Goal: Task Accomplishment & Management: Manage account settings

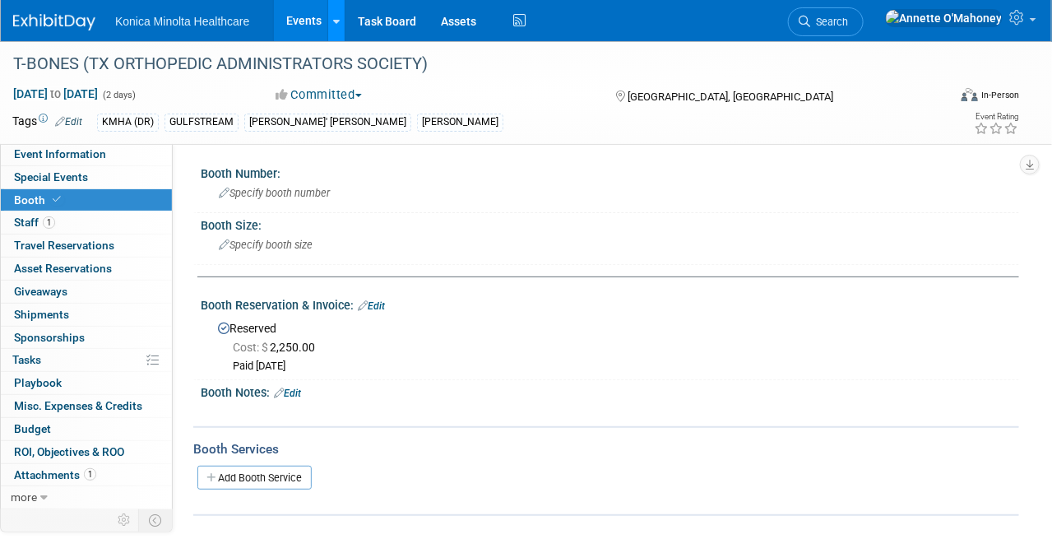
click at [336, 17] on icon at bounding box center [336, 21] width 7 height 11
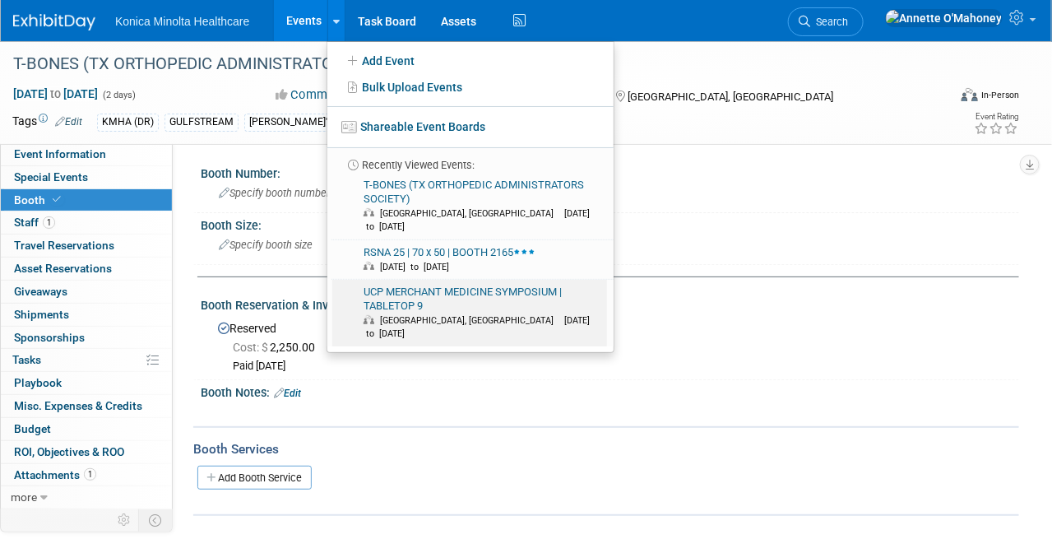
click at [371, 290] on link "UCP MERCHANT MEDICINE SYMPOSIUM | TABLETOP 9 Austin, TX Sep 22, 2025 to Sep 24,…" at bounding box center [469, 313] width 275 height 67
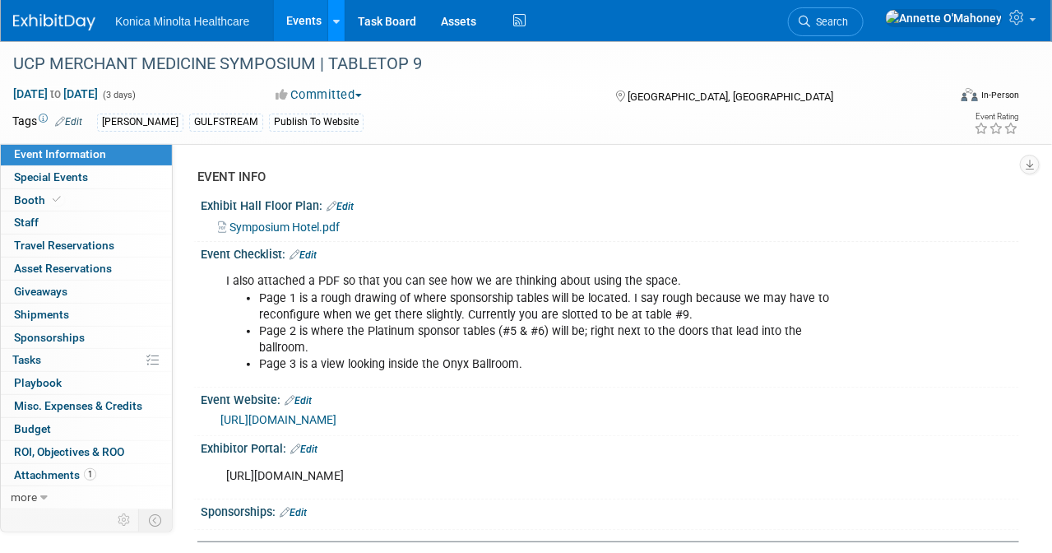
click at [336, 25] on div at bounding box center [336, 20] width 7 height 16
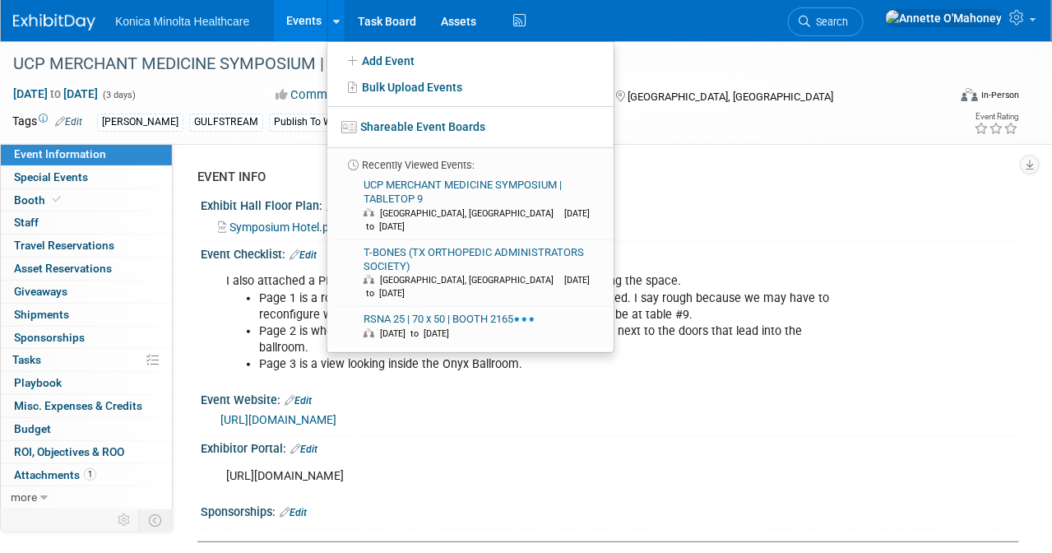
click at [315, 16] on link "Events" at bounding box center [304, 20] width 60 height 41
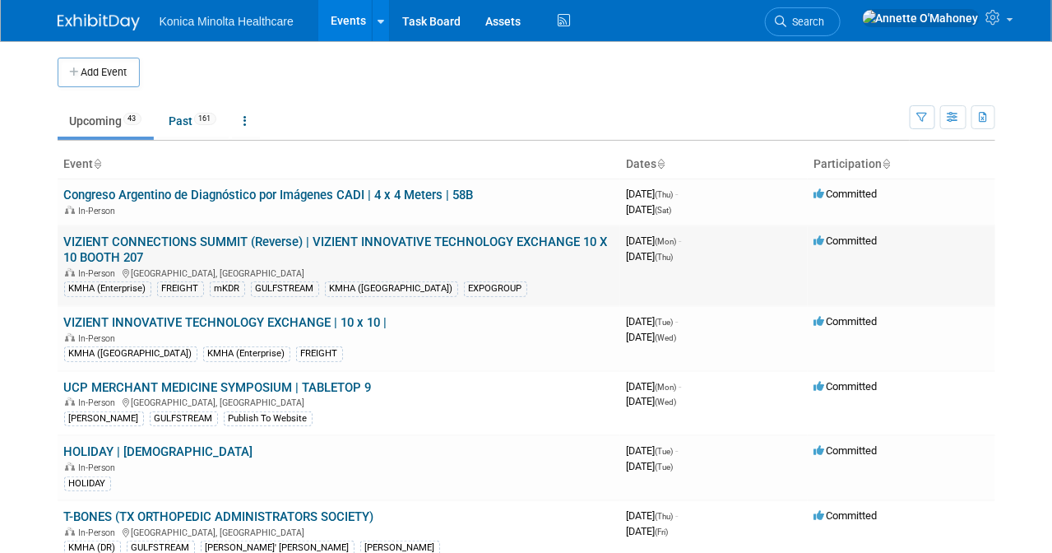
click at [330, 239] on link "VIZIENT CONNECTIONS SUMMIT (Reverse) | VIZIENT INNOVATIVE TECHNOLOGY EXCHANGE 1…" at bounding box center [336, 249] width 544 height 30
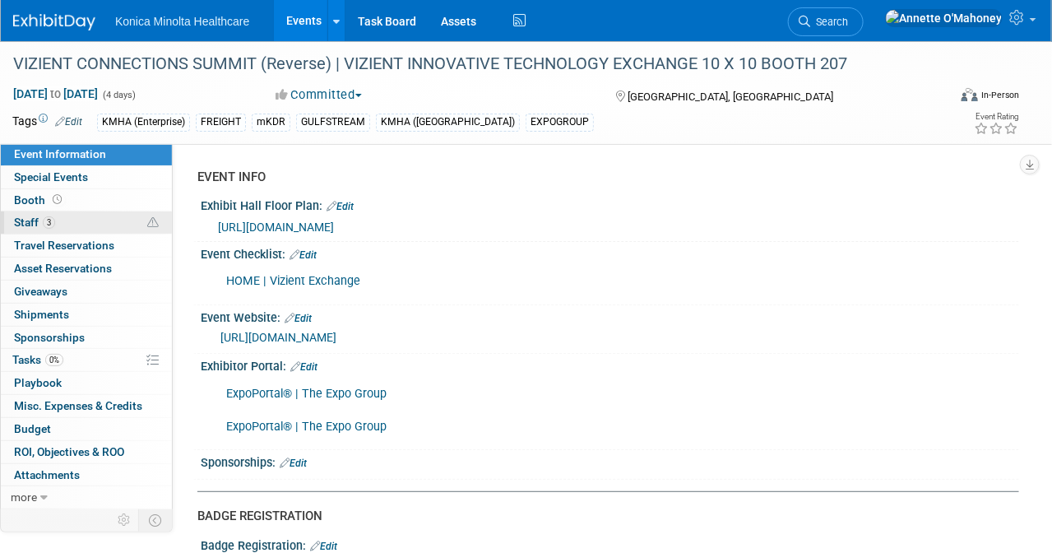
click at [53, 220] on span "3" at bounding box center [49, 222] width 12 height 12
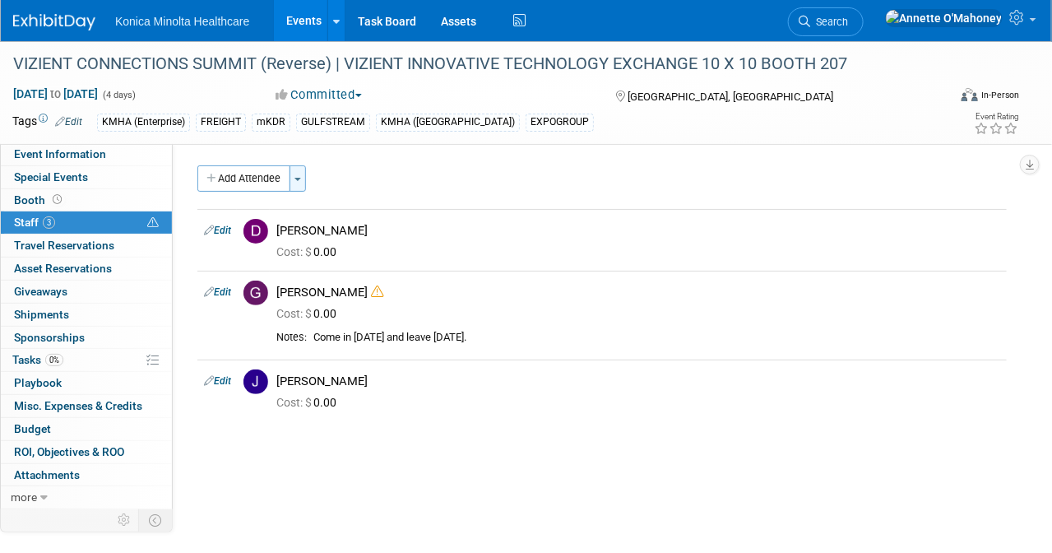
click at [298, 181] on button "Toggle Dropdown" at bounding box center [298, 178] width 16 height 26
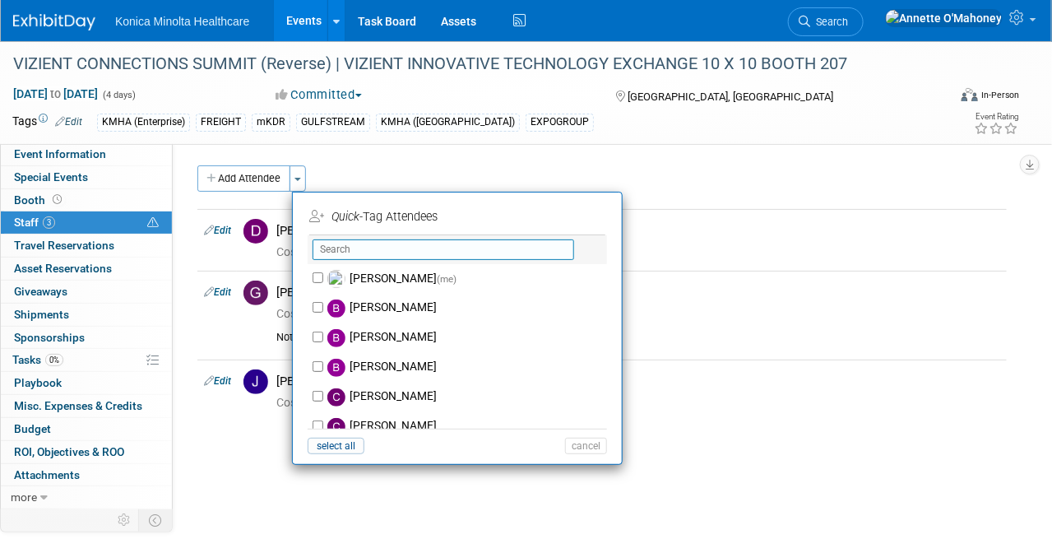
click at [354, 250] on input "text" at bounding box center [444, 249] width 262 height 21
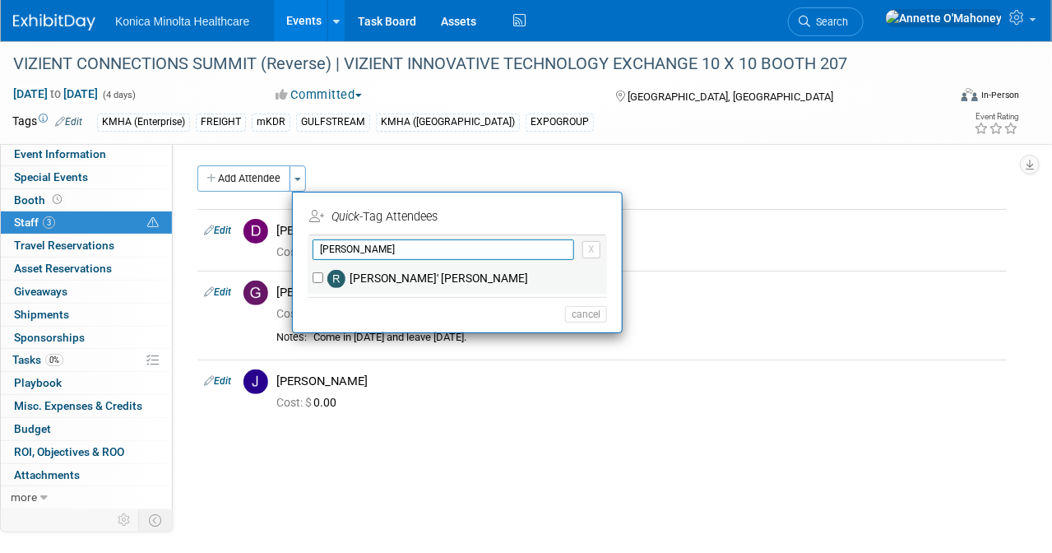
type input "rene"
click at [358, 276] on label "[PERSON_NAME]' [PERSON_NAME]" at bounding box center [468, 279] width 290 height 30
click at [323, 276] on input "[PERSON_NAME]' [PERSON_NAME]" at bounding box center [318, 277] width 11 height 11
checkbox input "true"
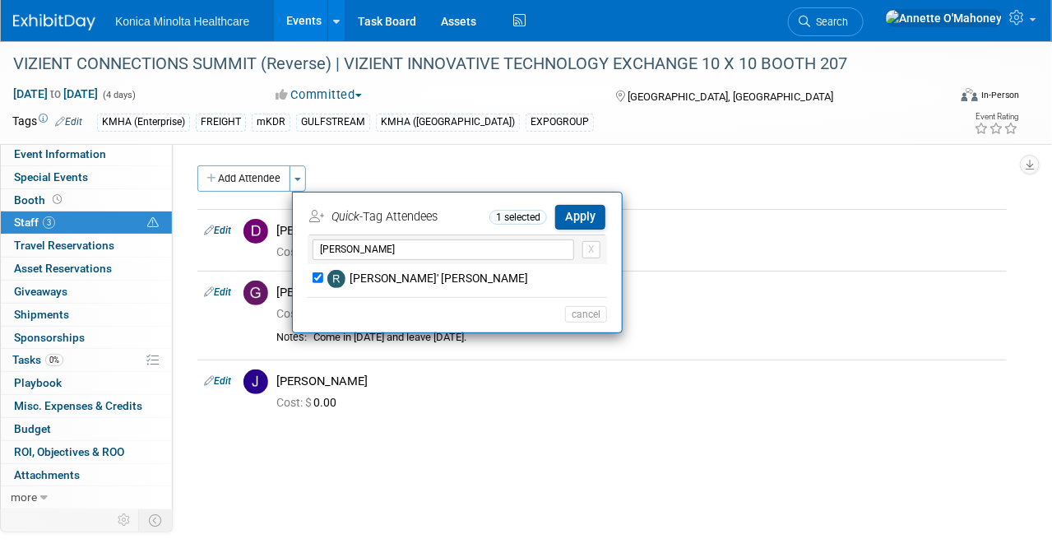
click at [581, 220] on button "Apply" at bounding box center [580, 217] width 50 height 24
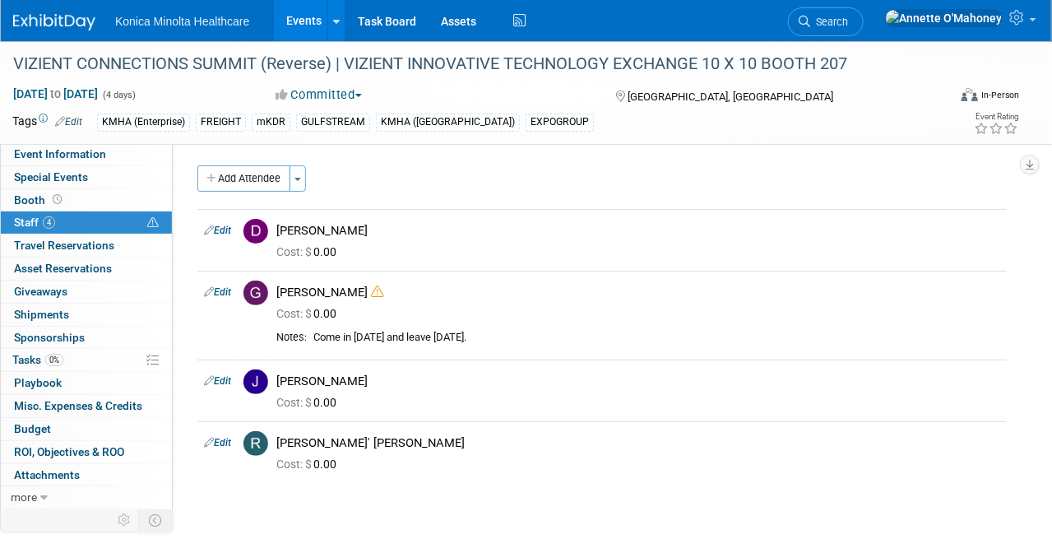
click at [230, 290] on link "Edit" at bounding box center [217, 292] width 27 height 12
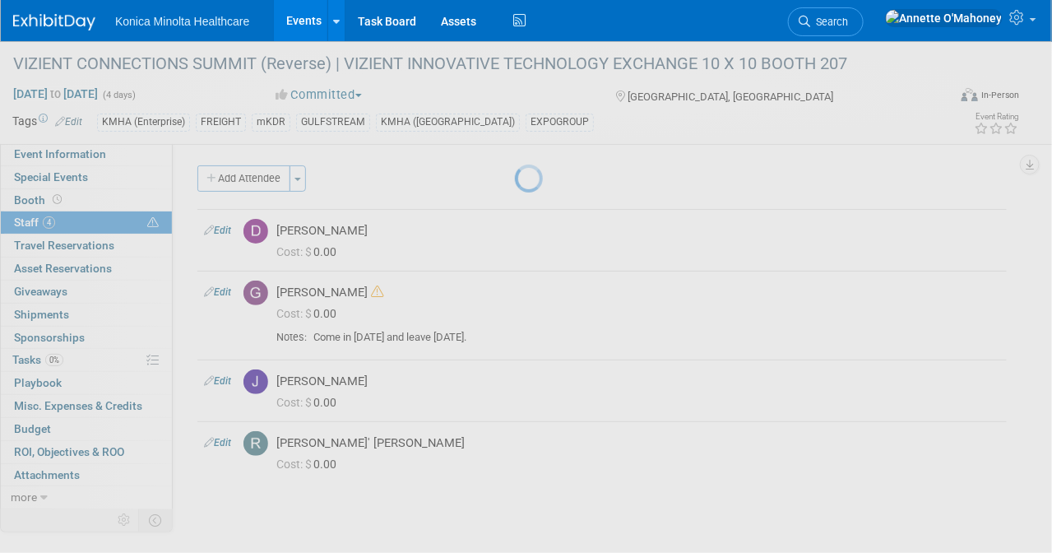
select select "a0e2f36b-0d46-456e-b2d8-aa3c05ce12e0"
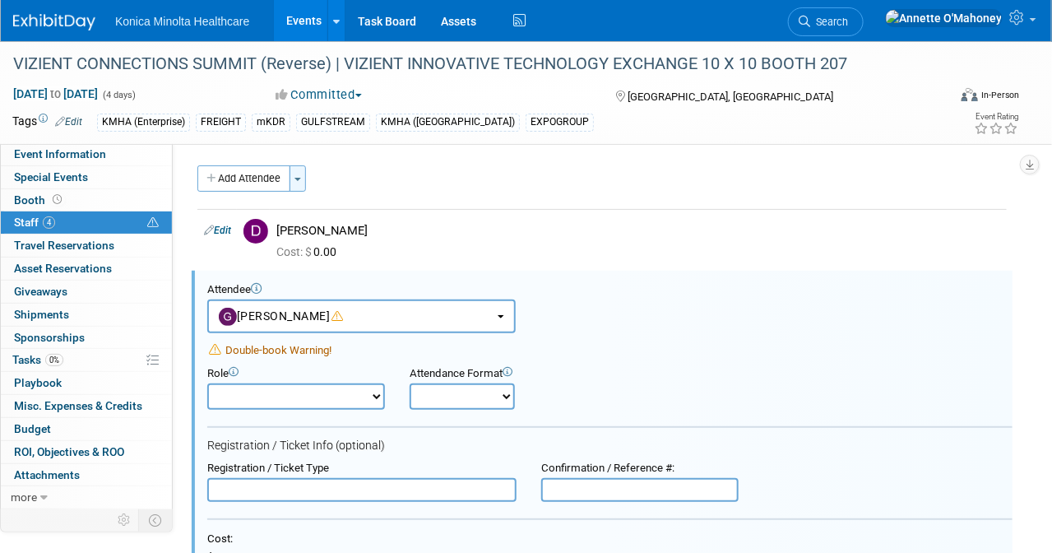
click at [302, 173] on button "Toggle Dropdown" at bounding box center [298, 178] width 16 height 26
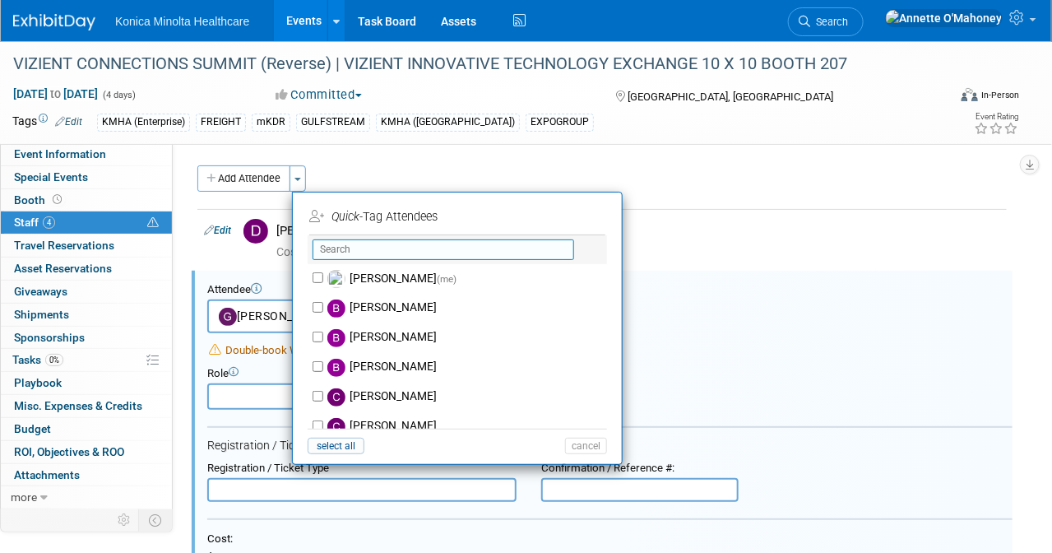
click at [367, 244] on input "text" at bounding box center [444, 249] width 262 height 21
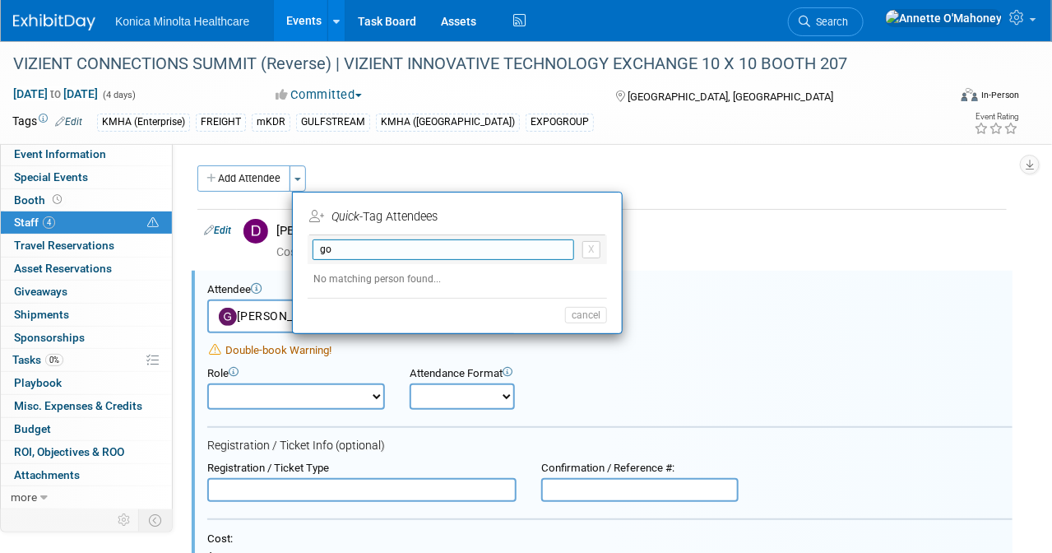
type input "g"
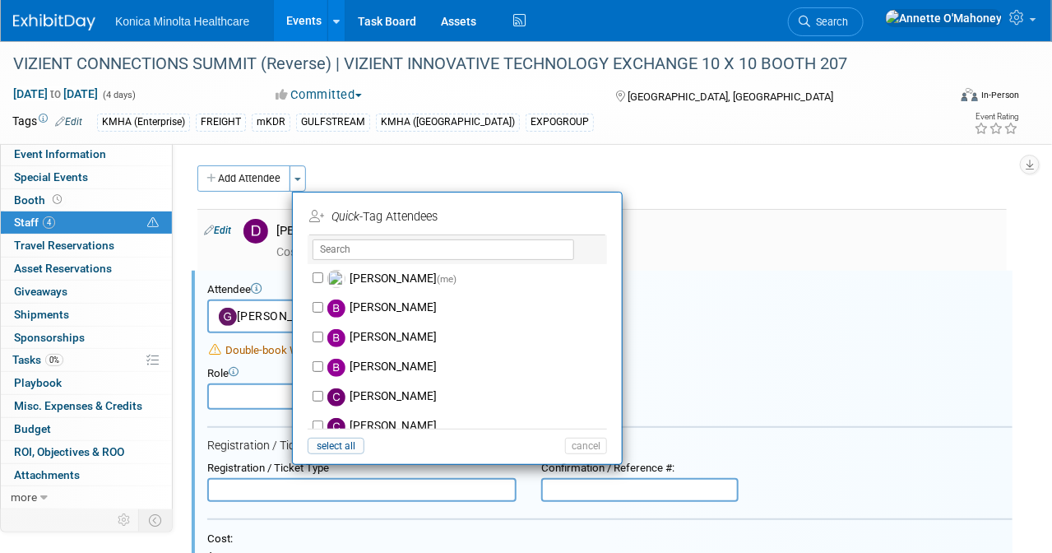
click at [762, 263] on td "Dan Baskel Cost: $ 0.00" at bounding box center [638, 240] width 737 height 62
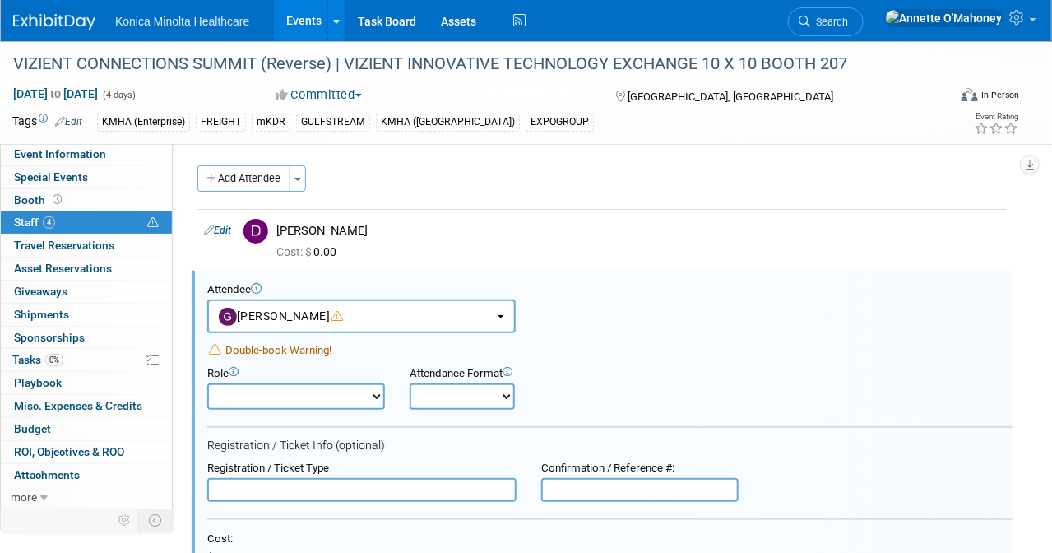
click at [47, 213] on link "4 Staff 4" at bounding box center [86, 222] width 171 height 22
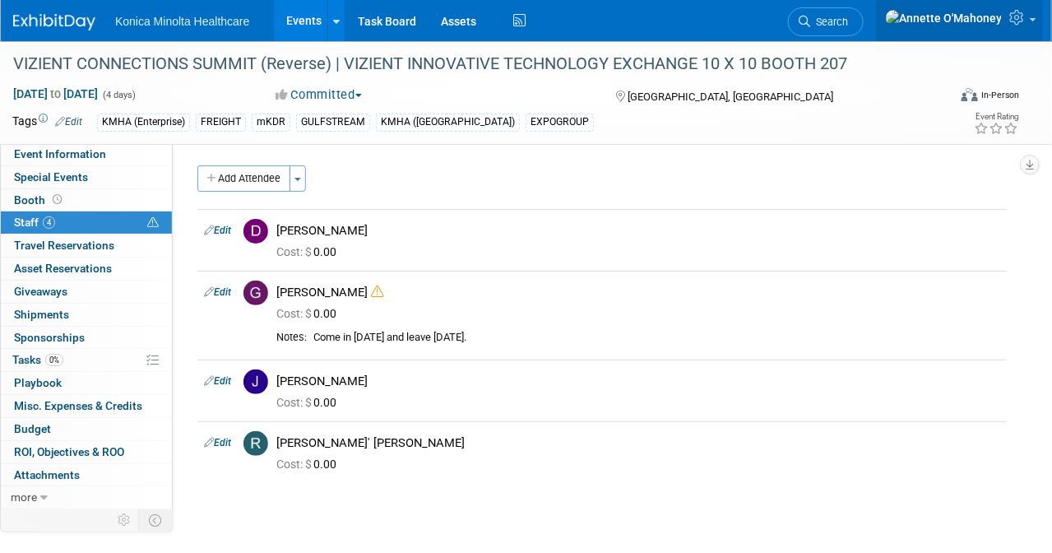
click at [1038, 22] on link at bounding box center [959, 20] width 167 height 41
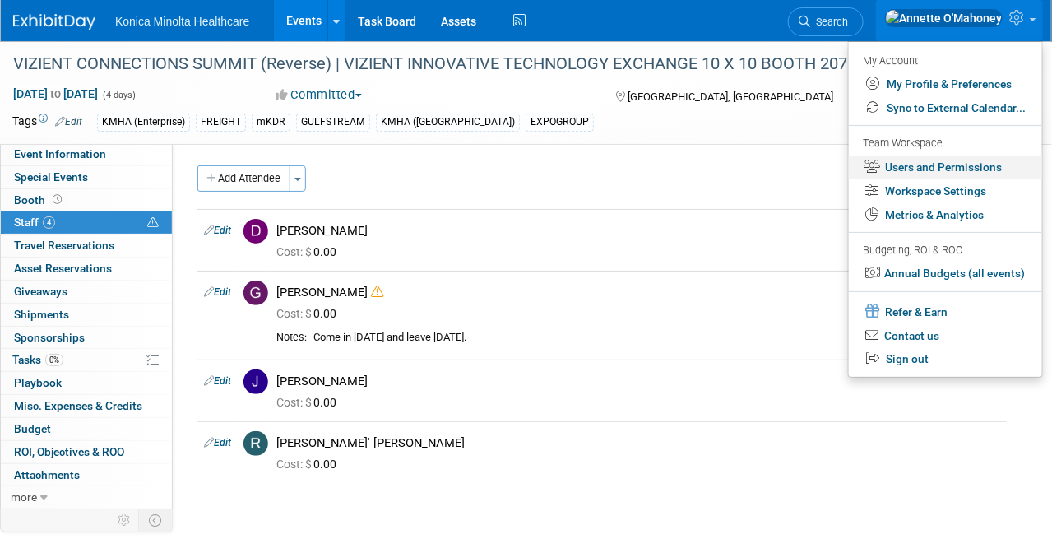
click at [960, 171] on link "Users and Permissions" at bounding box center [945, 167] width 193 height 24
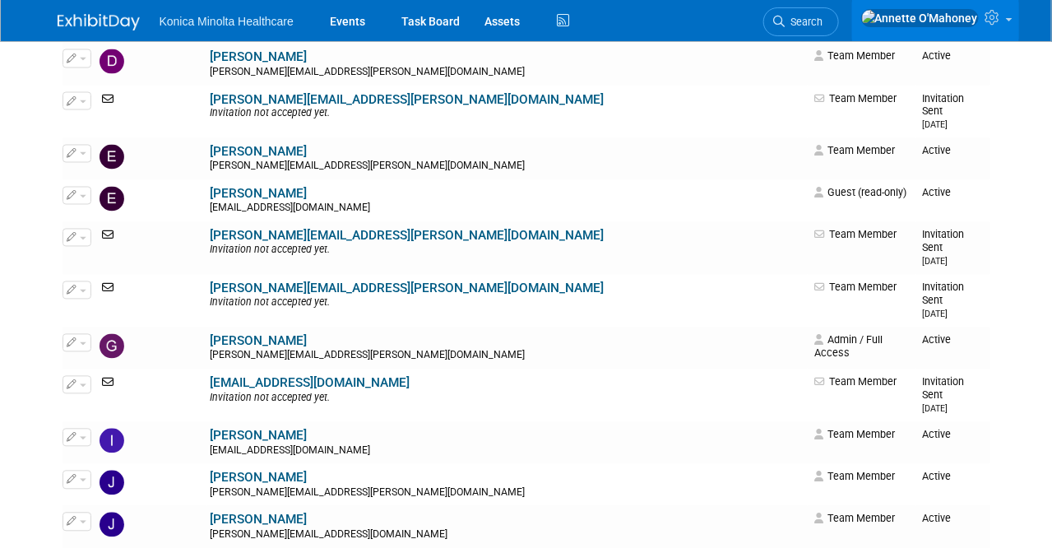
scroll to position [925, 0]
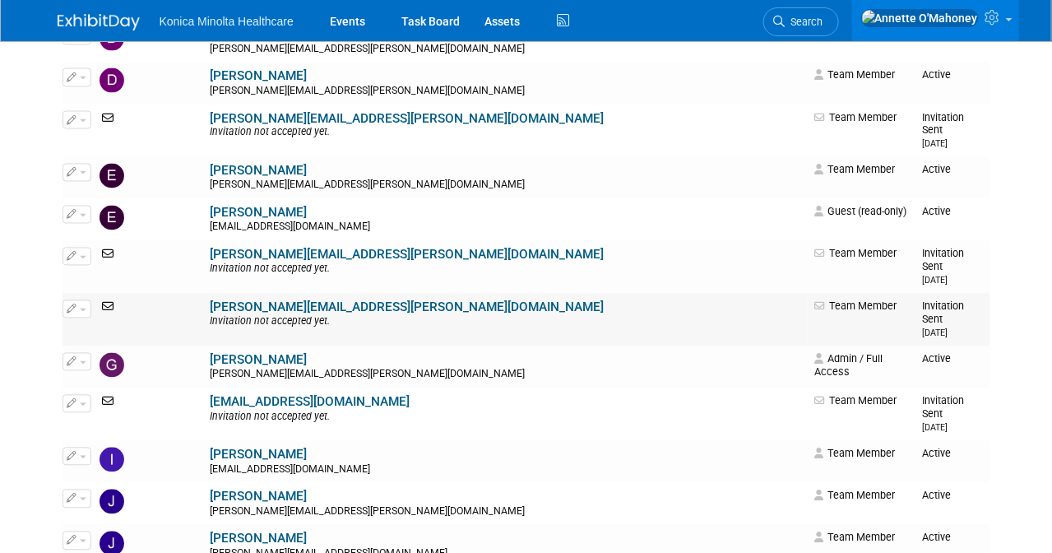
click at [83, 308] on span "button" at bounding box center [83, 309] width 7 height 3
click at [107, 301] on icon at bounding box center [110, 307] width 21 height 12
click at [82, 308] on span "button" at bounding box center [83, 309] width 7 height 3
click at [107, 324] on link "Edit" at bounding box center [128, 335] width 130 height 23
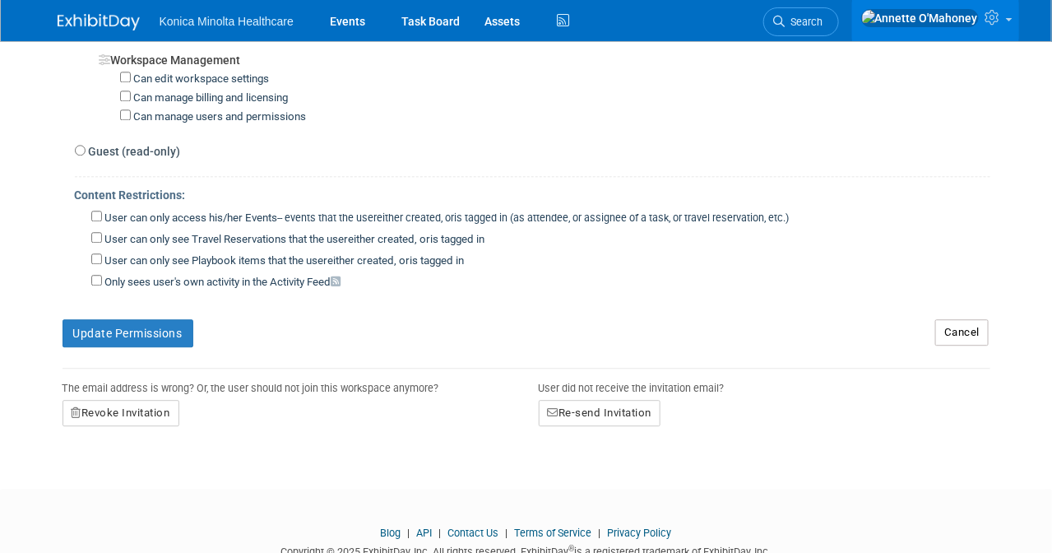
scroll to position [1356, 0]
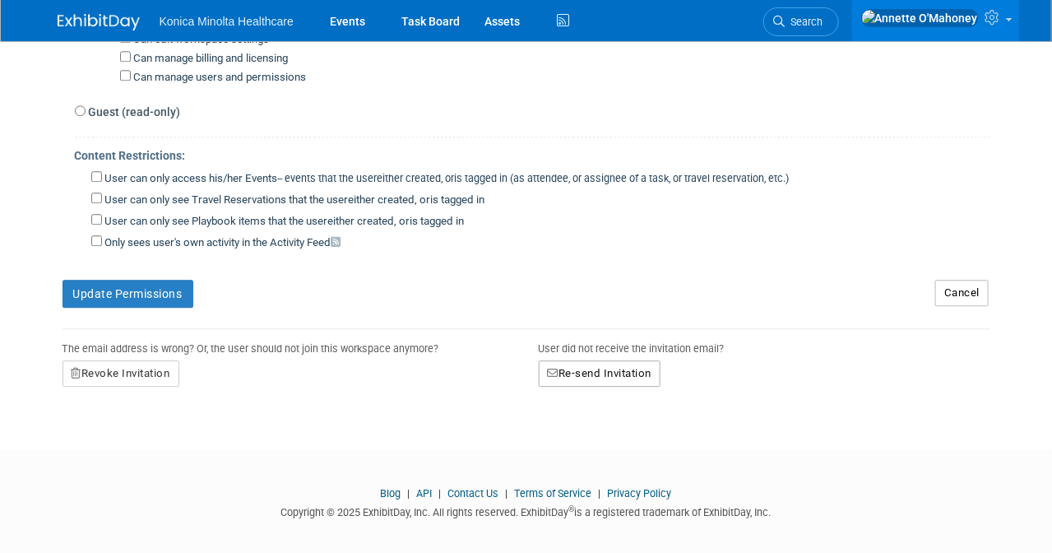
click at [619, 360] on button "Re-send Invitation" at bounding box center [600, 373] width 123 height 26
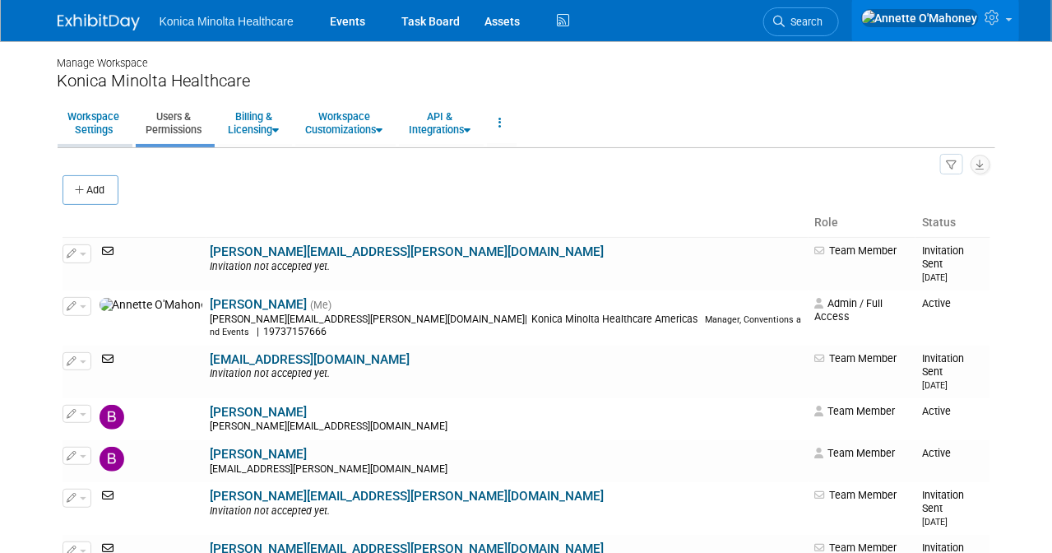
click at [95, 118] on link "Workspace Settings" at bounding box center [94, 123] width 73 height 40
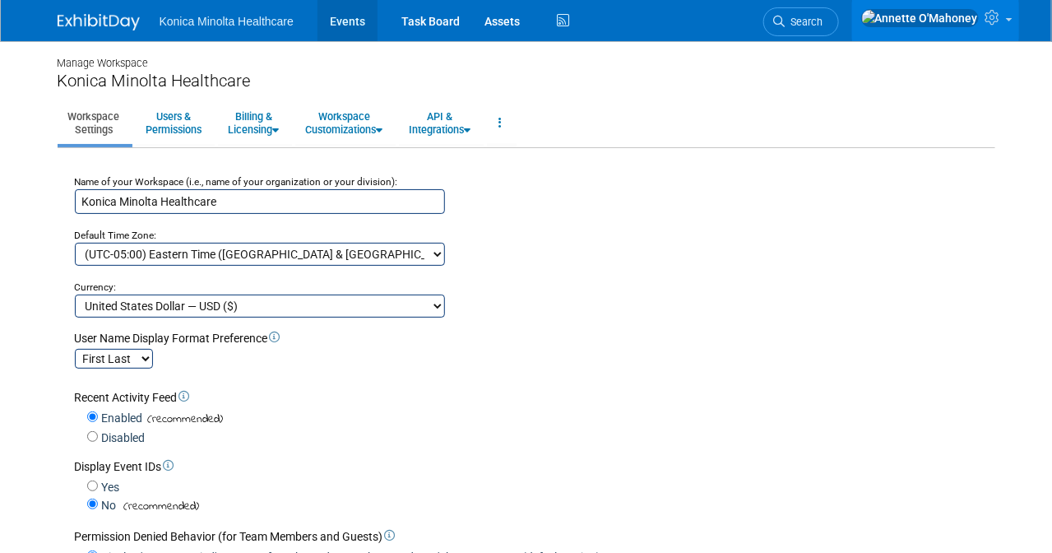
click at [349, 19] on link "Events" at bounding box center [347, 20] width 60 height 41
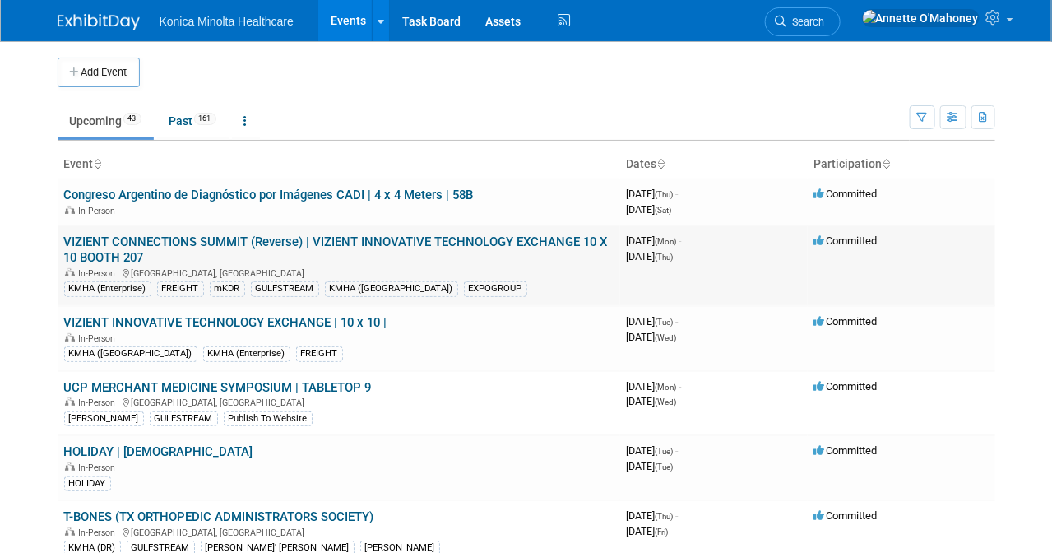
click at [341, 234] on link "VIZIENT CONNECTIONS SUMMIT (Reverse) | VIZIENT INNOVATIVE TECHNOLOGY EXCHANGE 1…" at bounding box center [336, 249] width 544 height 30
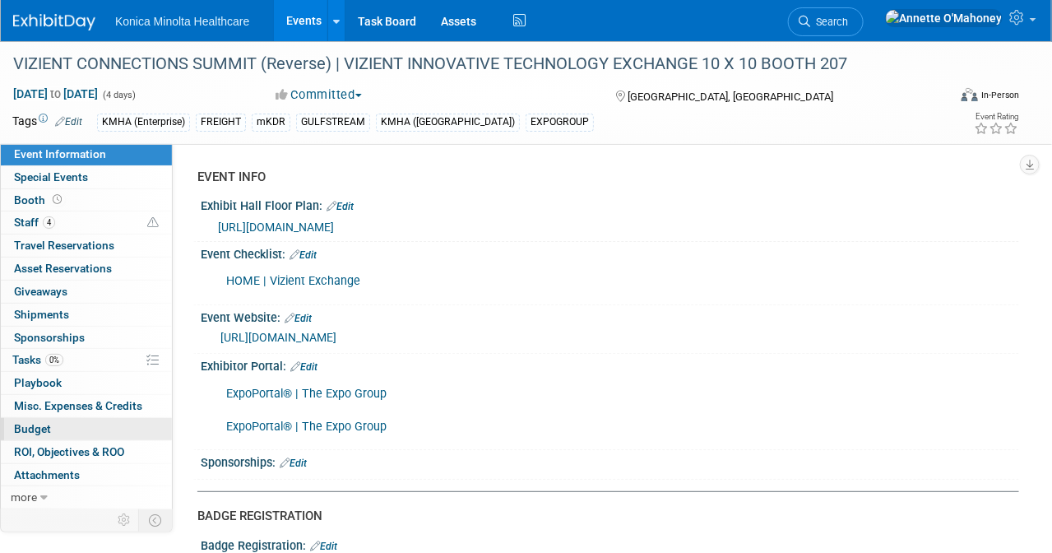
click at [36, 428] on span "Budget" at bounding box center [32, 428] width 37 height 13
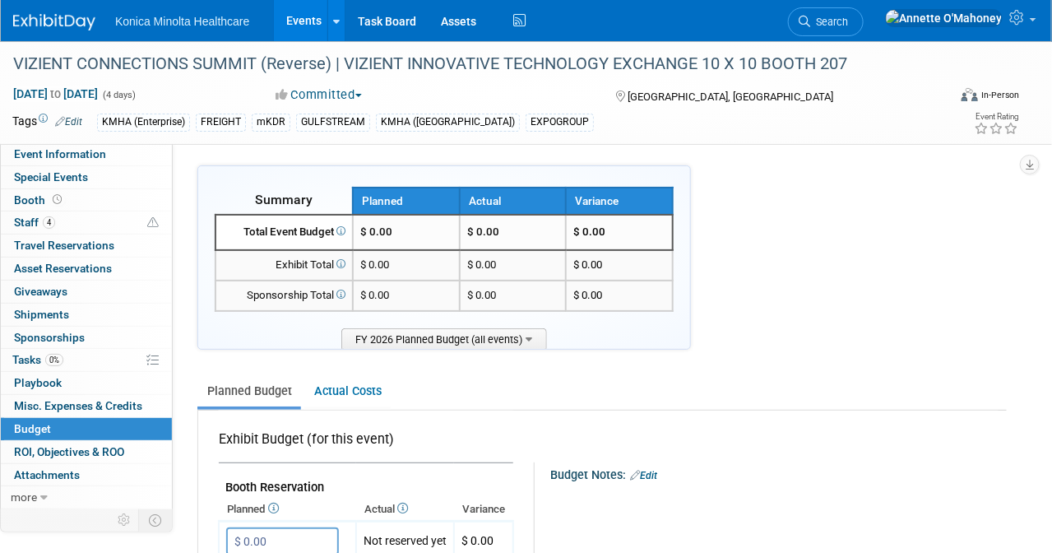
click at [391, 228] on span "$ 0.00" at bounding box center [376, 231] width 32 height 12
drag, startPoint x: 391, startPoint y: 228, endPoint x: 354, endPoint y: 229, distance: 36.2
click at [354, 229] on tr "Total Event Budget $ 0.00 $ 0.00 $ 0.00" at bounding box center [443, 232] width 457 height 35
click at [527, 336] on icon at bounding box center [529, 337] width 7 height 11
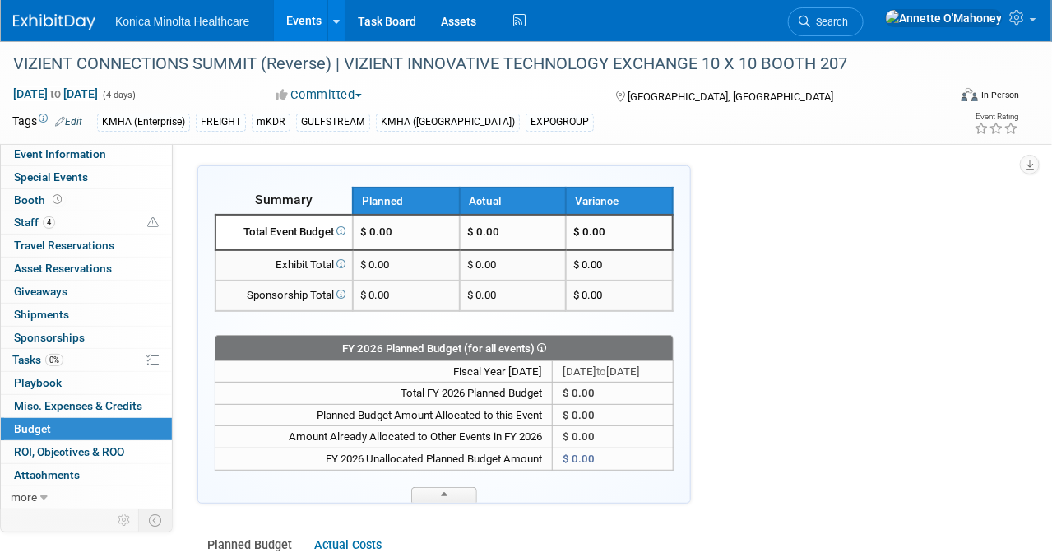
click at [553, 387] on td "$ 0.00" at bounding box center [613, 393] width 121 height 22
drag, startPoint x: 561, startPoint y: 390, endPoint x: 517, endPoint y: 386, distance: 43.8
click at [553, 386] on td "$ 0.00" at bounding box center [613, 393] width 121 height 22
click at [1027, 17] on icon at bounding box center [1018, 17] width 19 height 15
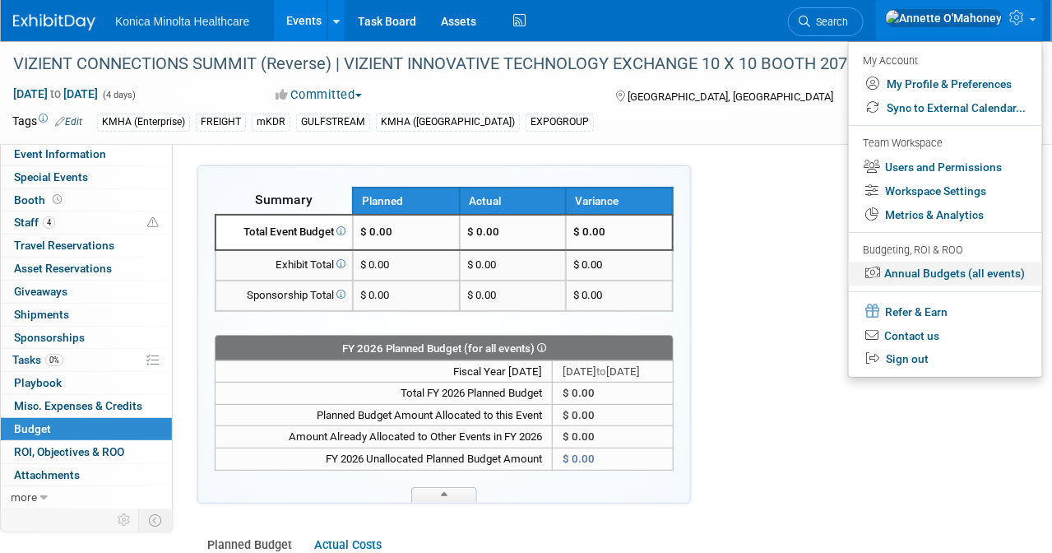
click at [956, 268] on link "Annual Budgets (all events)" at bounding box center [945, 274] width 193 height 24
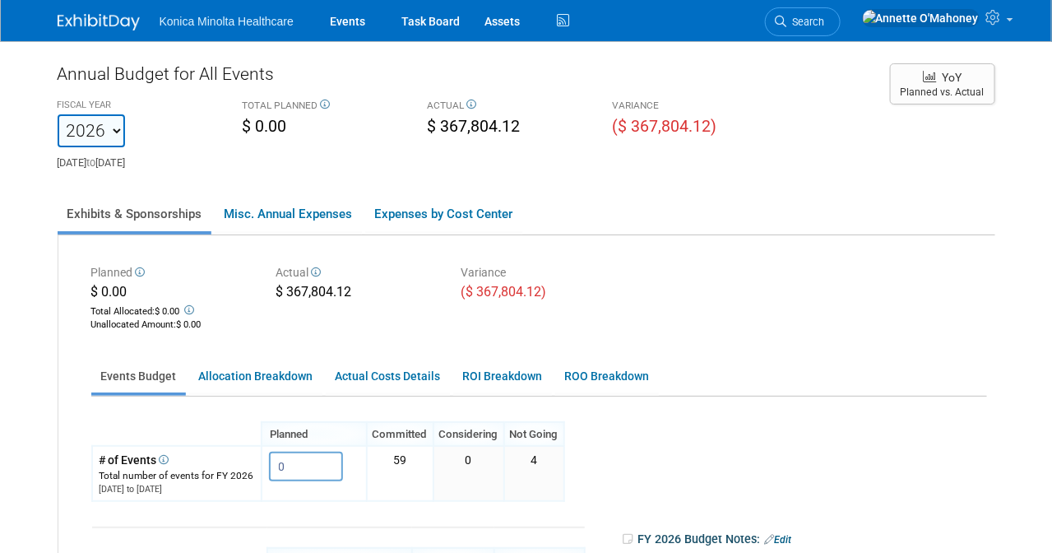
click at [113, 129] on select "2023 2024 2025 2026 2027 2028 2029 2030 2031" at bounding box center [91, 130] width 67 height 33
select select "2025"
click at [58, 114] on select "2023 2024 2025 2026 2027 2028 2029 2030 2031" at bounding box center [91, 130] width 67 height 33
click at [1014, 20] on link at bounding box center [936, 20] width 167 height 41
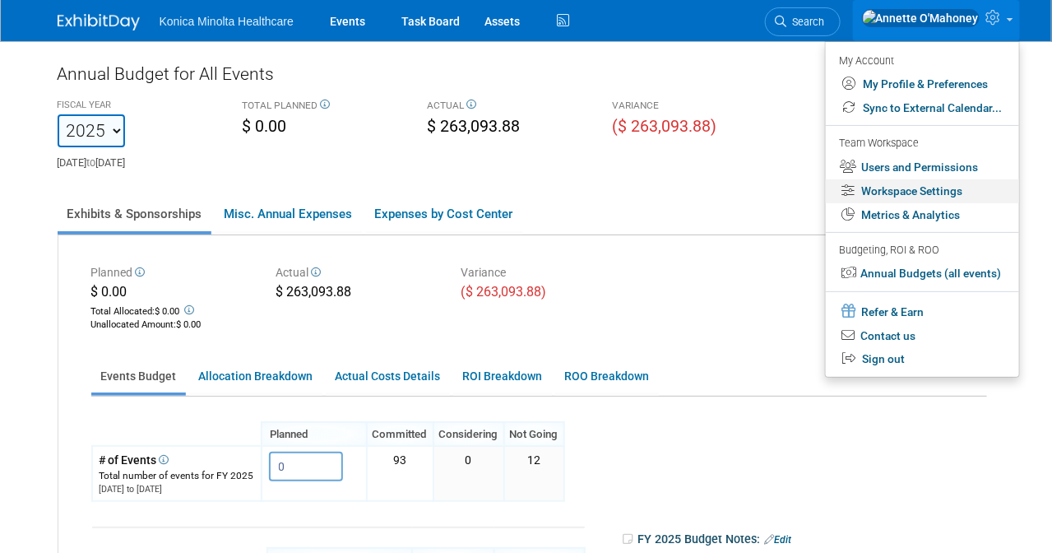
click at [943, 185] on link "Workspace Settings" at bounding box center [922, 191] width 193 height 24
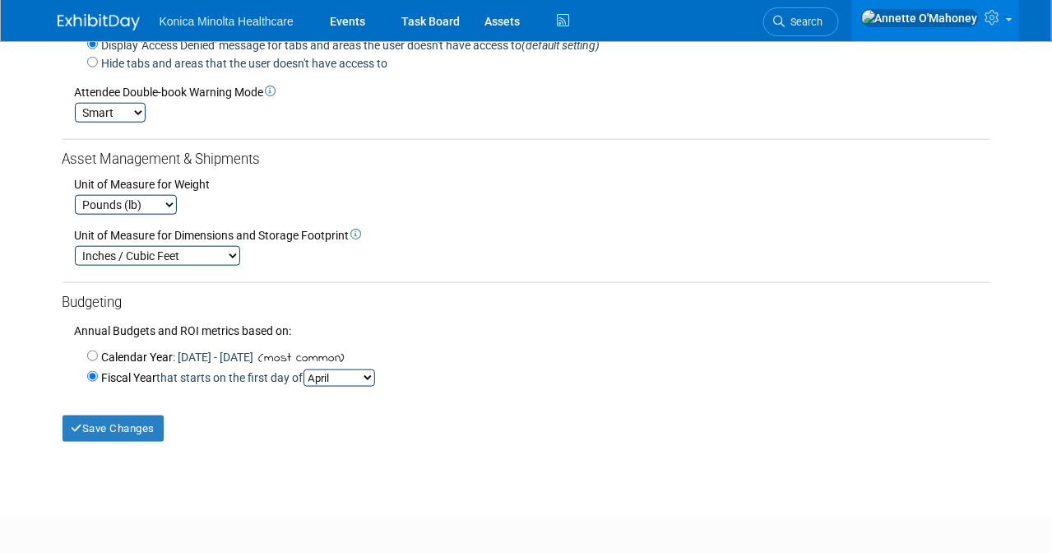
scroll to position [514, 0]
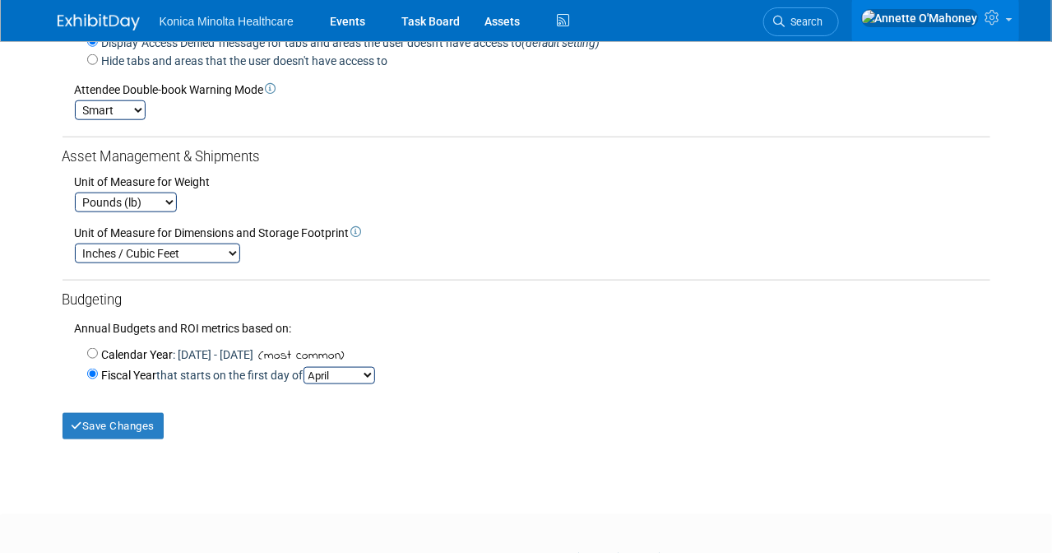
click at [375, 368] on select "February March April May June July August September October November December" at bounding box center [340, 375] width 72 height 17
click at [135, 427] on button "Save Changes" at bounding box center [114, 426] width 102 height 26
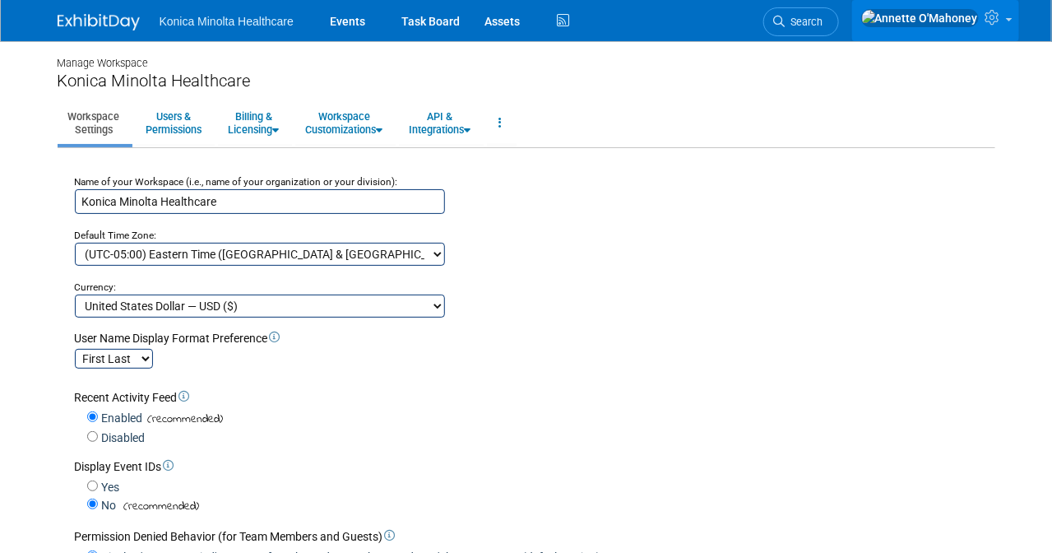
click at [1014, 24] on link at bounding box center [935, 20] width 167 height 41
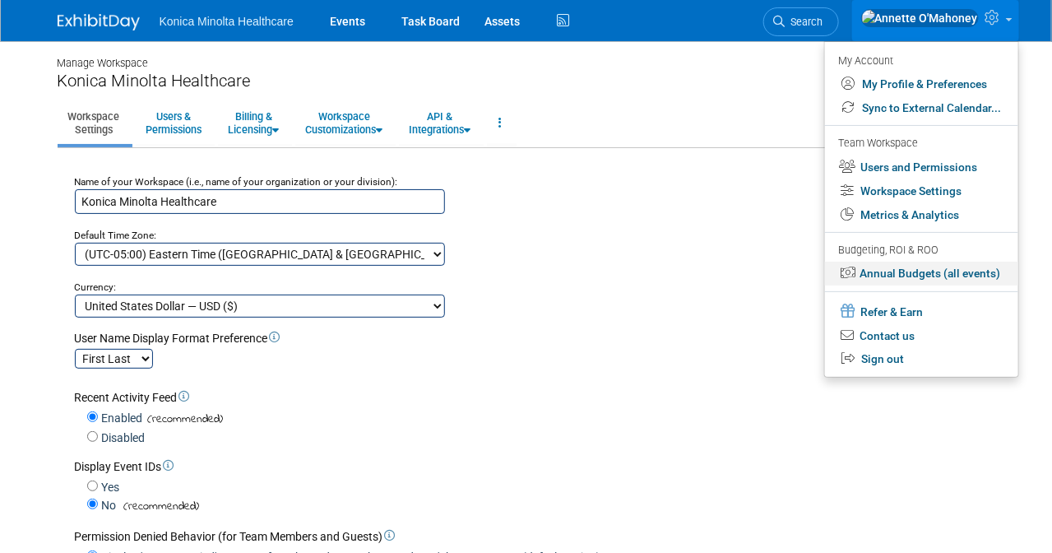
click at [923, 269] on link "Annual Budgets (all events)" at bounding box center [921, 274] width 193 height 24
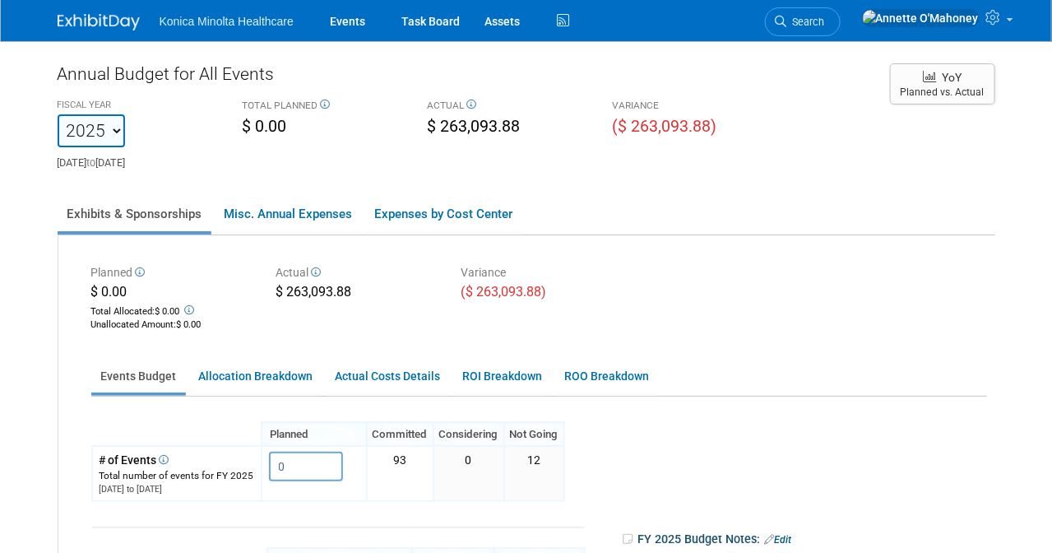
click at [116, 131] on select "2023 2024 2025 2026 2027 2028 2029 2030 2031" at bounding box center [91, 130] width 67 height 33
select select "2026"
click at [58, 114] on select "2023 2024 2025 2026 2027 2028 2029 2030 2031" at bounding box center [91, 130] width 67 height 33
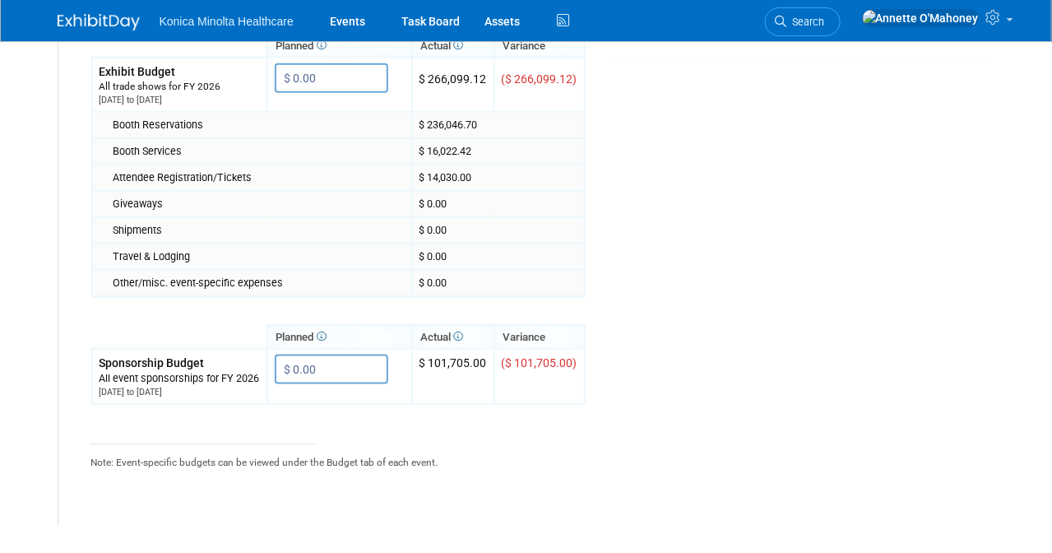
scroll to position [411, 0]
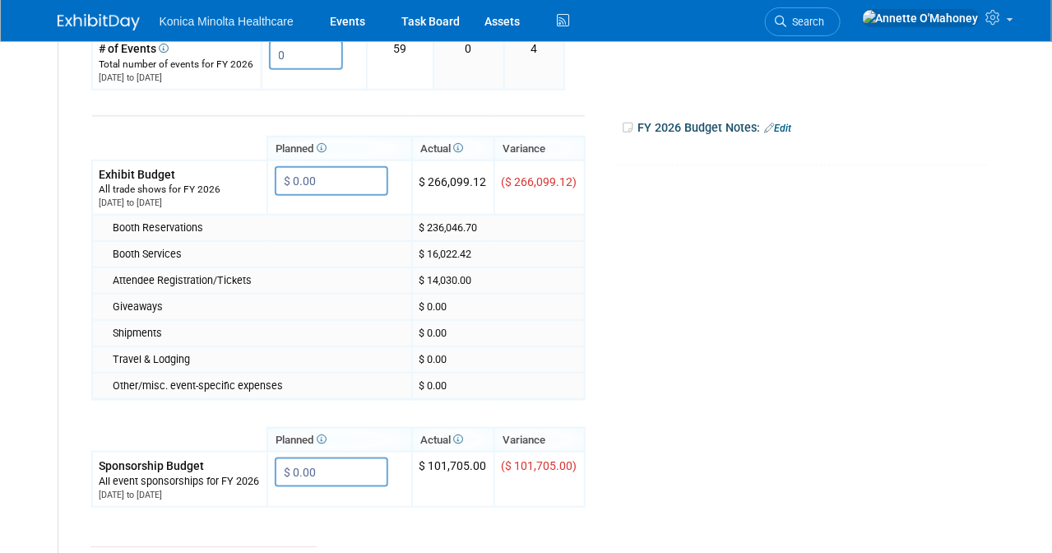
click at [625, 124] on icon at bounding box center [630, 127] width 16 height 12
click at [787, 125] on link "Edit" at bounding box center [778, 129] width 27 height 12
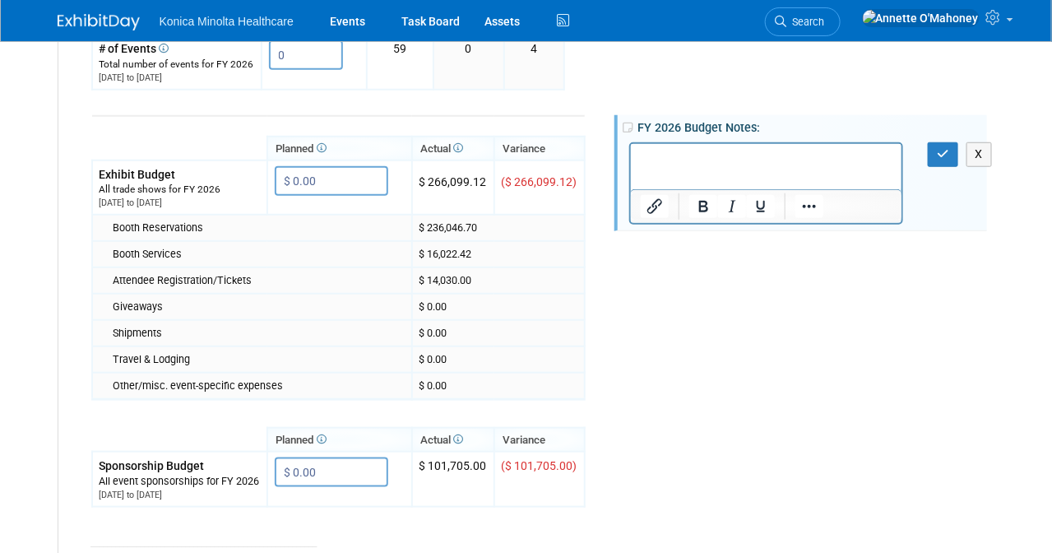
scroll to position [0, 0]
click at [979, 147] on button "X" at bounding box center [979, 154] width 26 height 24
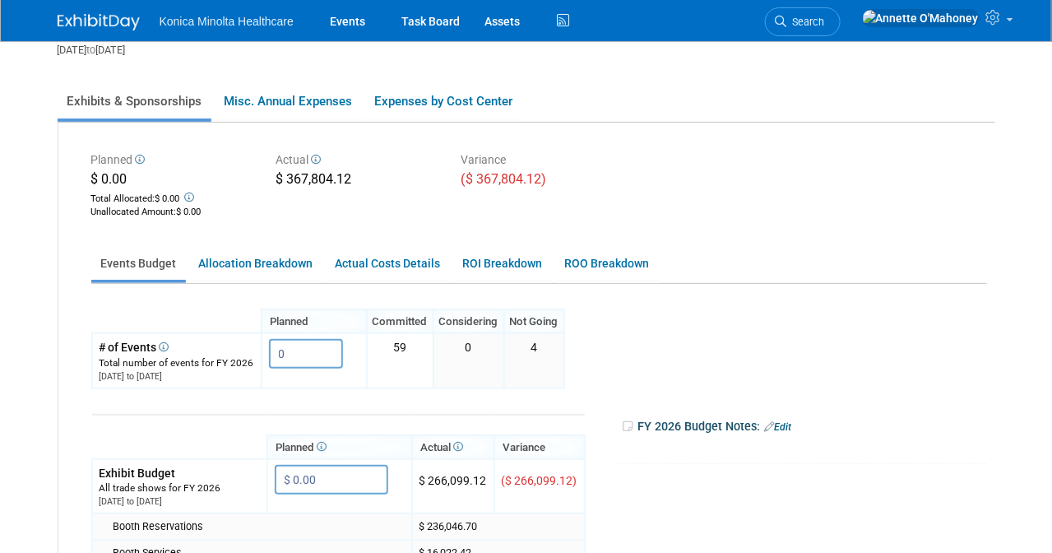
scroll to position [103, 0]
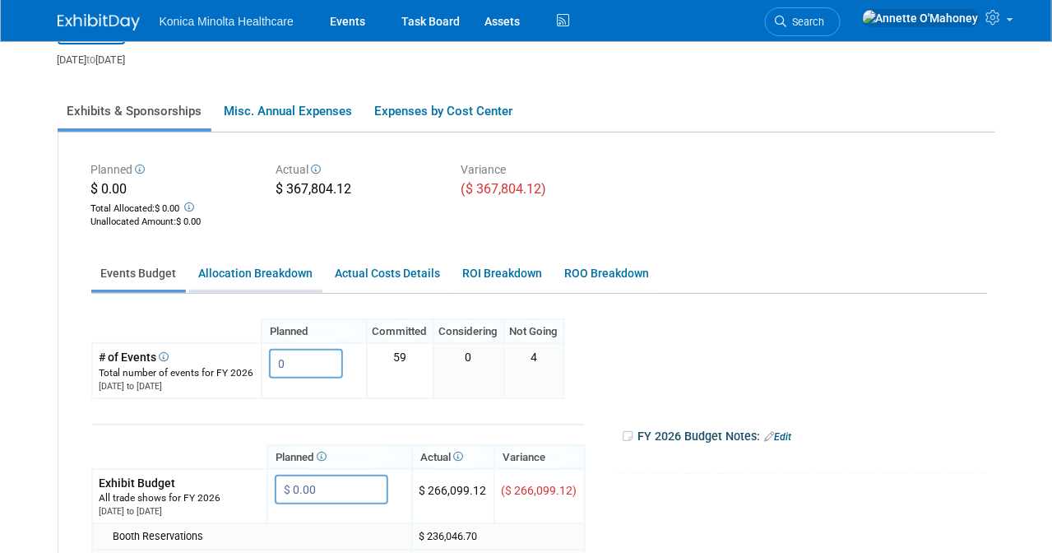
click at [252, 276] on link "Allocation Breakdown" at bounding box center [255, 273] width 133 height 32
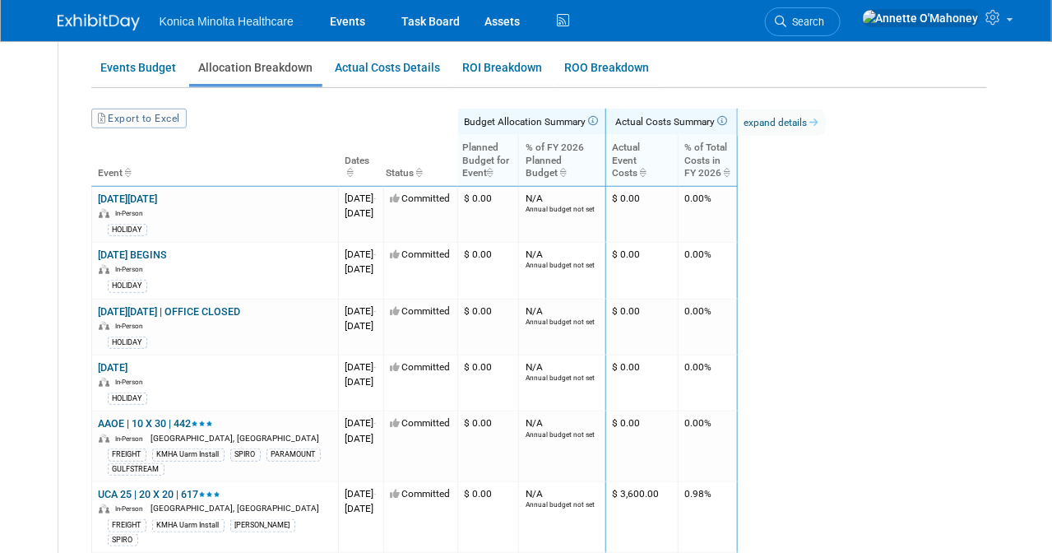
scroll to position [411, 0]
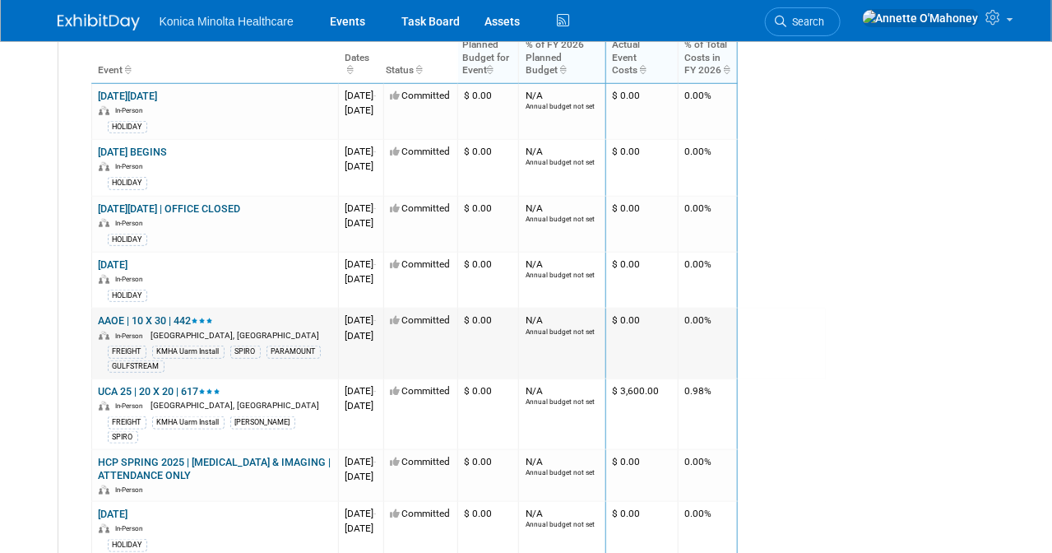
click at [519, 315] on td "$ 0.00" at bounding box center [488, 343] width 62 height 71
click at [165, 314] on link "AAOE | 10 X 30 | 442" at bounding box center [156, 320] width 115 height 12
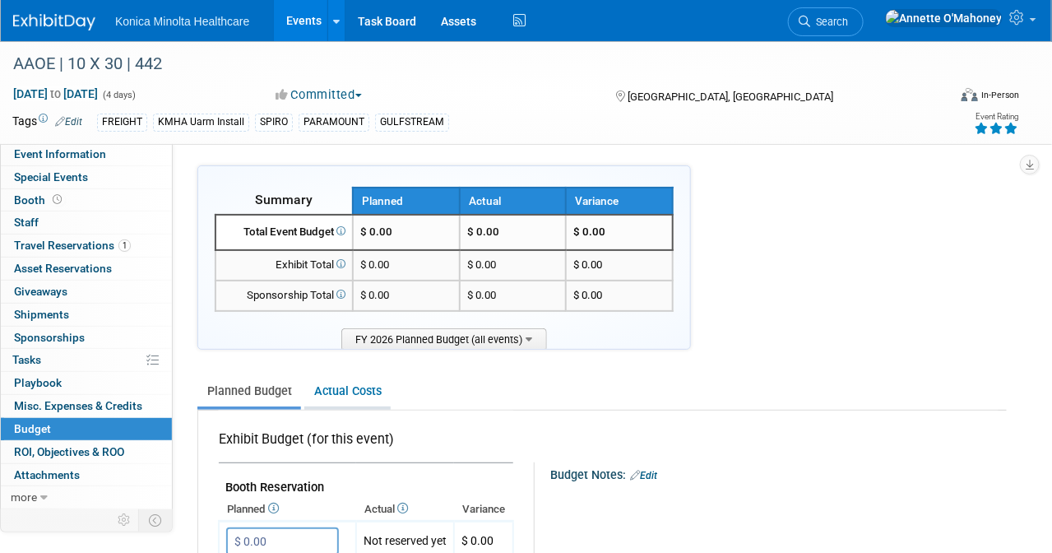
click at [354, 392] on link "Actual Costs" at bounding box center [347, 391] width 86 height 30
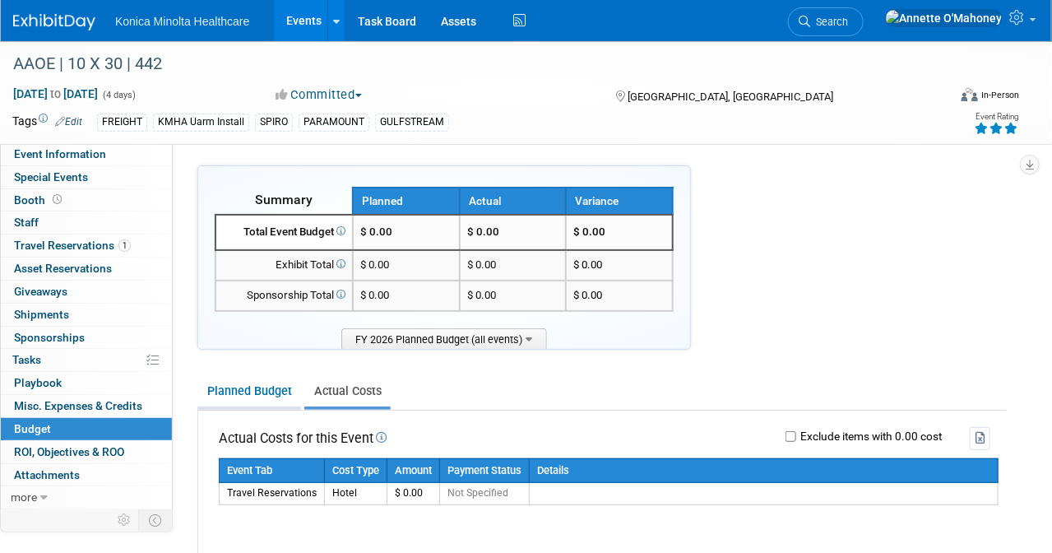
click at [265, 384] on link "Planned Budget" at bounding box center [249, 391] width 104 height 30
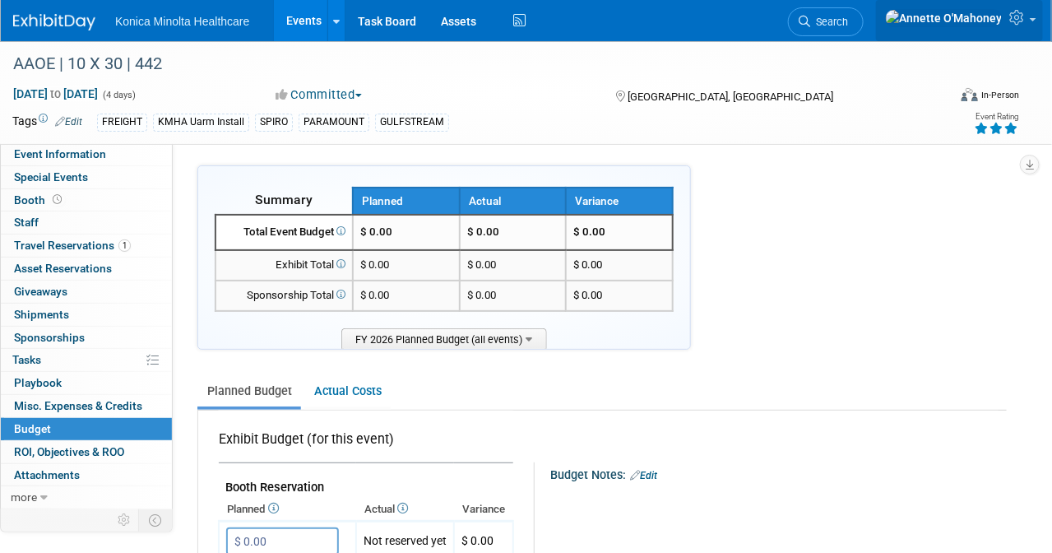
click at [1038, 25] on link at bounding box center [959, 20] width 167 height 41
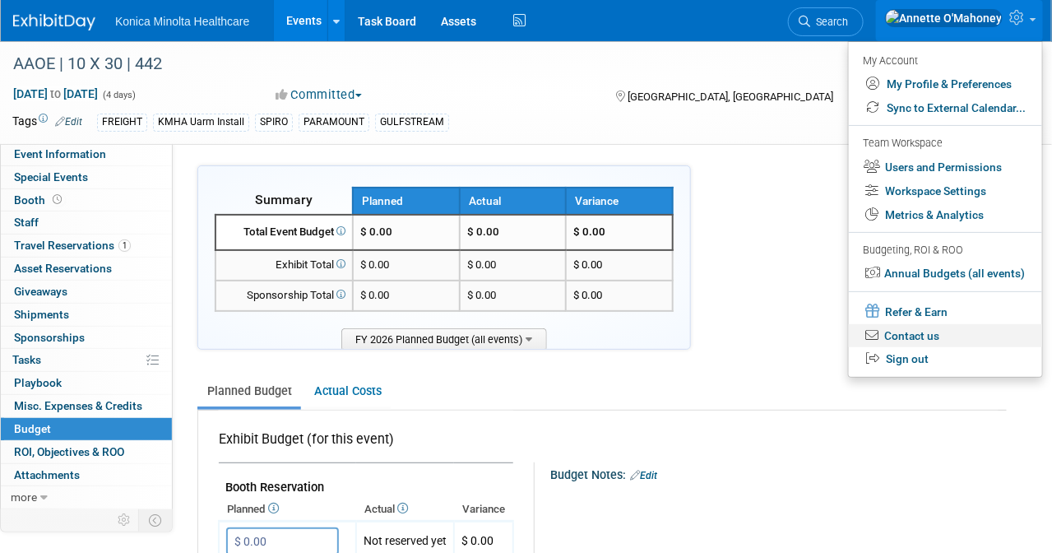
click at [926, 328] on link "Contact us" at bounding box center [945, 336] width 193 height 24
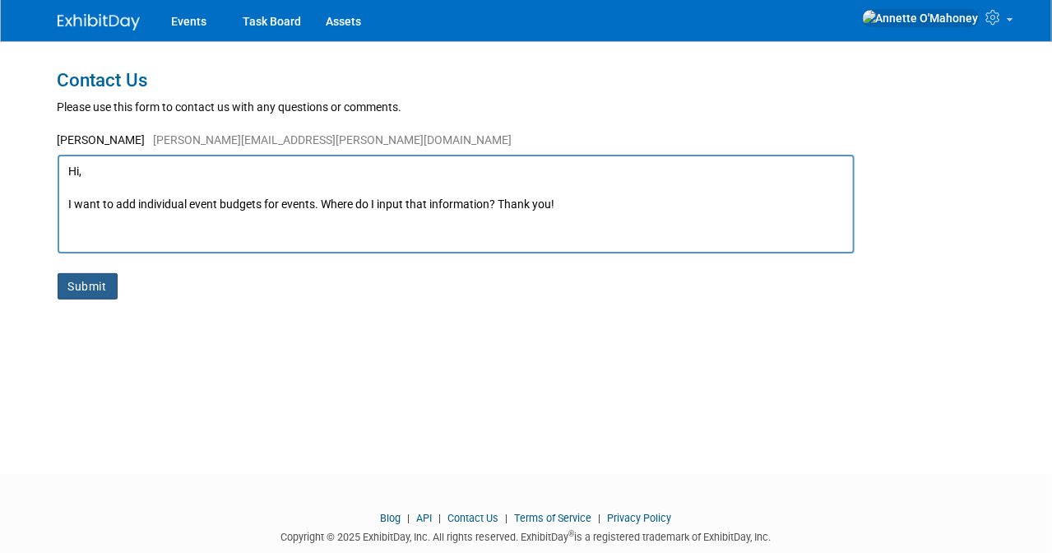
type textarea "Hi, I want to add individual event budgets for events. Where do I input that in…"
click at [72, 291] on button "Submit" at bounding box center [88, 286] width 60 height 26
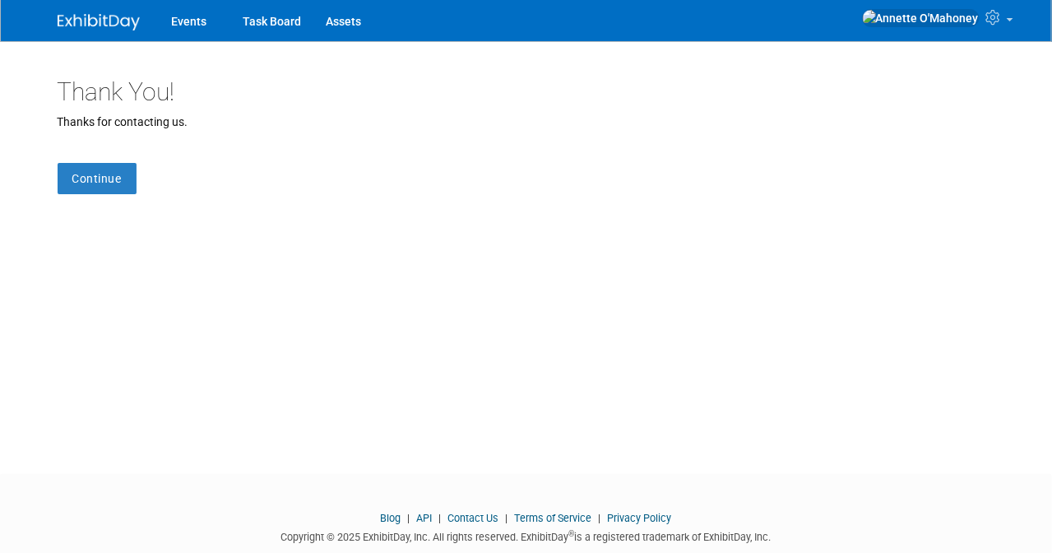
click at [111, 195] on div "Thank You! Thanks for contacting us. Continue" at bounding box center [526, 242] width 962 height 403
click at [118, 178] on link "Continue" at bounding box center [97, 178] width 79 height 31
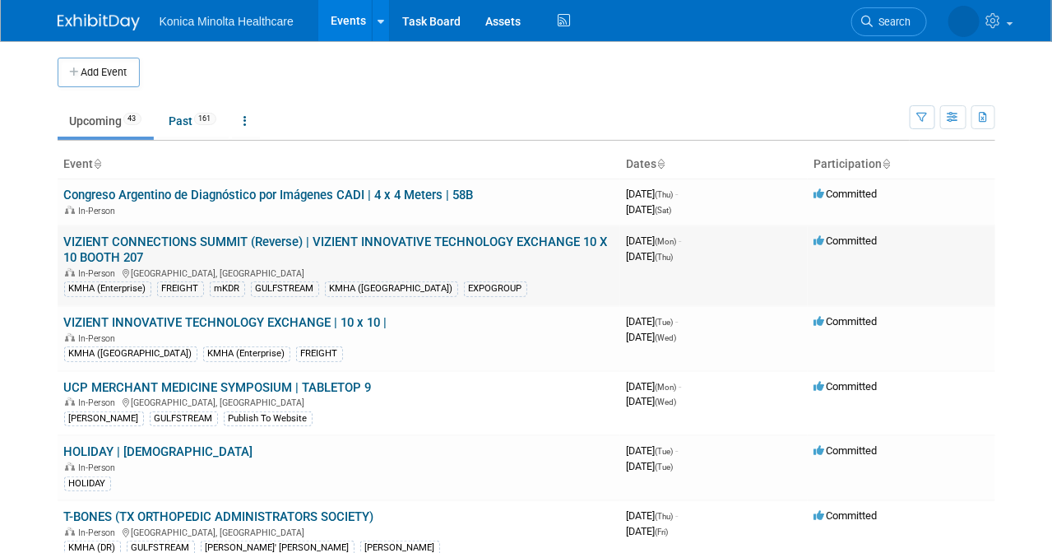
click at [145, 237] on link "VIZIENT CONNECTIONS SUMMIT (Reverse) | VIZIENT INNOVATIVE TECHNOLOGY EXCHANGE 1…" at bounding box center [336, 249] width 544 height 30
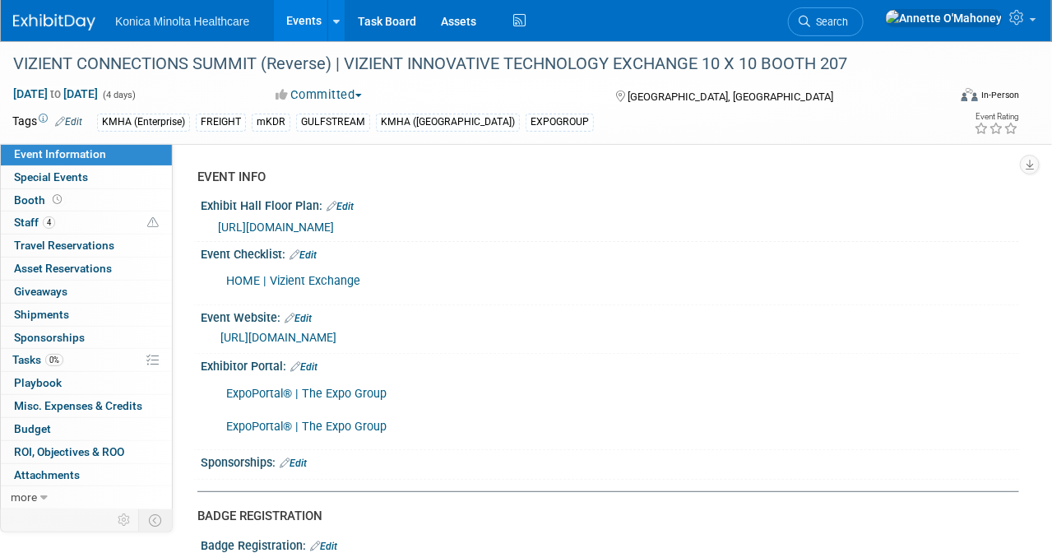
click at [336, 341] on link "https://www.vizientconnectionssummit.com/" at bounding box center [278, 337] width 116 height 13
click at [36, 220] on span "Staff 4" at bounding box center [34, 221] width 41 height 13
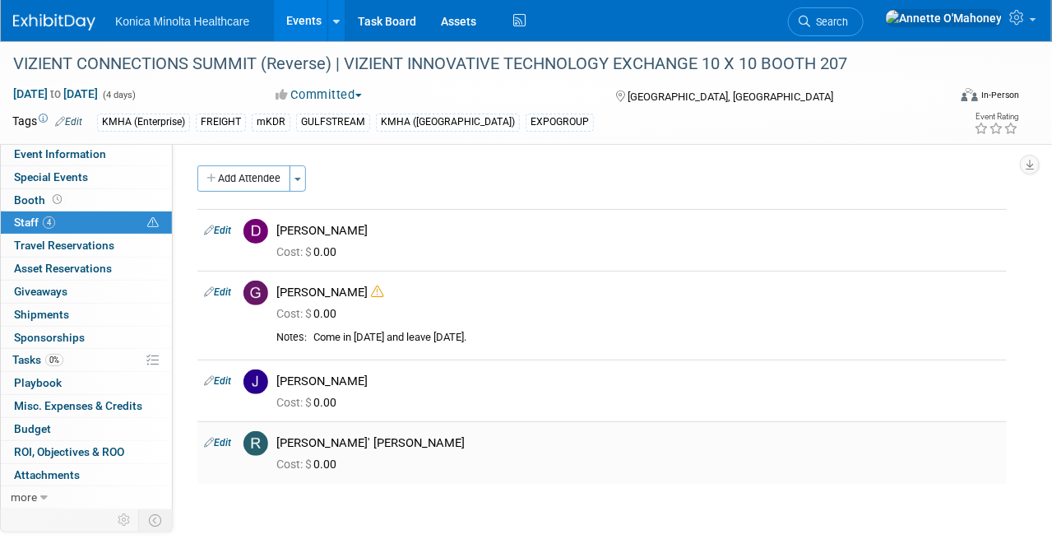
click at [335, 466] on span "Cost: $ 0.00" at bounding box center [309, 463] width 67 height 13
click at [226, 445] on link "Edit" at bounding box center [217, 443] width 27 height 12
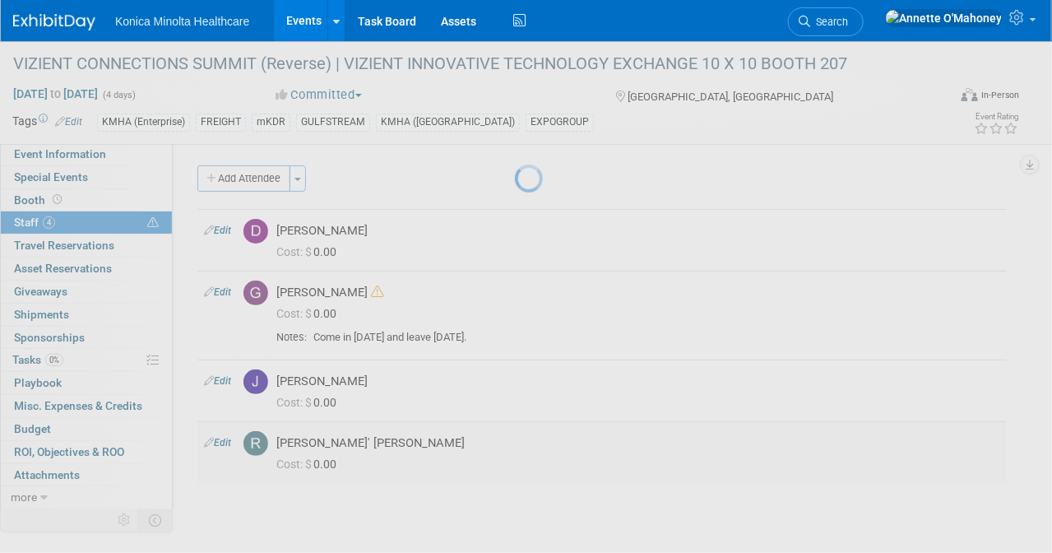
select select "0f5bca9f-f1aa-4796-bb65-eff09bedd1a7"
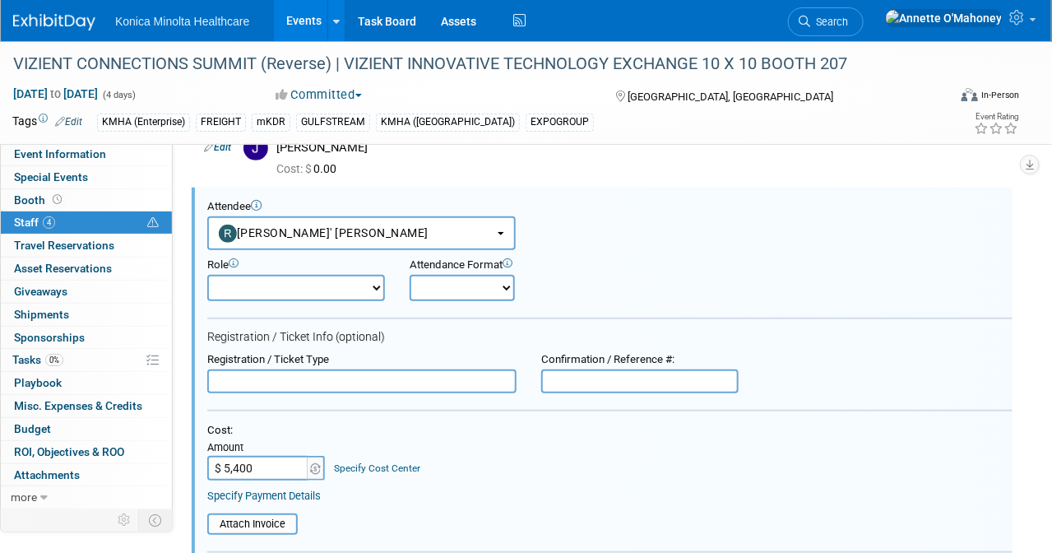
type input "$ 5,400.00"
click at [488, 424] on div "Cost:" at bounding box center [609, 431] width 805 height 14
click at [373, 289] on select "Demonstrator DR Clinician DR Sales Event Manager Executive Field Engineer HCIT …" at bounding box center [296, 288] width 178 height 26
select select "4"
click at [207, 275] on select "Demonstrator DR Clinician DR Sales Event Manager Executive Field Engineer HCIT …" at bounding box center [296, 288] width 178 height 26
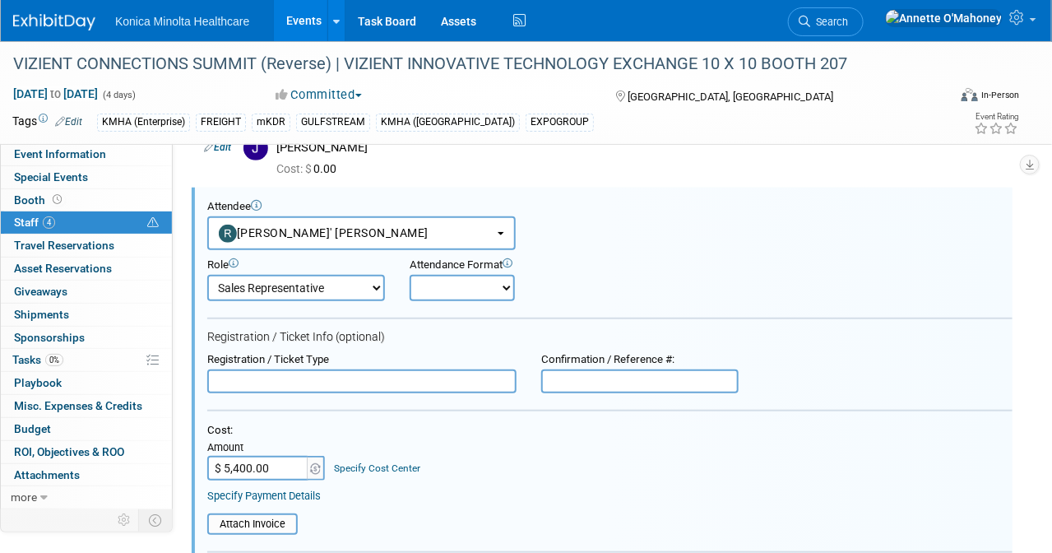
click at [619, 456] on div "Cost: Amount $ 5,400.00 Specify Cost Center Cost Center -- Not Specified -- AHR…" at bounding box center [609, 452] width 805 height 57
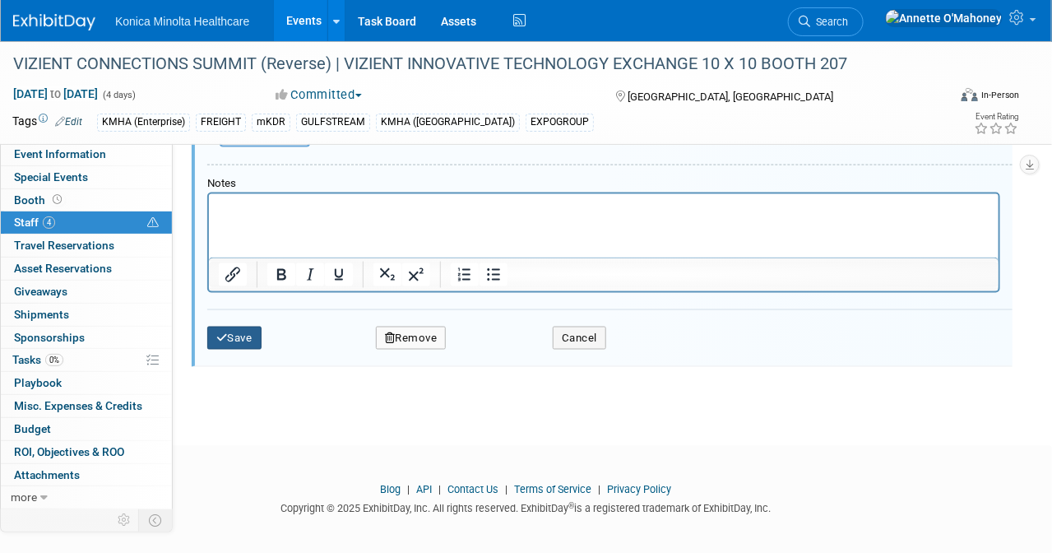
click at [242, 330] on button "Save" at bounding box center [234, 338] width 54 height 23
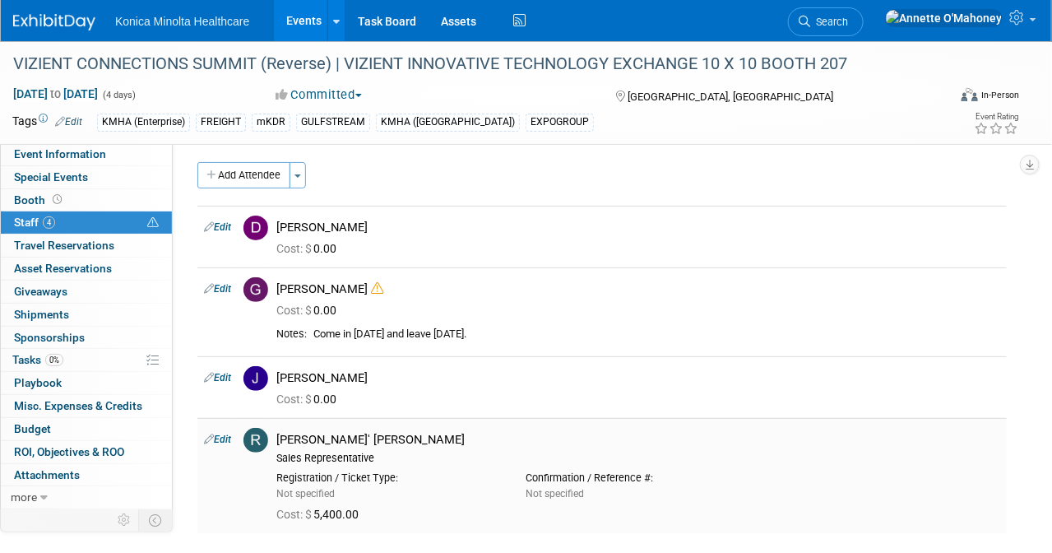
scroll to position [0, 0]
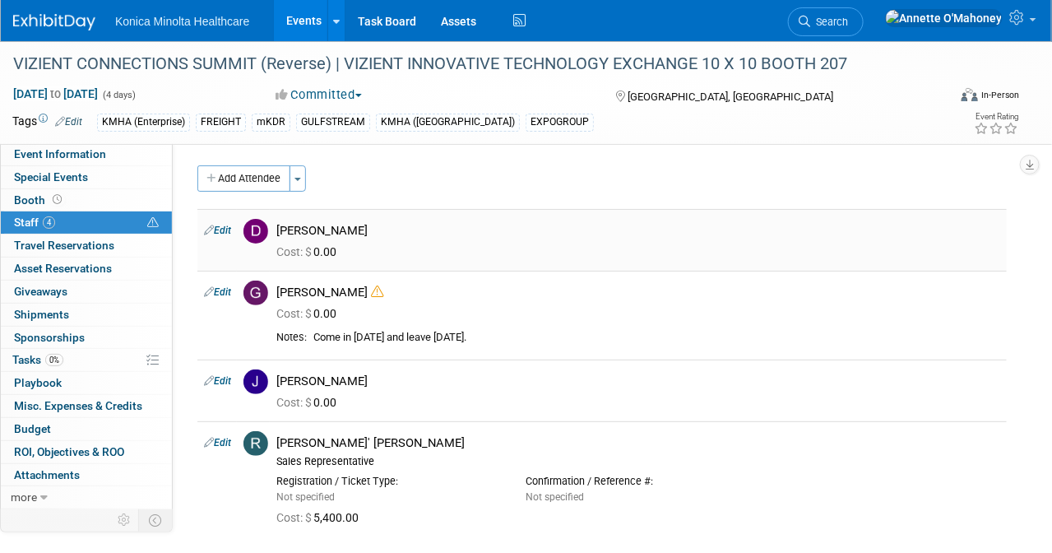
click at [215, 225] on link "Edit" at bounding box center [217, 231] width 27 height 12
select select "faf91f1b-0183-40c2-b9ad-9cba2e5c9e93"
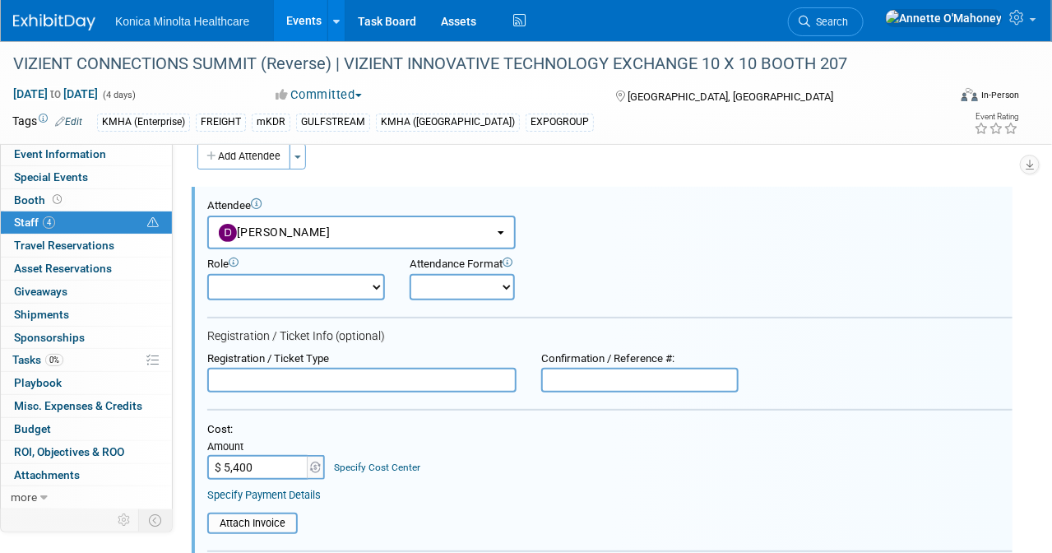
type input "$ 5,400.00"
click at [386, 461] on link "Specify Cost Center" at bounding box center [378, 467] width 86 height 12
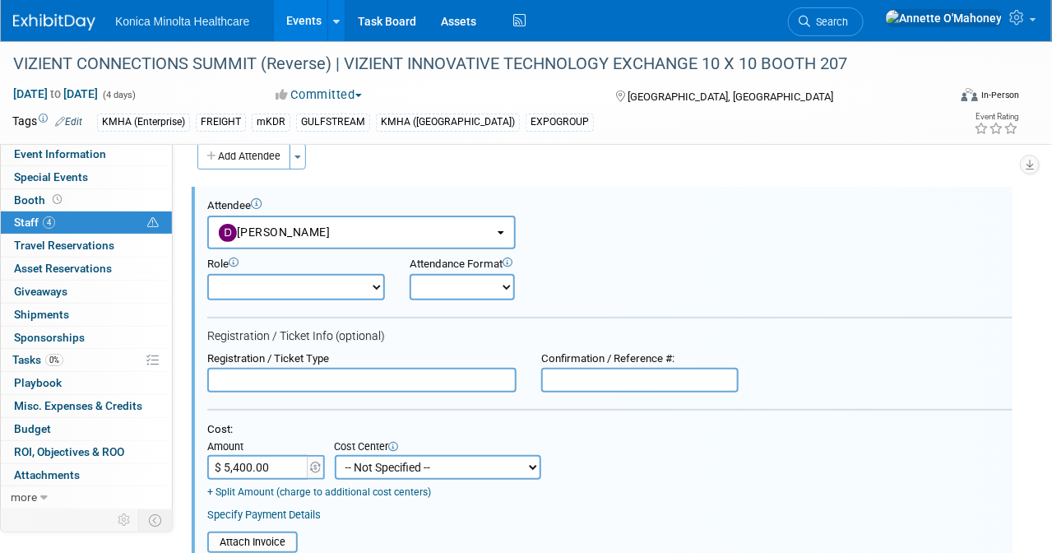
click at [386, 459] on select "-- Not Specified -- AHRA 10-21310-250000-10080 NERUCA 10-21310-250000-10713 RSN…" at bounding box center [438, 467] width 206 height 25
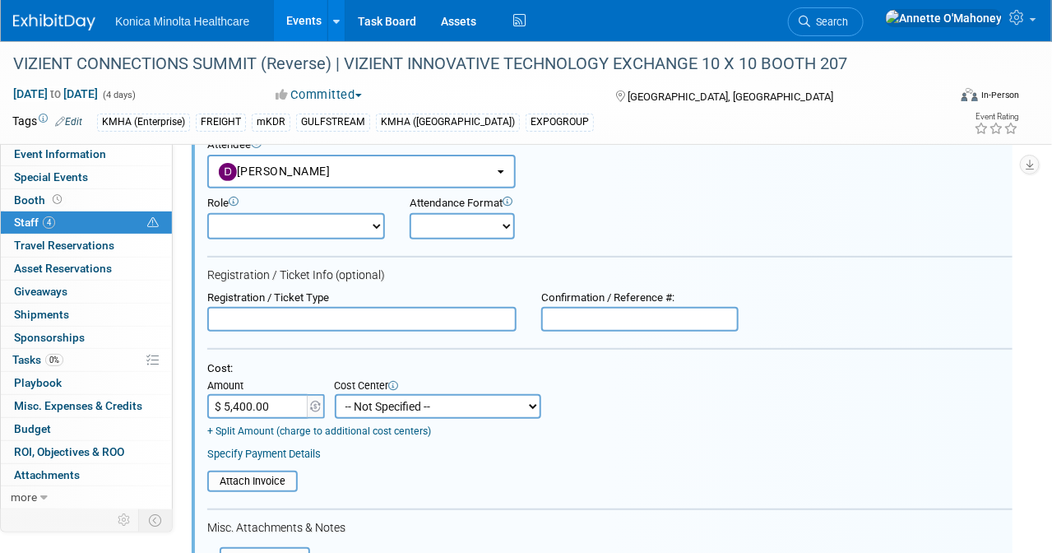
scroll to position [125, 0]
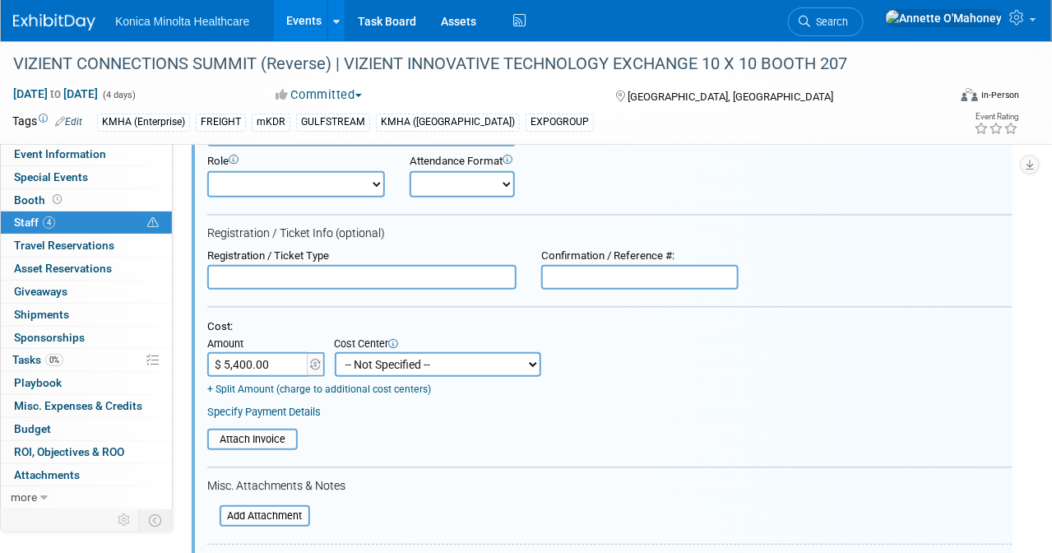
click at [534, 356] on select "-- Not Specified -- AHRA 10-21310-250000-10080 NERUCA 10-21310-250000-10713 RSN…" at bounding box center [438, 364] width 206 height 25
click at [1039, 22] on link at bounding box center [959, 20] width 167 height 41
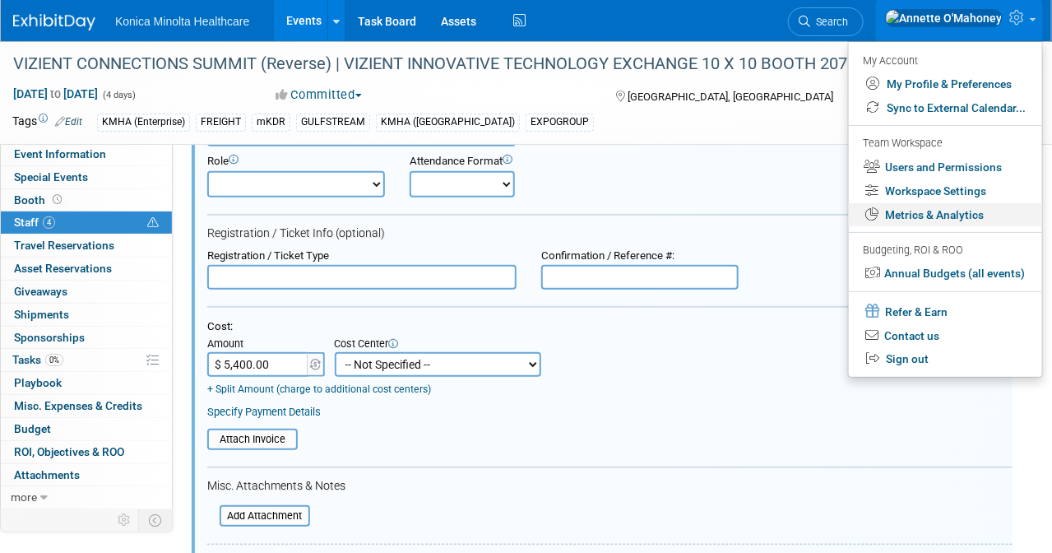
click at [939, 214] on link "Metrics & Analytics" at bounding box center [945, 215] width 193 height 24
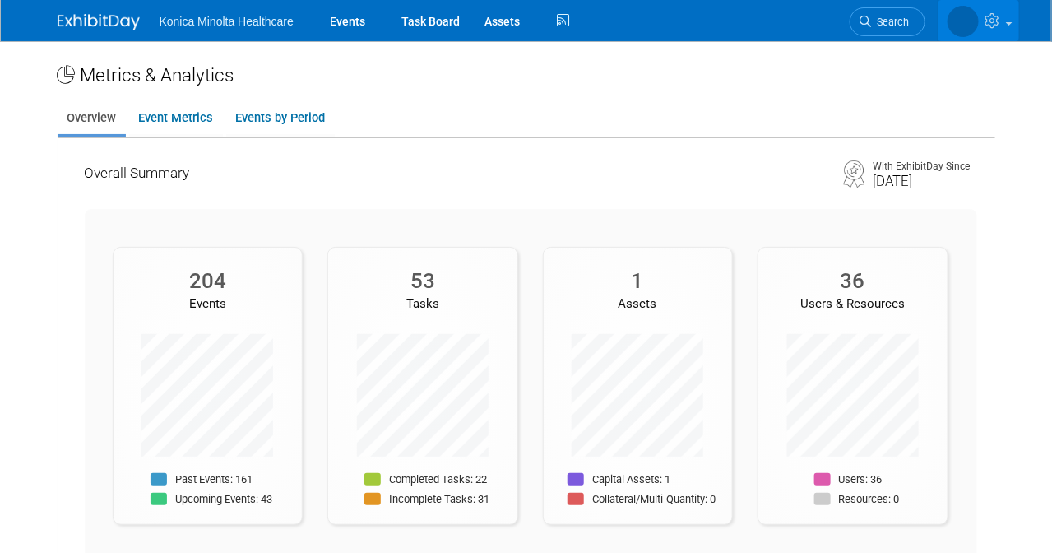
click at [1010, 19] on link at bounding box center [978, 20] width 81 height 41
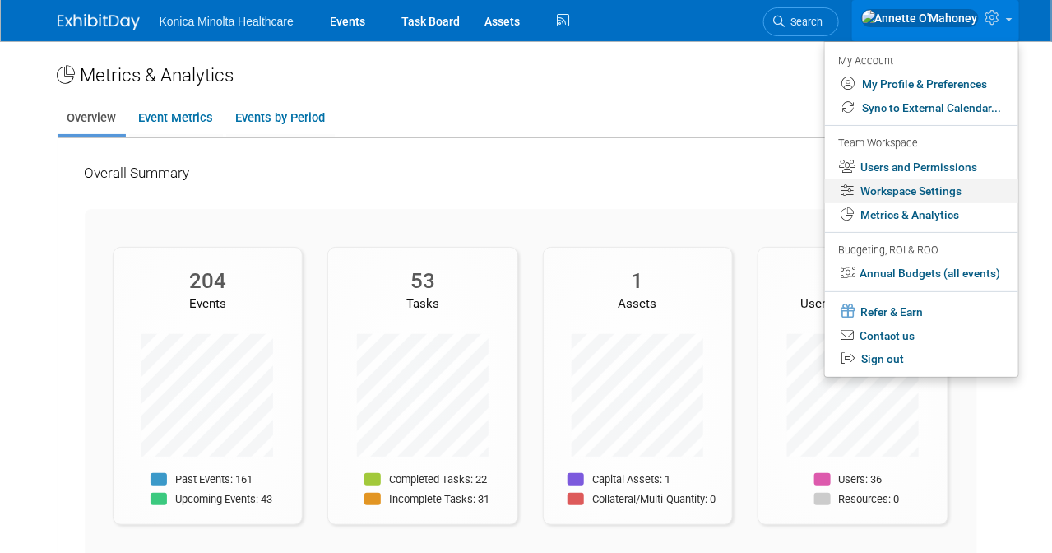
click at [938, 192] on link "Workspace Settings" at bounding box center [921, 191] width 193 height 24
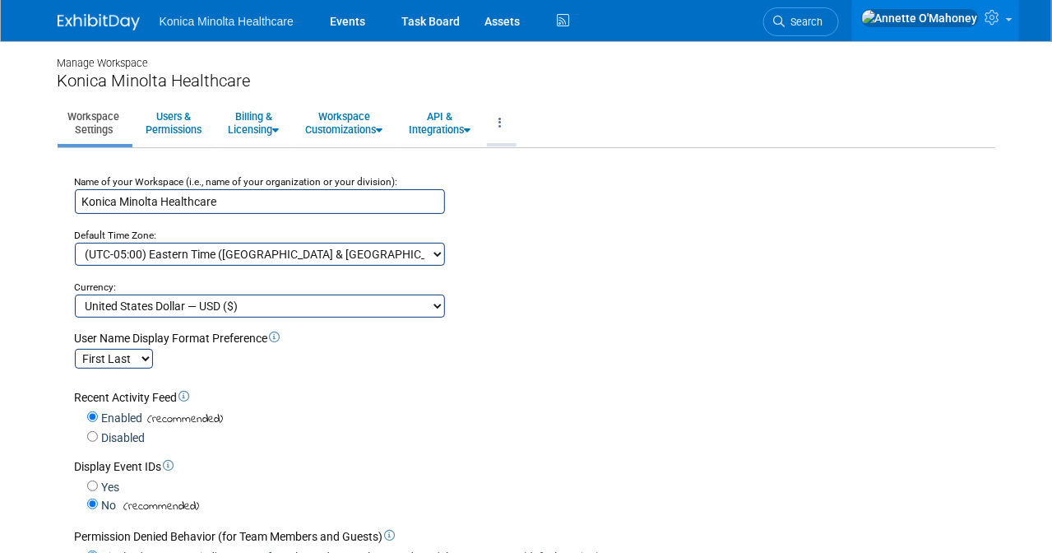
click at [515, 118] on link at bounding box center [501, 123] width 28 height 40
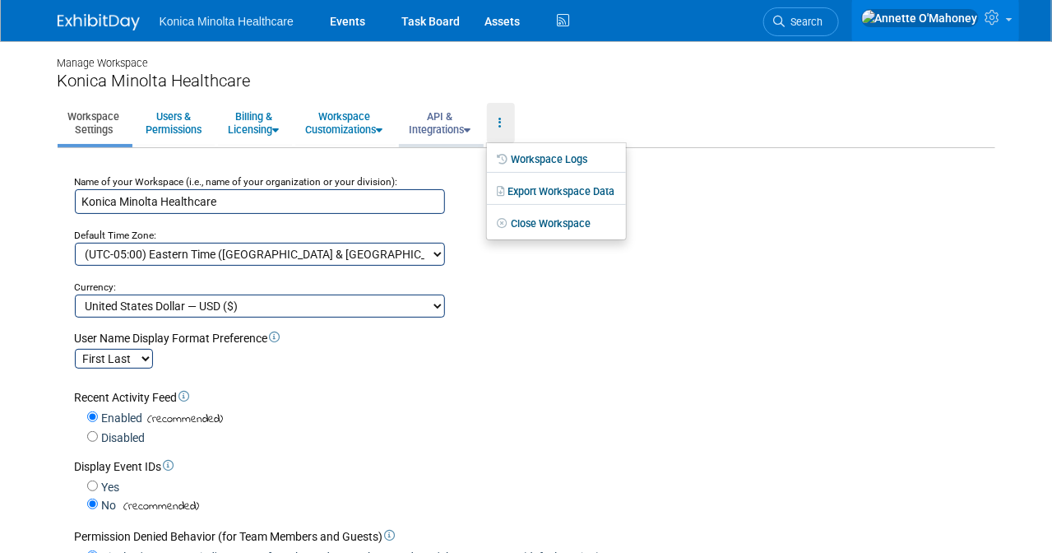
click at [458, 125] on link "API & Integrations" at bounding box center [440, 123] width 83 height 40
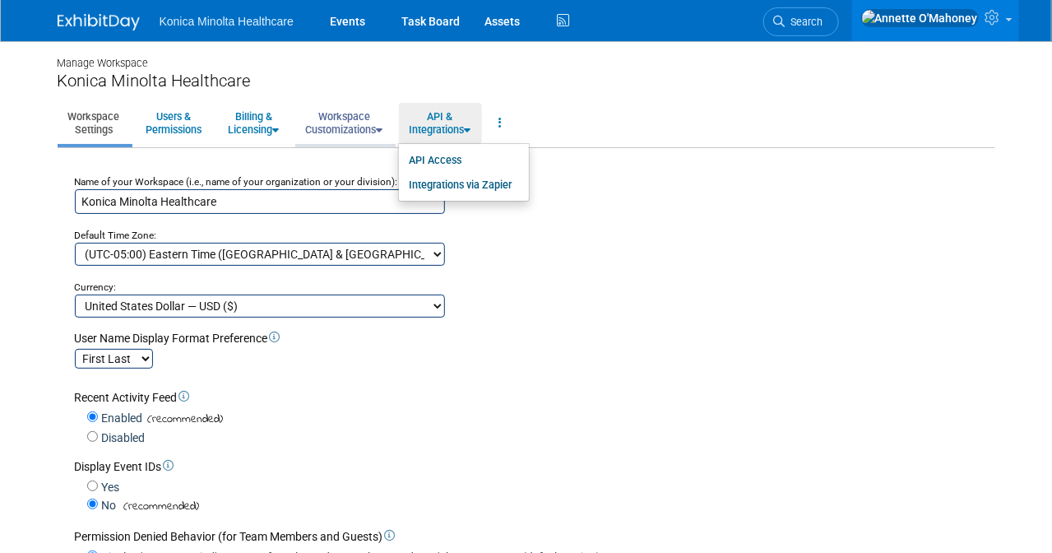
click at [377, 124] on link "Workspace Customizations" at bounding box center [344, 123] width 99 height 40
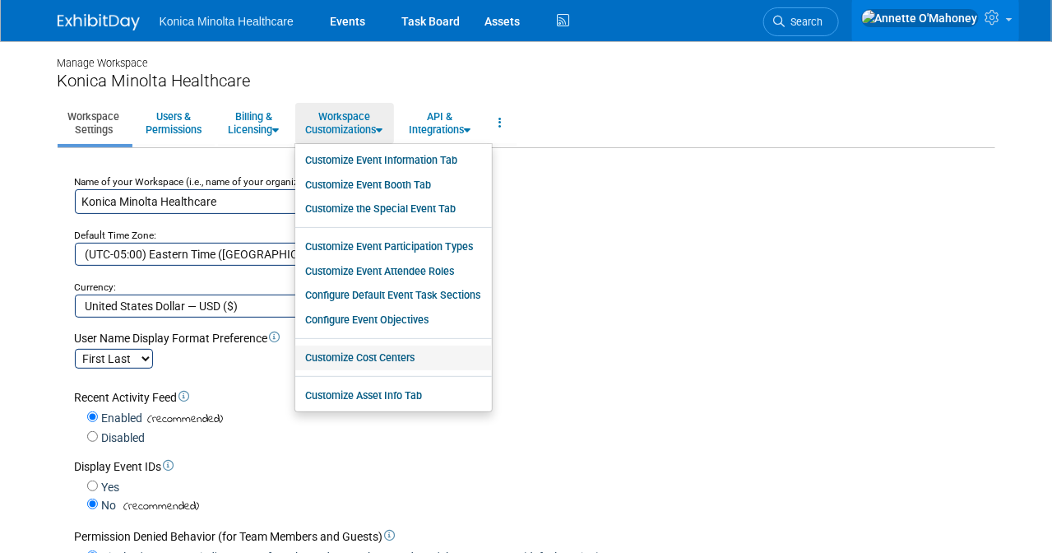
click at [363, 352] on link "Customize Cost Centers" at bounding box center [393, 357] width 197 height 25
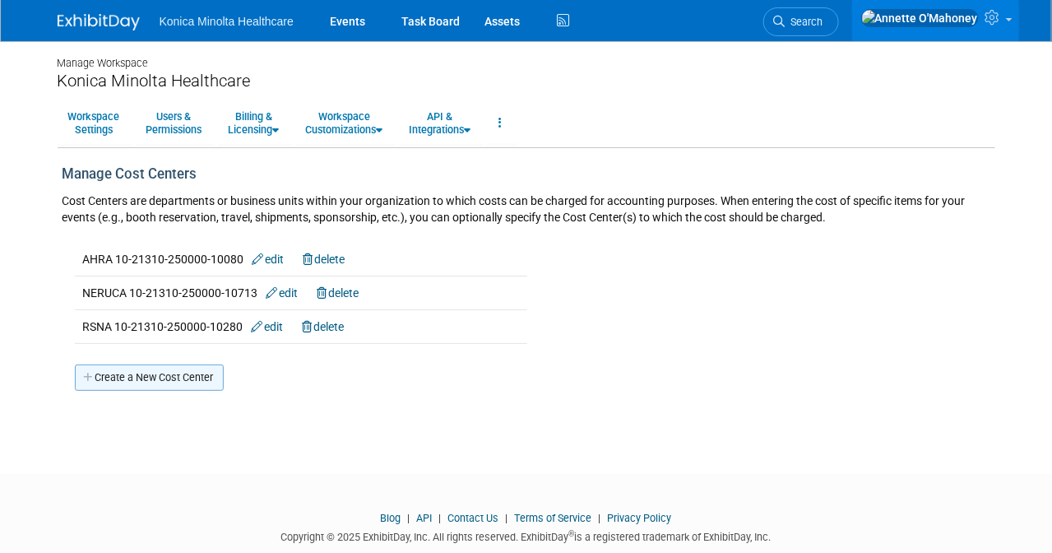
click at [161, 379] on link "Create a New Cost Center" at bounding box center [149, 377] width 149 height 26
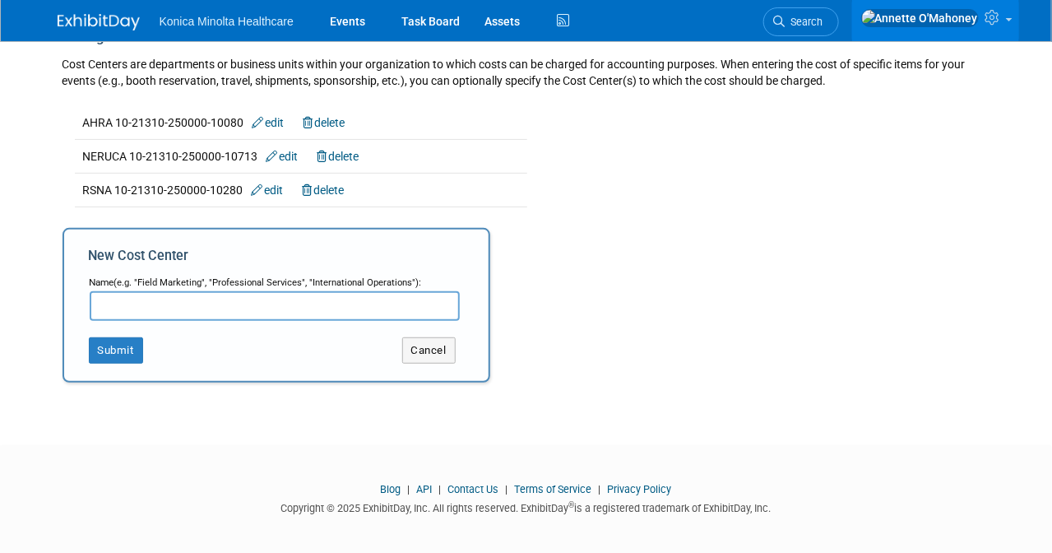
scroll to position [140, 0]
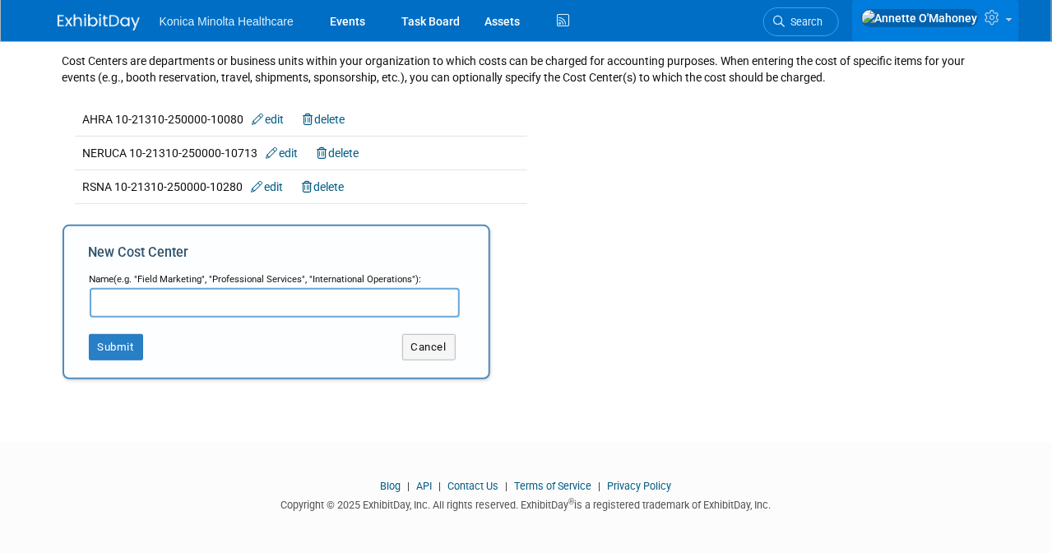
click at [1009, 20] on link at bounding box center [935, 20] width 167 height 41
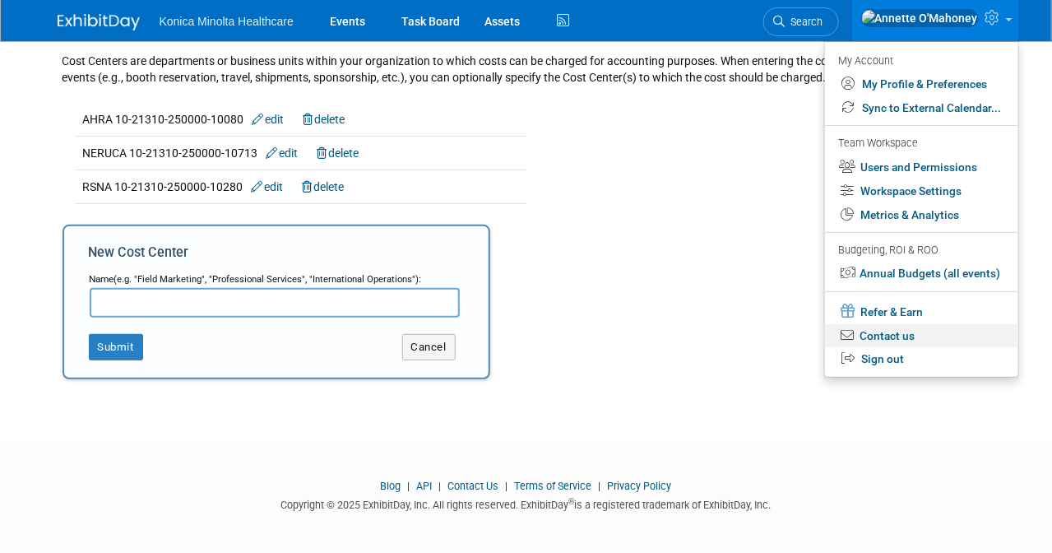
click at [917, 336] on link "Contact us" at bounding box center [921, 336] width 193 height 24
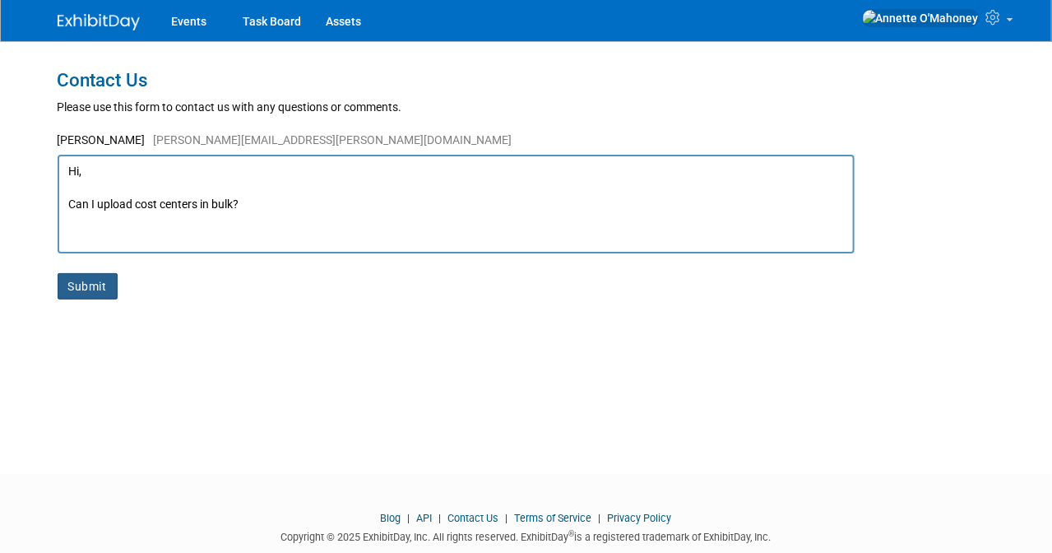
type textarea "Hi, Can I upload cost centers in bulk?"
click at [82, 280] on button "Submit" at bounding box center [88, 286] width 60 height 26
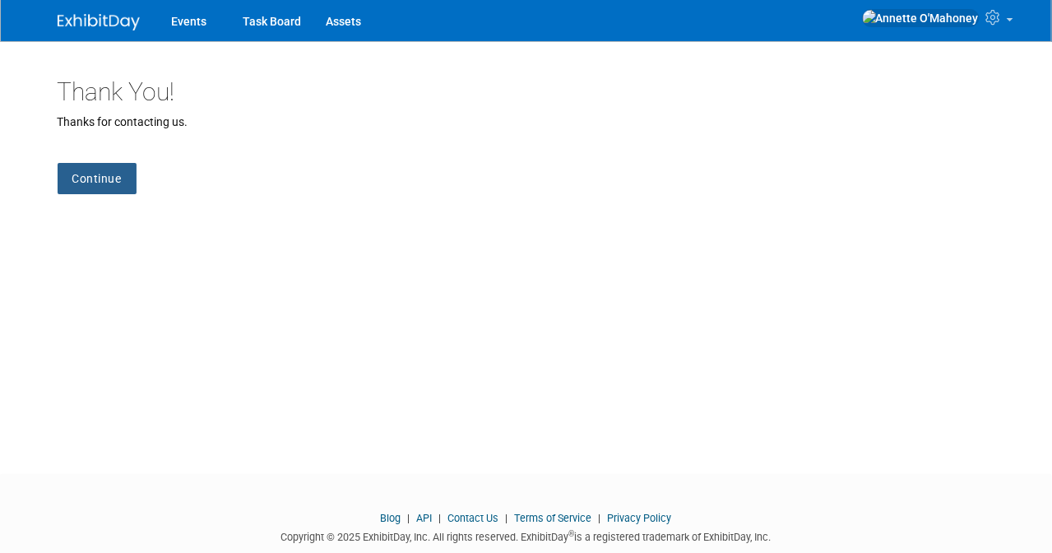
click at [102, 184] on link "Continue" at bounding box center [97, 178] width 79 height 31
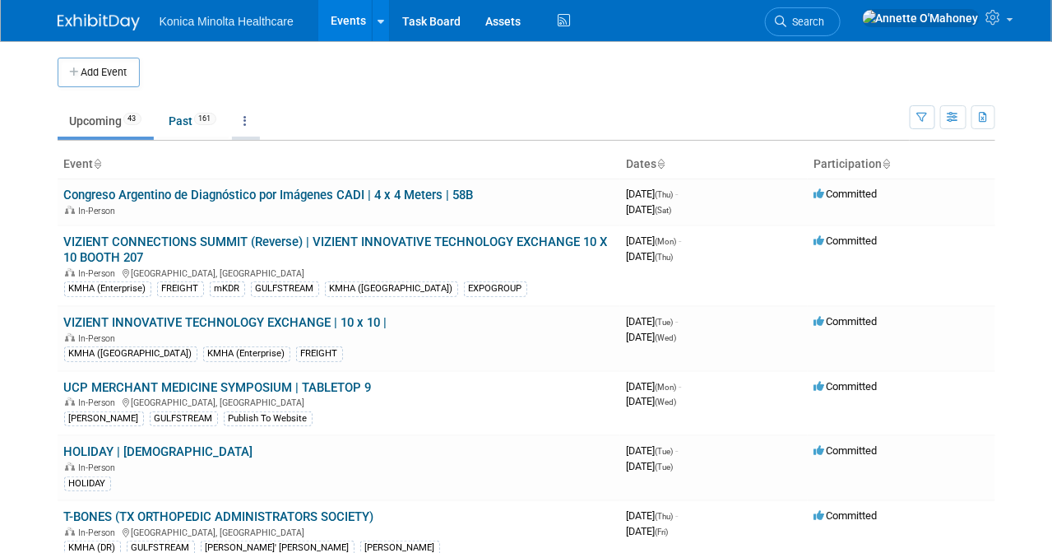
click at [256, 119] on link at bounding box center [246, 120] width 28 height 31
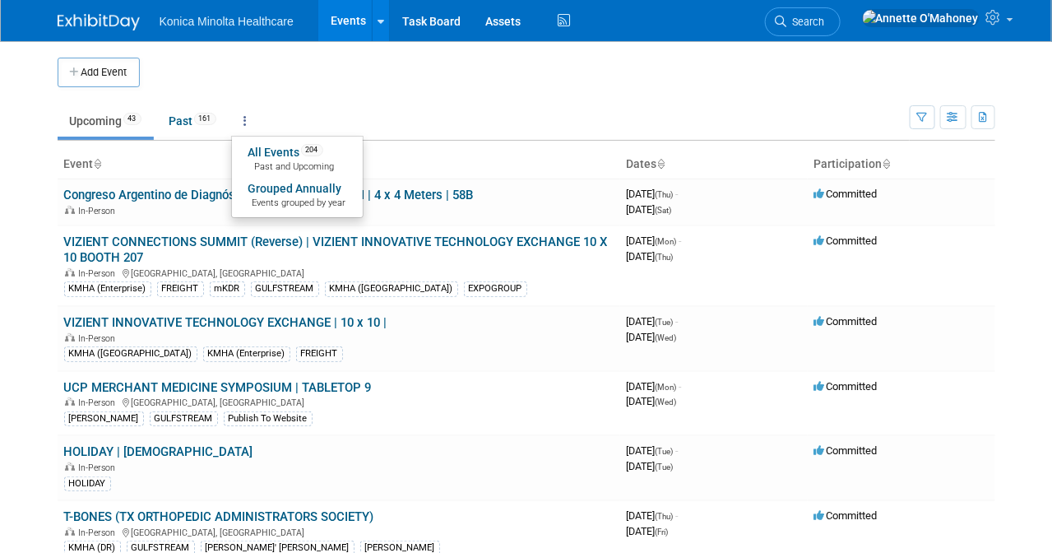
click at [256, 120] on link at bounding box center [246, 120] width 28 height 31
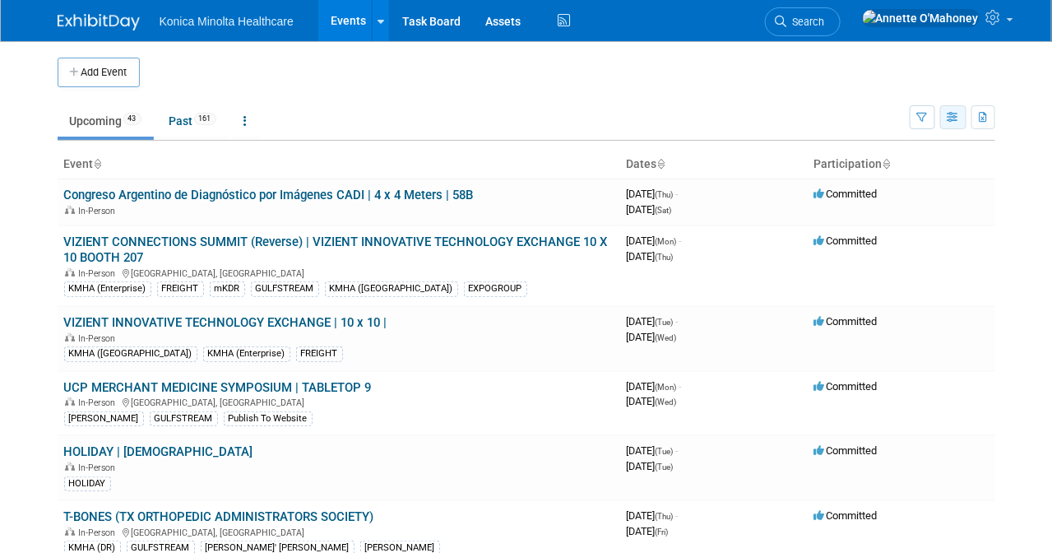
click at [957, 114] on icon "button" at bounding box center [954, 118] width 12 height 11
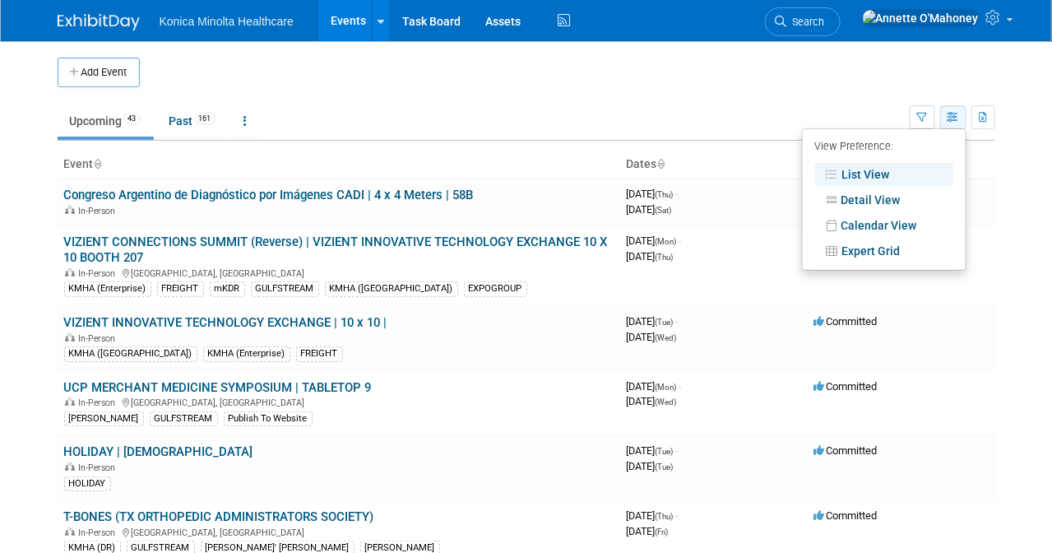
click at [957, 114] on icon "button" at bounding box center [954, 118] width 12 height 11
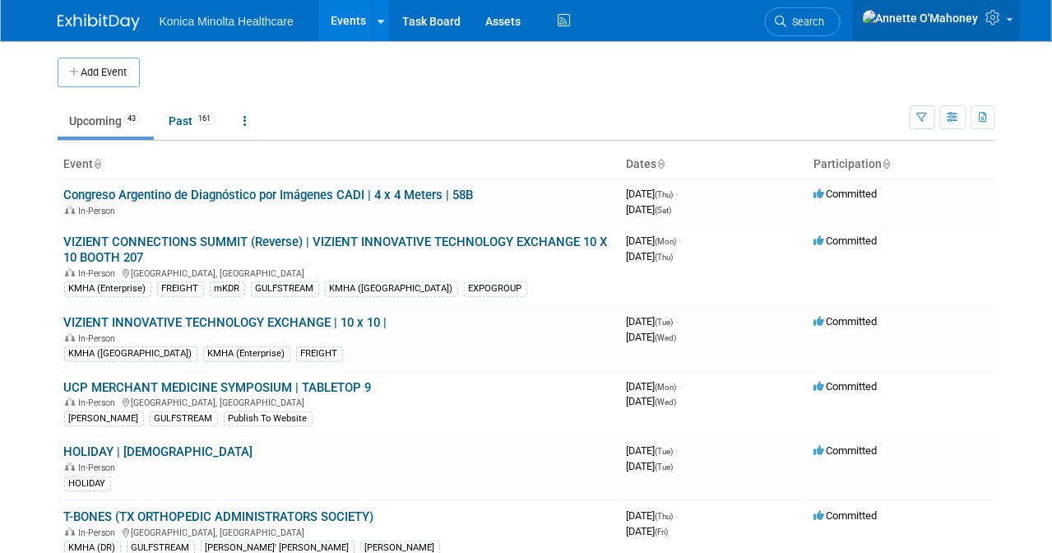
click at [1009, 17] on link at bounding box center [936, 20] width 167 height 41
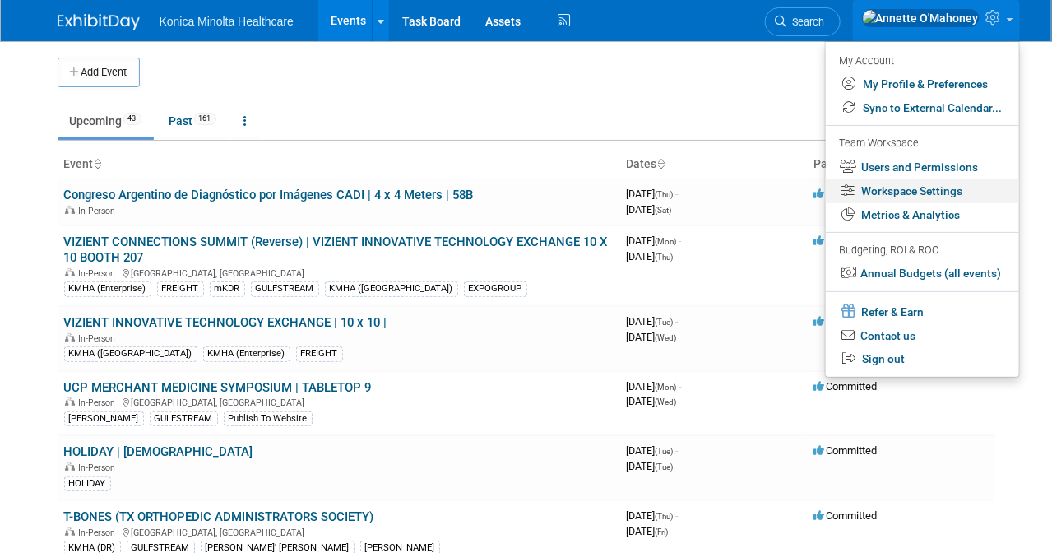
click at [934, 182] on link "Workspace Settings" at bounding box center [922, 191] width 193 height 24
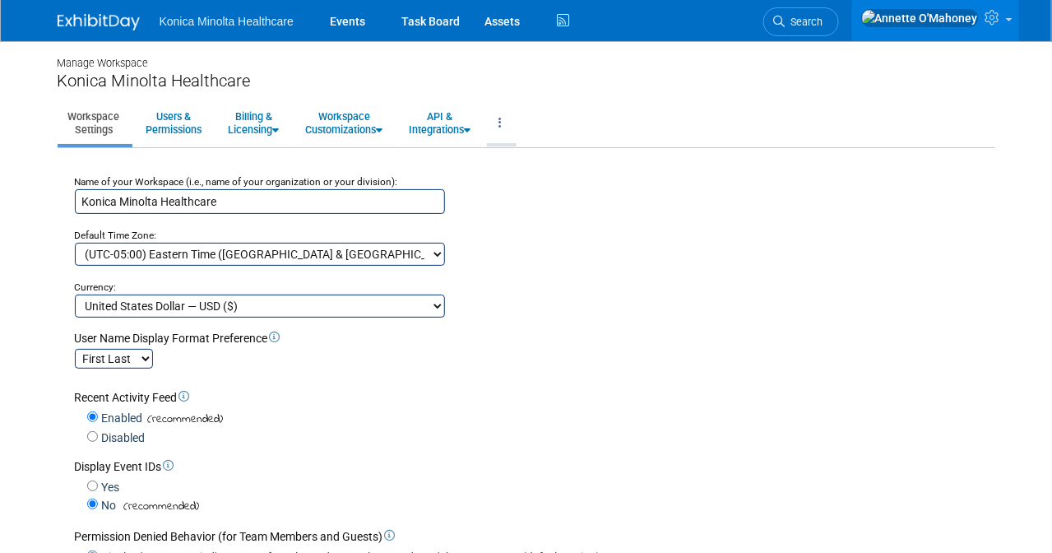
click at [503, 118] on icon at bounding box center [500, 123] width 3 height 12
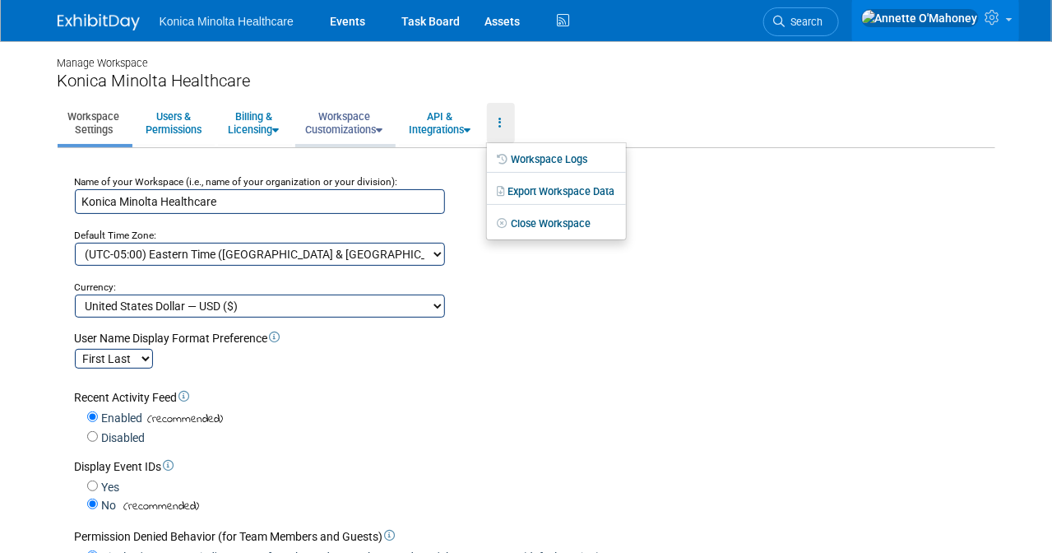
click at [383, 125] on icon at bounding box center [380, 130] width 7 height 11
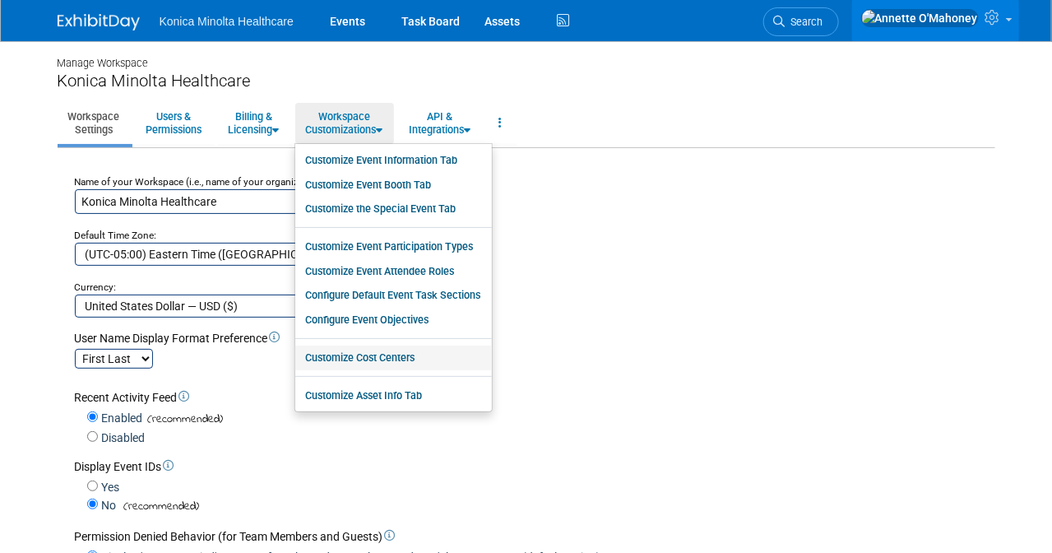
click at [397, 361] on link "Customize Cost Centers" at bounding box center [393, 357] width 197 height 25
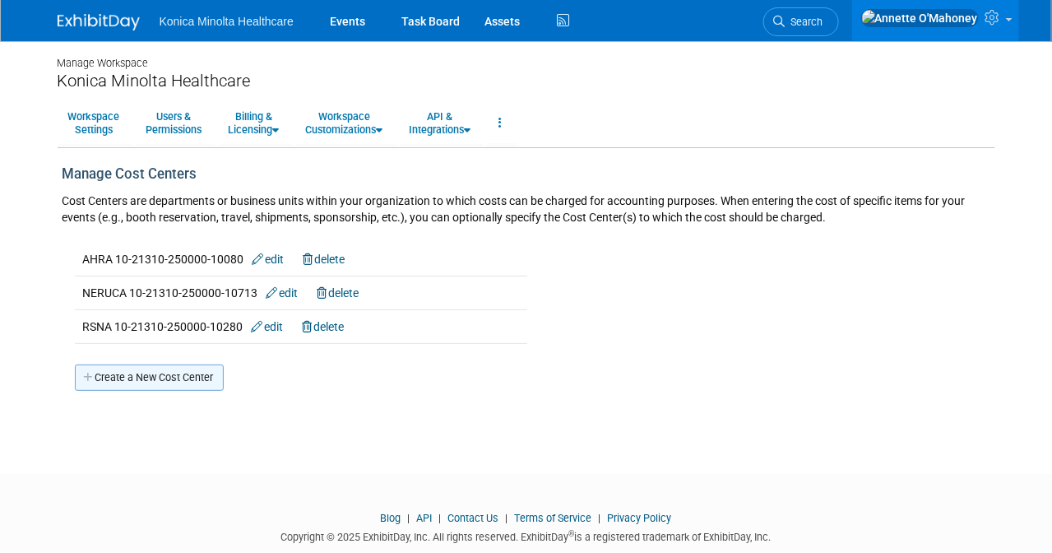
click at [184, 376] on link "Create a New Cost Center" at bounding box center [149, 377] width 149 height 26
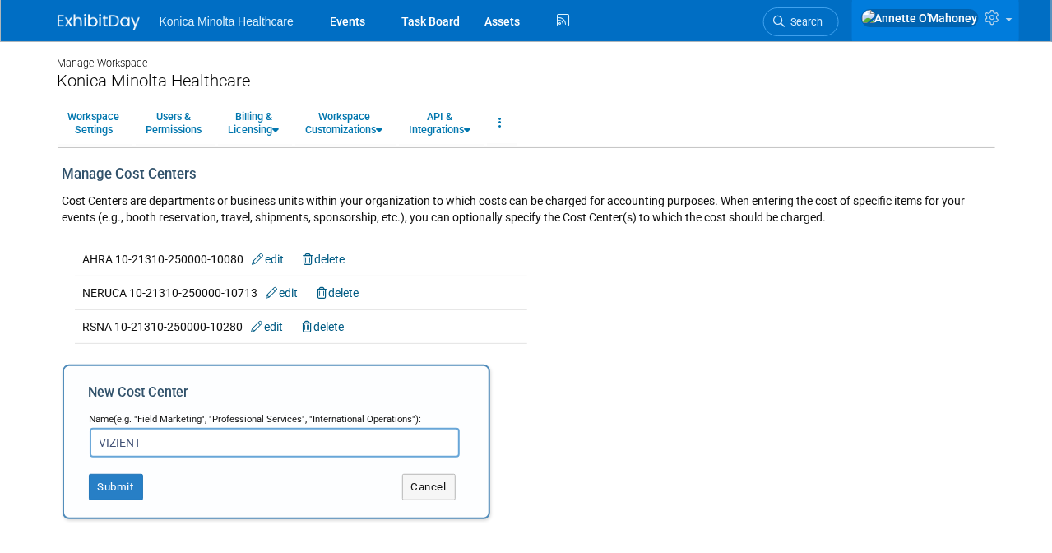
click at [175, 442] on input "VIZIENT" at bounding box center [275, 443] width 370 height 30
paste input "10-21310-400400-10340"
type input "VIZIENT 10-21310-400400-10340"
click at [122, 478] on button "Submit" at bounding box center [116, 487] width 54 height 26
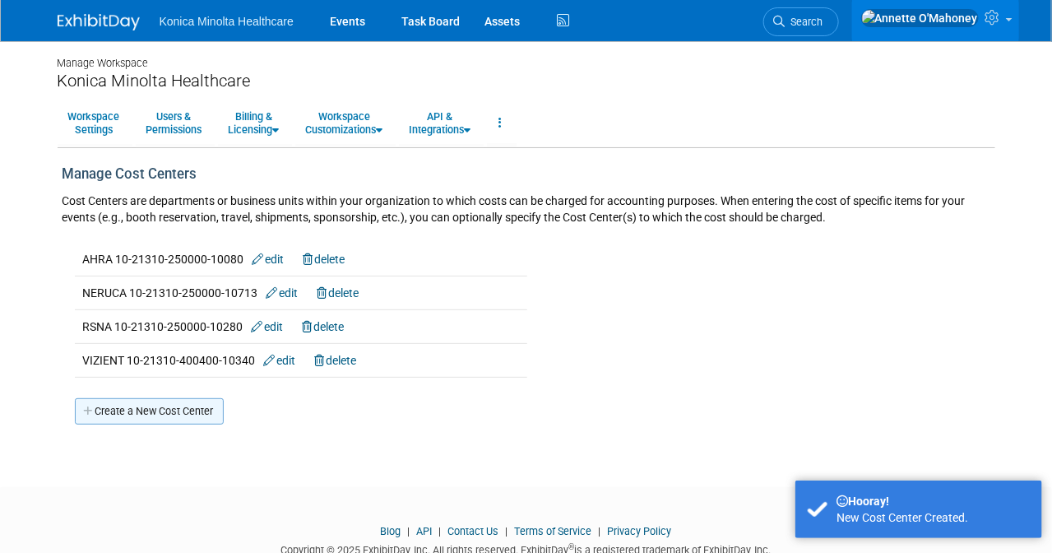
click at [162, 399] on link "Create a New Cost Center" at bounding box center [149, 411] width 149 height 26
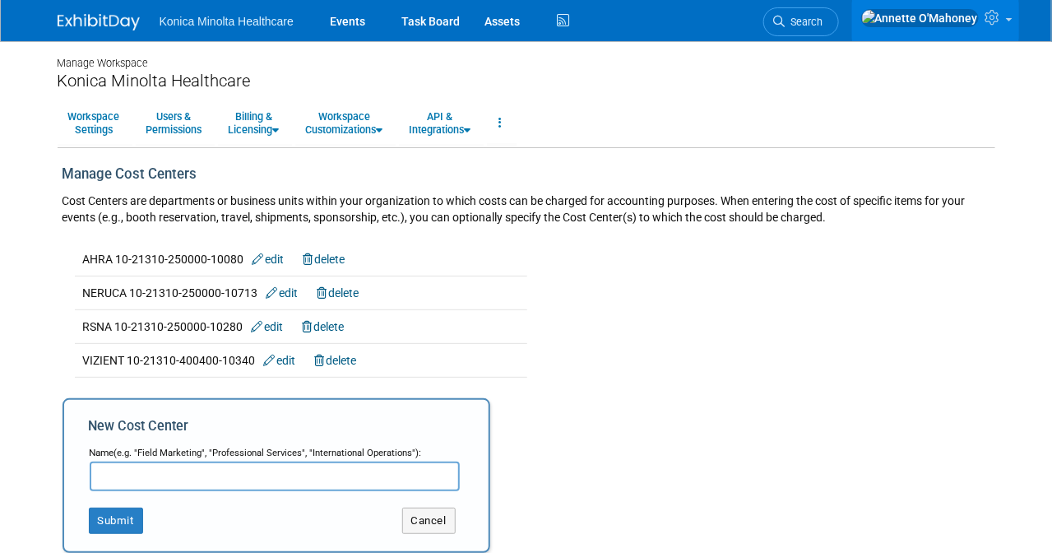
type input "u"
drag, startPoint x: 427, startPoint y: 469, endPoint x: 353, endPoint y: 468, distance: 74.0
click at [353, 468] on input "UCP MERCHANT MEDICINE CONVURGENT CARE $25000" at bounding box center [275, 476] width 370 height 30
click at [366, 471] on input "UCP MERCHANT MEDICINE CONVURGENT CARE" at bounding box center [275, 476] width 370 height 30
paste input "10-21310-250000-10400"
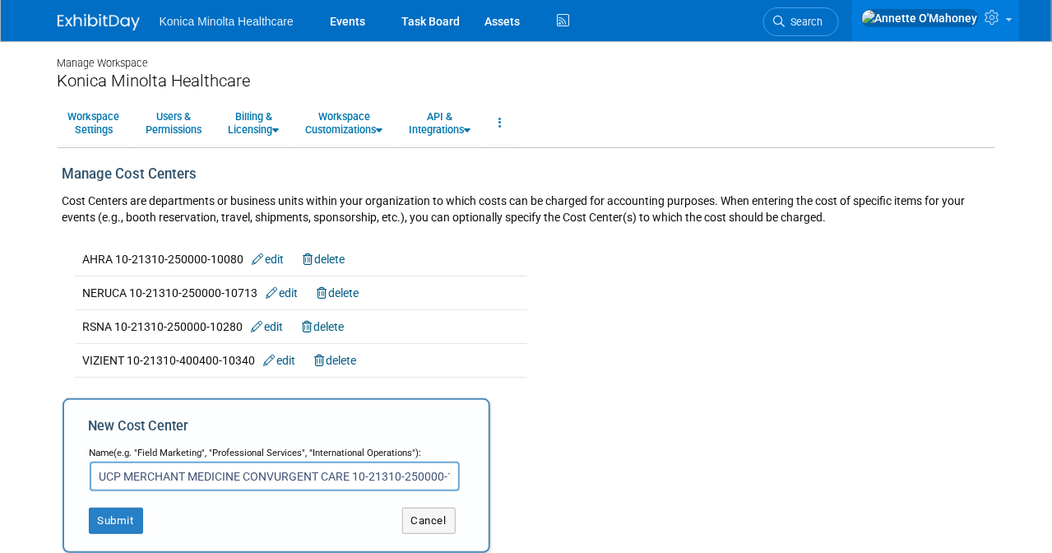
scroll to position [0, 28]
type input "UCP MERCHANT MEDICINE CONVURGENT CARE 10-21310-250000-10400"
click at [109, 514] on button "Submit" at bounding box center [116, 520] width 54 height 26
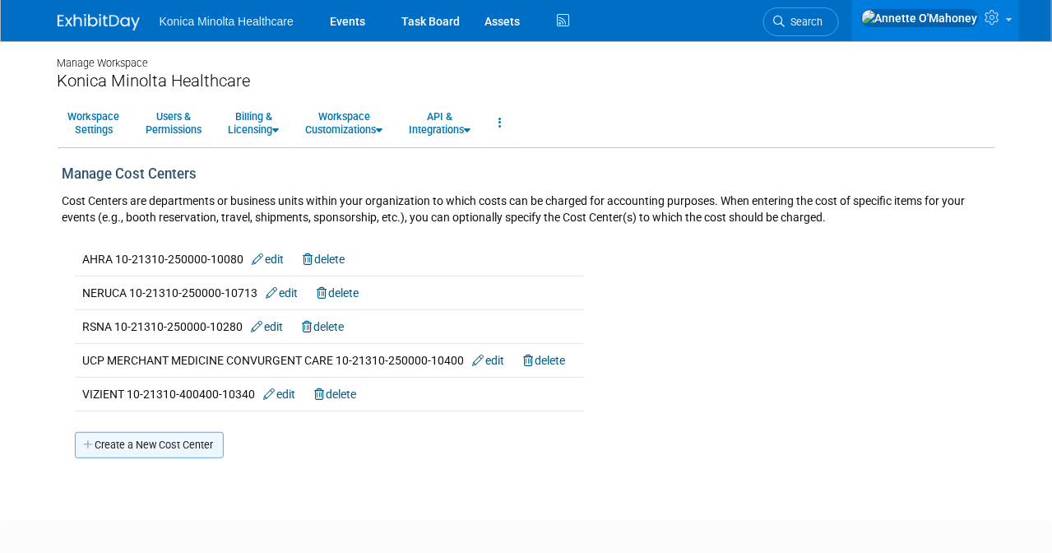
click at [189, 442] on link "Create a New Cost Center" at bounding box center [149, 445] width 149 height 26
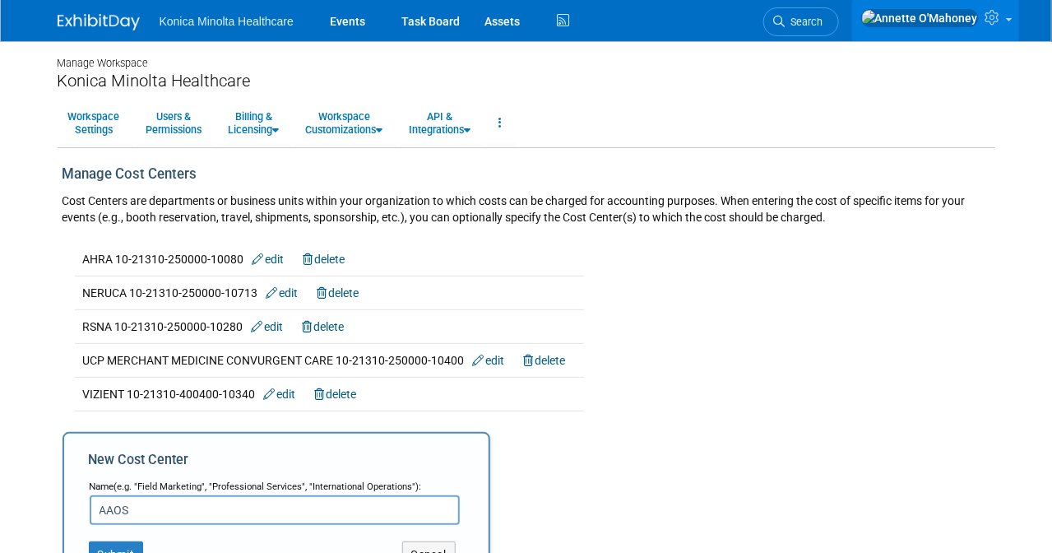
click at [202, 508] on input "AAOS" at bounding box center [275, 510] width 370 height 30
paste input "10-21310-250000-10030"
type input "AAOS 10-21310-250000-10030"
click at [129, 541] on button "Submit" at bounding box center [116, 554] width 54 height 26
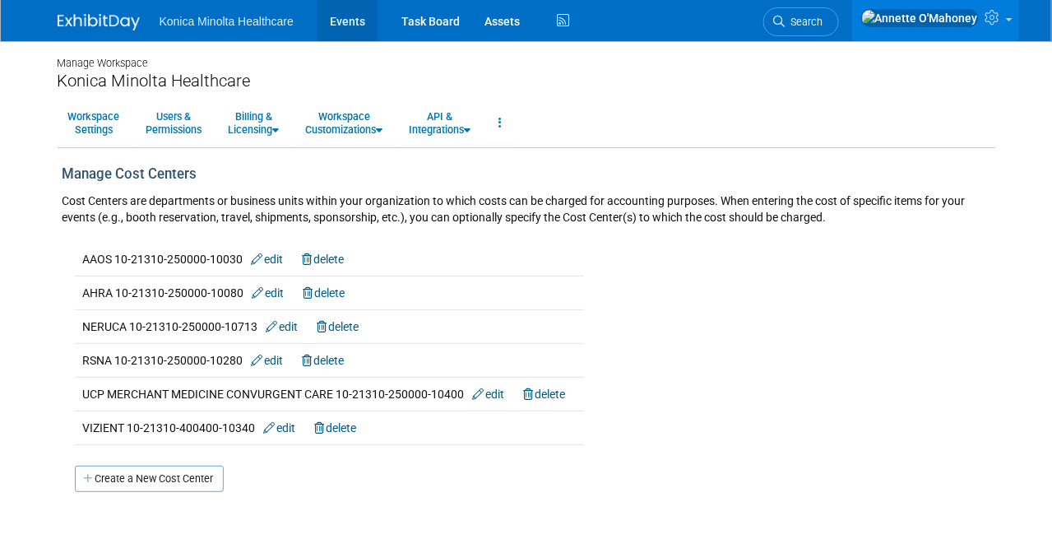
click at [345, 15] on link "Events" at bounding box center [347, 20] width 60 height 41
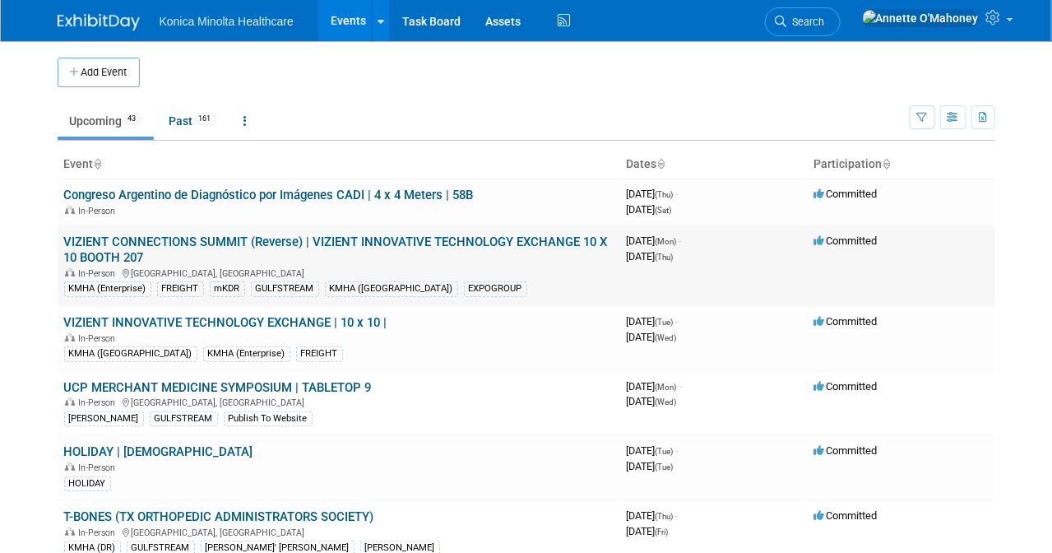
click at [400, 239] on link "VIZIENT CONNECTIONS SUMMIT (Reverse) | VIZIENT INNOVATIVE TECHNOLOGY EXCHANGE 1…" at bounding box center [336, 249] width 544 height 30
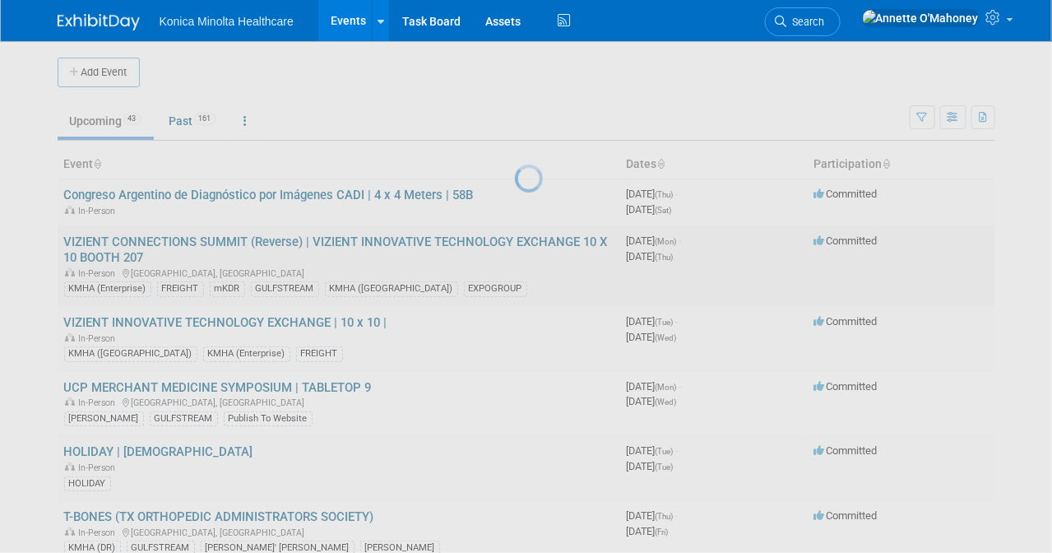
click at [515, 239] on div at bounding box center [526, 276] width 23 height 553
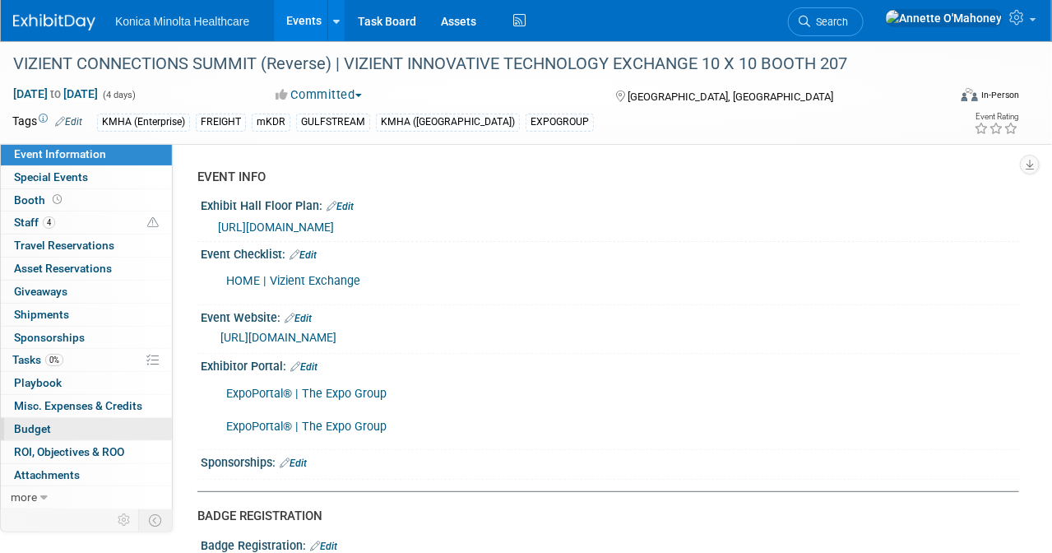
click at [44, 424] on span "Budget" at bounding box center [32, 428] width 37 height 13
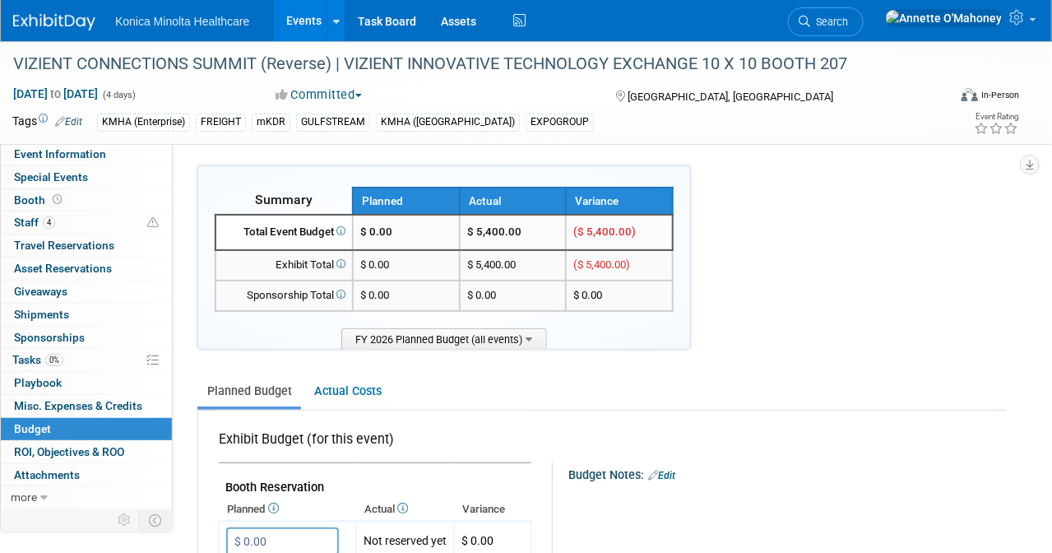
click at [633, 234] on span "($ 5,400.00)" at bounding box center [604, 231] width 63 height 12
click at [494, 220] on td "$ 5,400.00" at bounding box center [513, 232] width 107 height 35
click at [396, 234] on td "$ 0.00" at bounding box center [406, 232] width 107 height 35
click at [279, 232] on div "Total Event Budget" at bounding box center [284, 233] width 123 height 16
click at [539, 334] on span "FY 2026 Planned Budget (all events)" at bounding box center [444, 338] width 206 height 21
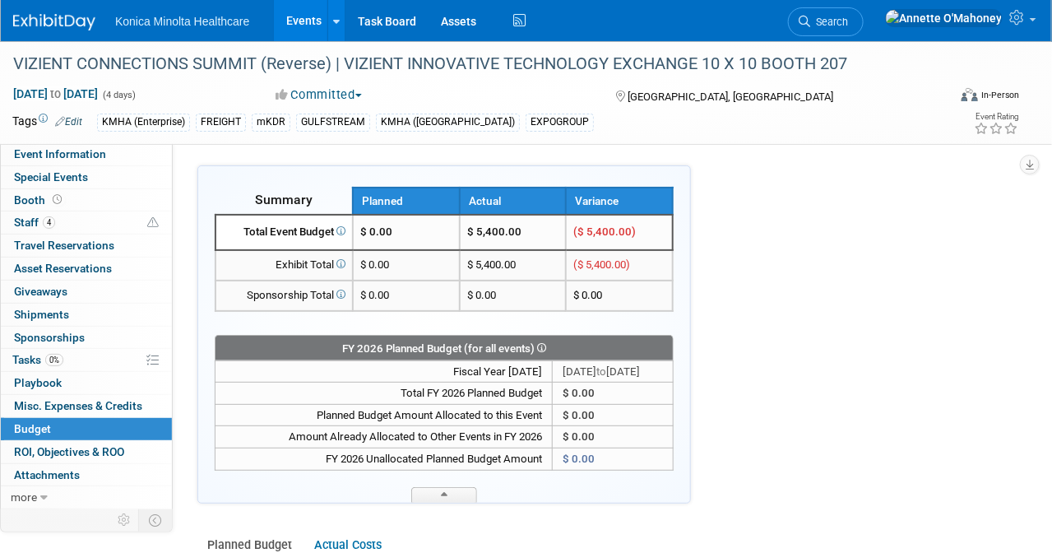
click at [553, 387] on td "$ 0.00" at bounding box center [613, 393] width 121 height 22
click at [563, 455] on span "$ 0.00" at bounding box center [579, 458] width 32 height 12
click at [605, 230] on span "($ 5,400.00)" at bounding box center [604, 231] width 63 height 12
click at [318, 289] on div "Sponsorship Total" at bounding box center [284, 296] width 123 height 16
click at [406, 296] on td "$ 0.00" at bounding box center [406, 295] width 107 height 30
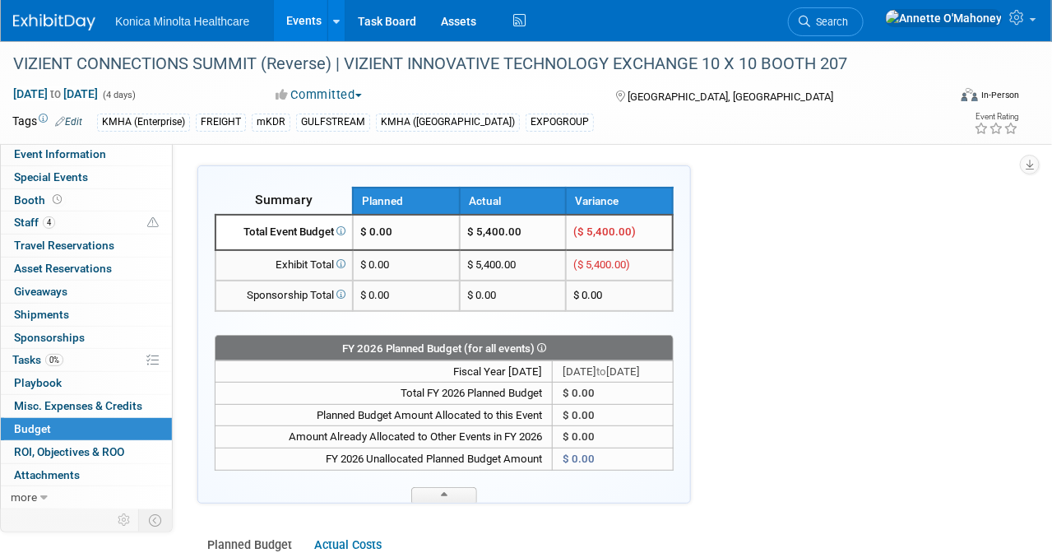
click at [344, 229] on icon at bounding box center [340, 230] width 12 height 9
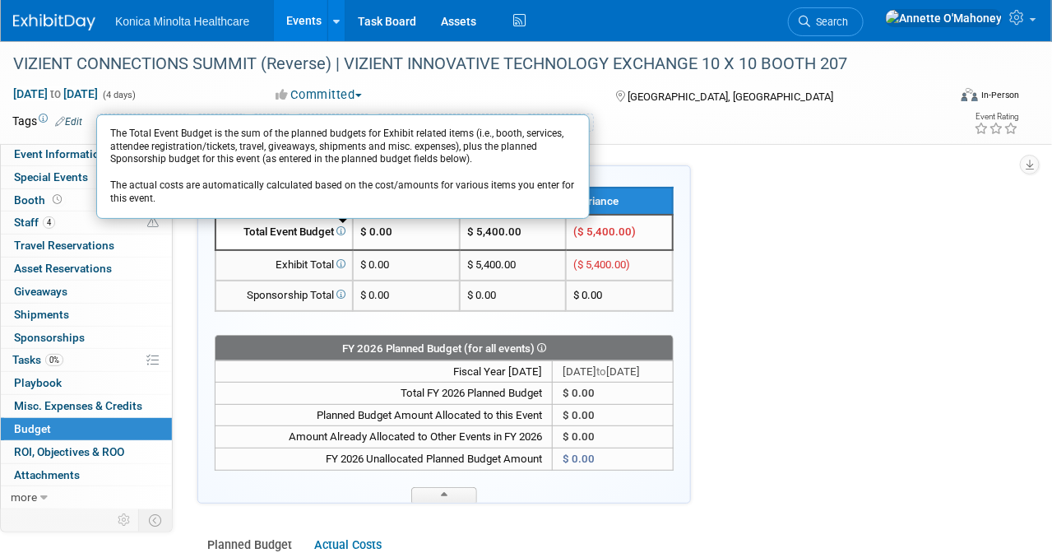
click at [344, 262] on icon at bounding box center [340, 263] width 12 height 9
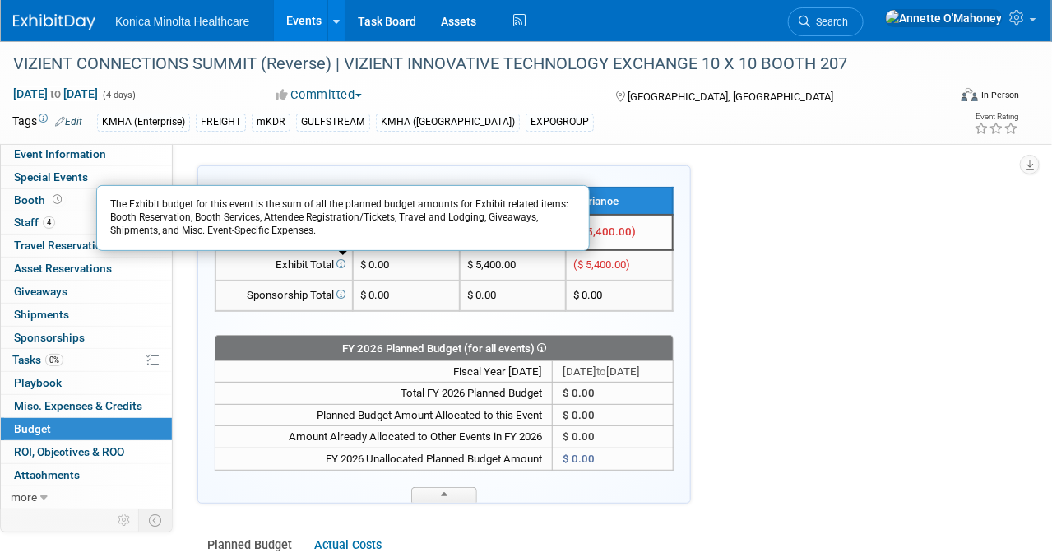
click at [345, 294] on icon at bounding box center [340, 294] width 12 height 9
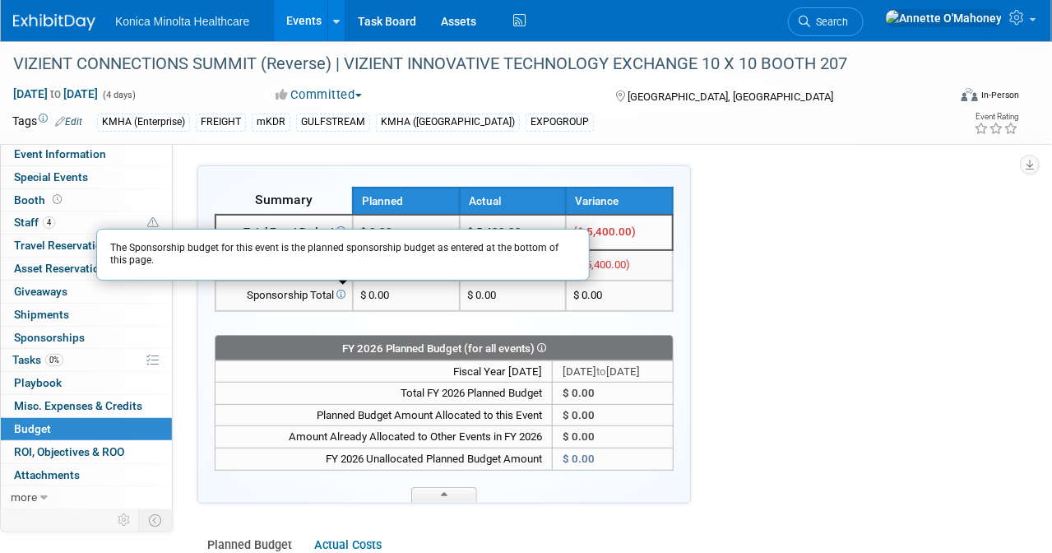
click at [557, 382] on td "$ 0.00" at bounding box center [613, 393] width 121 height 22
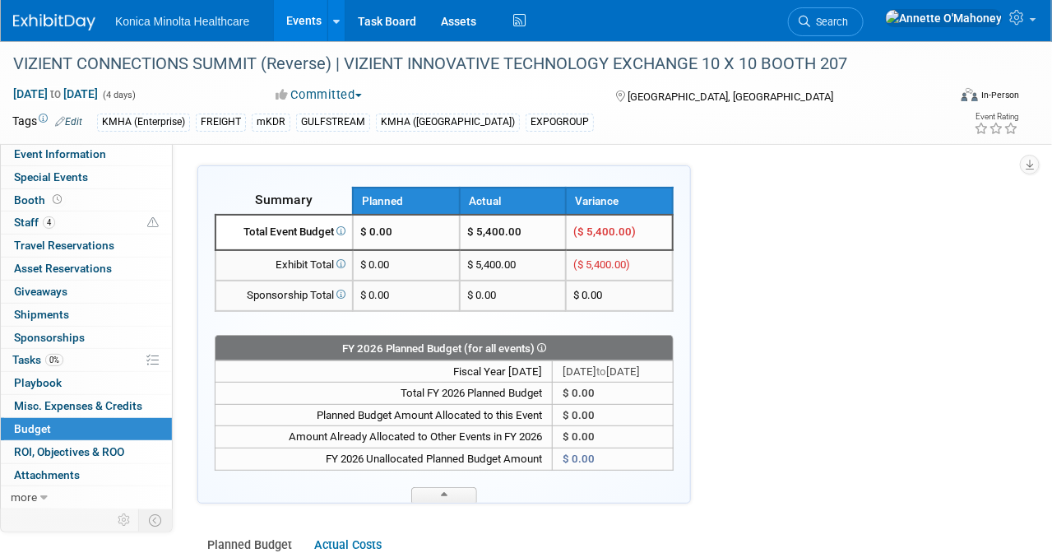
click at [553, 387] on td "$ 0.00" at bounding box center [613, 393] width 121 height 22
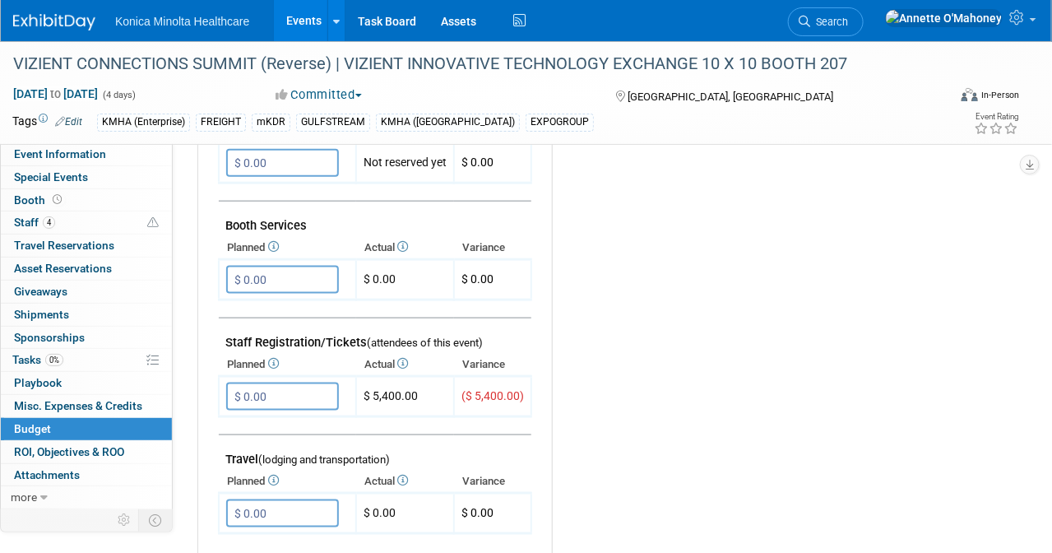
scroll to position [514, 0]
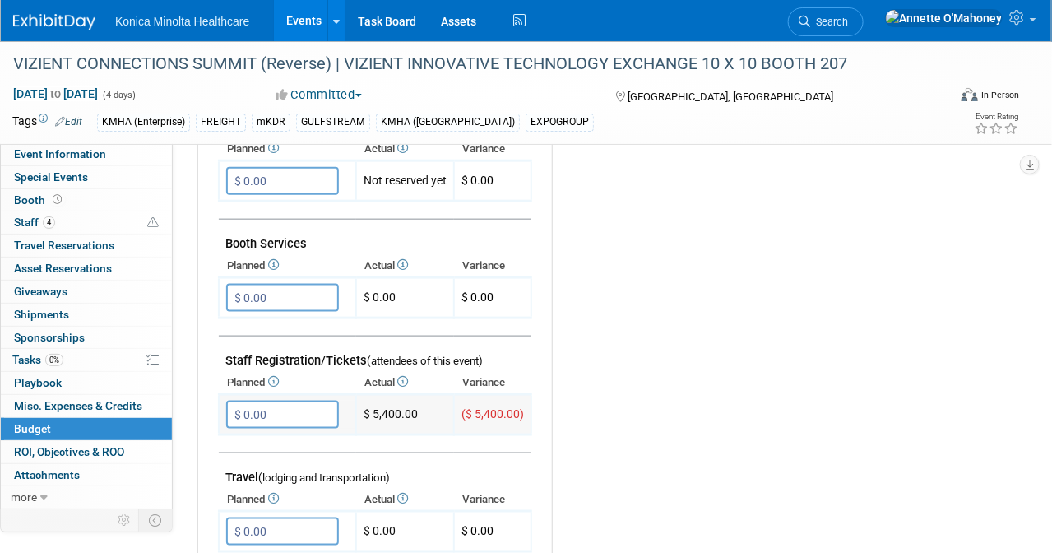
click at [284, 407] on input "$ 0.00" at bounding box center [282, 415] width 113 height 28
click at [275, 376] on icon at bounding box center [272, 381] width 13 height 11
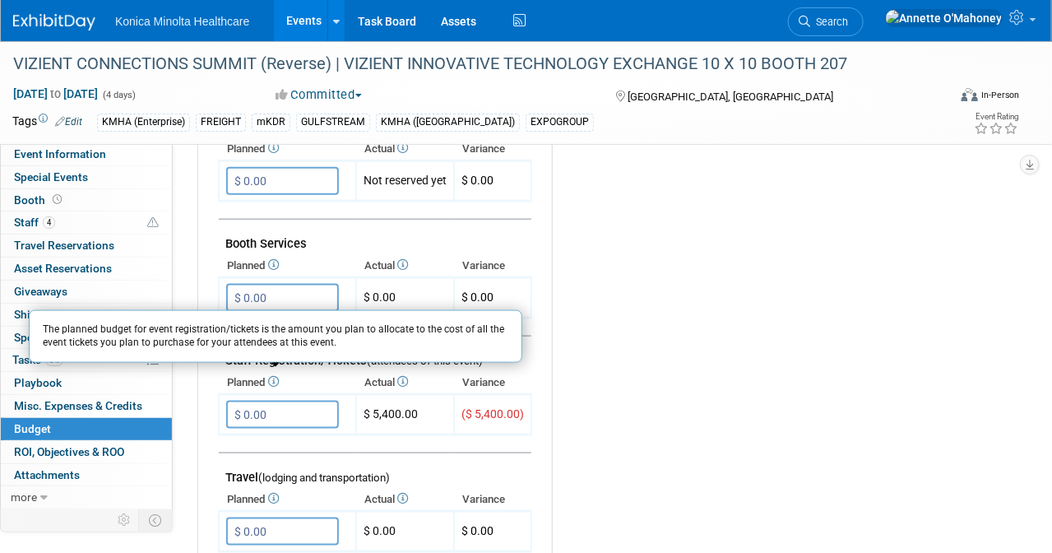
click at [787, 328] on div "Budget Notes: Edit X" at bounding box center [773, 528] width 442 height 853
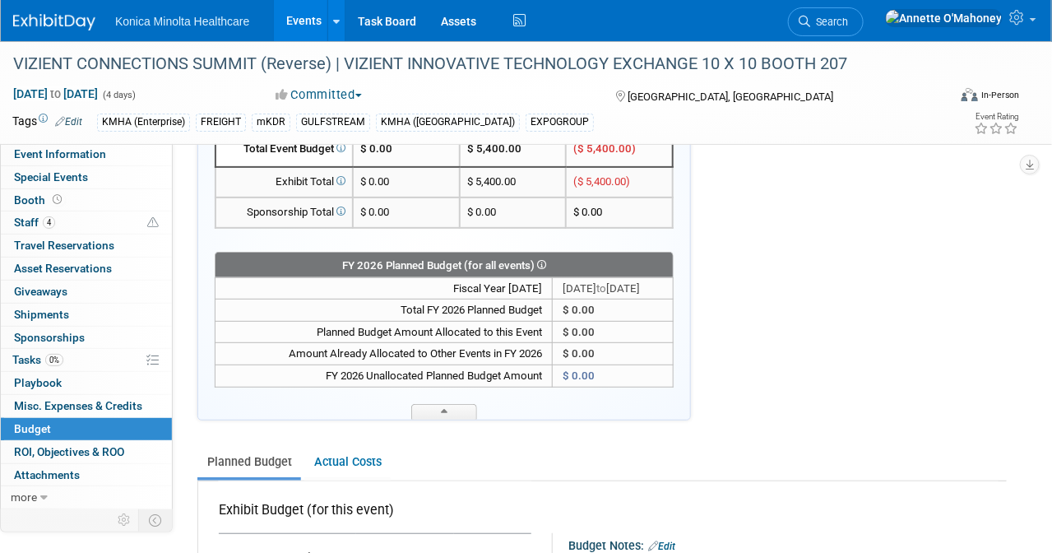
scroll to position [206, 0]
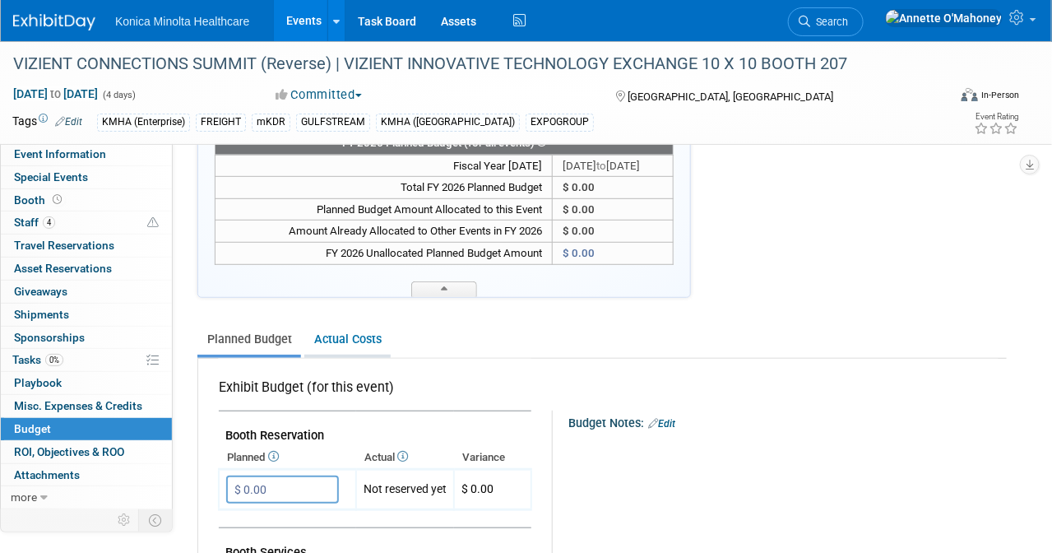
click at [341, 331] on link "Actual Costs" at bounding box center [347, 339] width 86 height 30
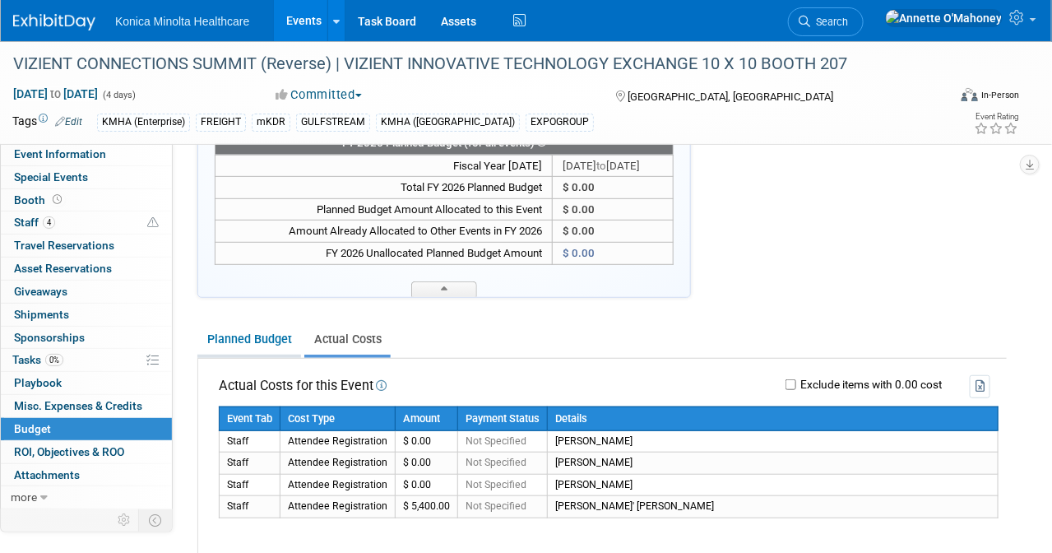
click at [267, 334] on link "Planned Budget" at bounding box center [249, 339] width 104 height 30
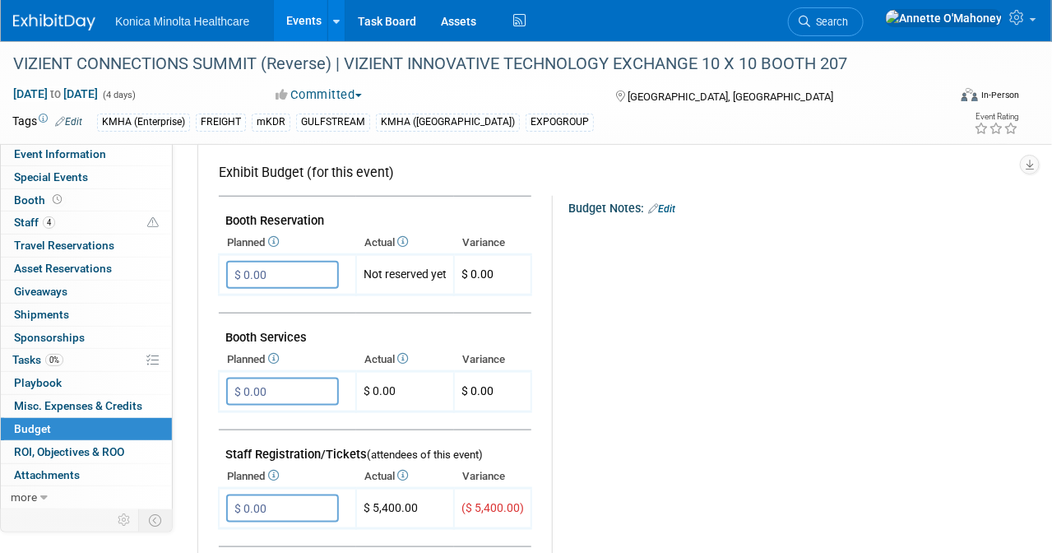
scroll to position [308, 0]
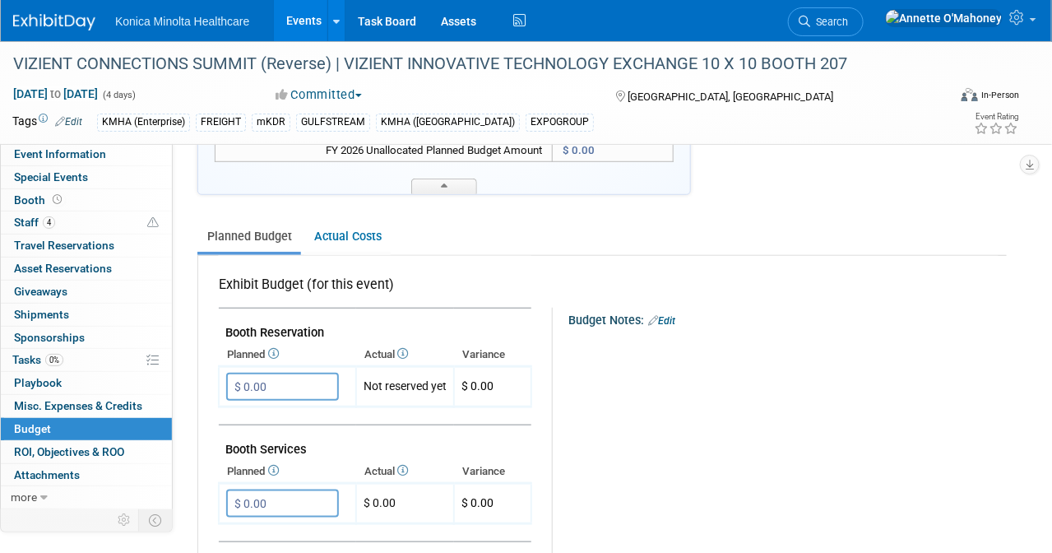
click at [671, 315] on link "Edit" at bounding box center [661, 321] width 27 height 12
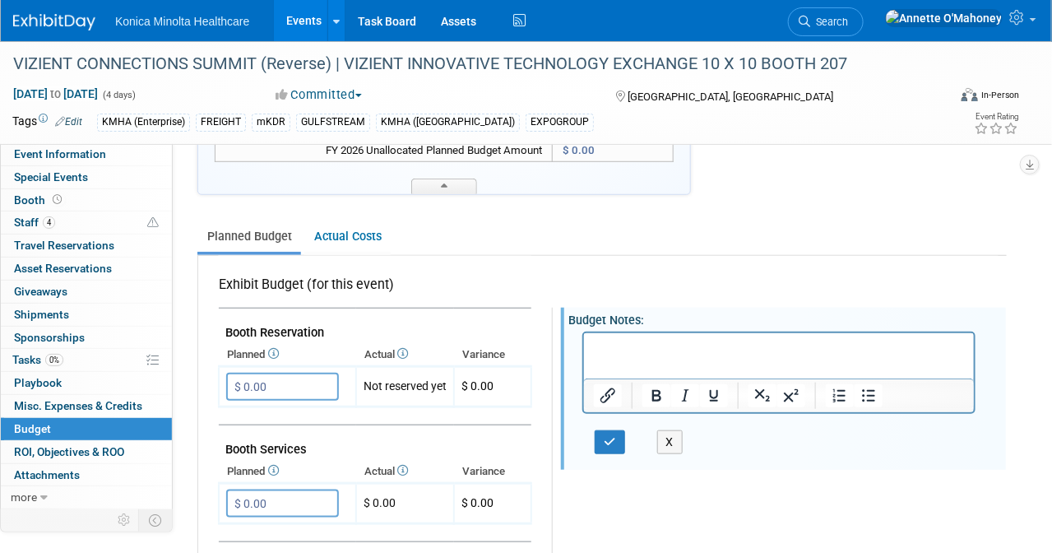
scroll to position [0, 0]
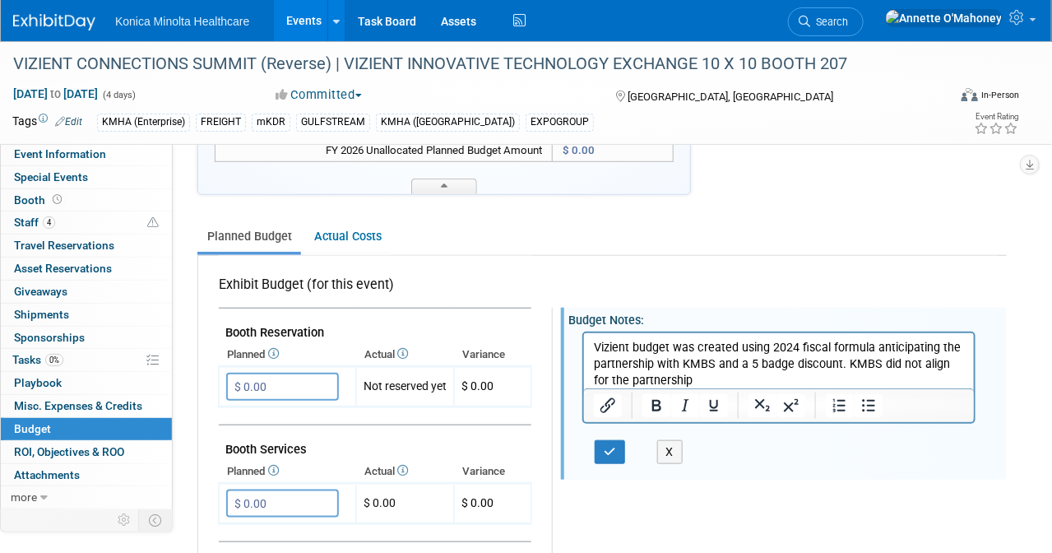
click at [836, 361] on p "Vizient budget was created using 2024 fiscal formula anticipating the partnersh…" at bounding box center [778, 363] width 371 height 49
click at [813, 376] on p "Vizient budget was created using 2024 fiscal formula anticipating the partnersh…" at bounding box center [778, 363] width 371 height 49
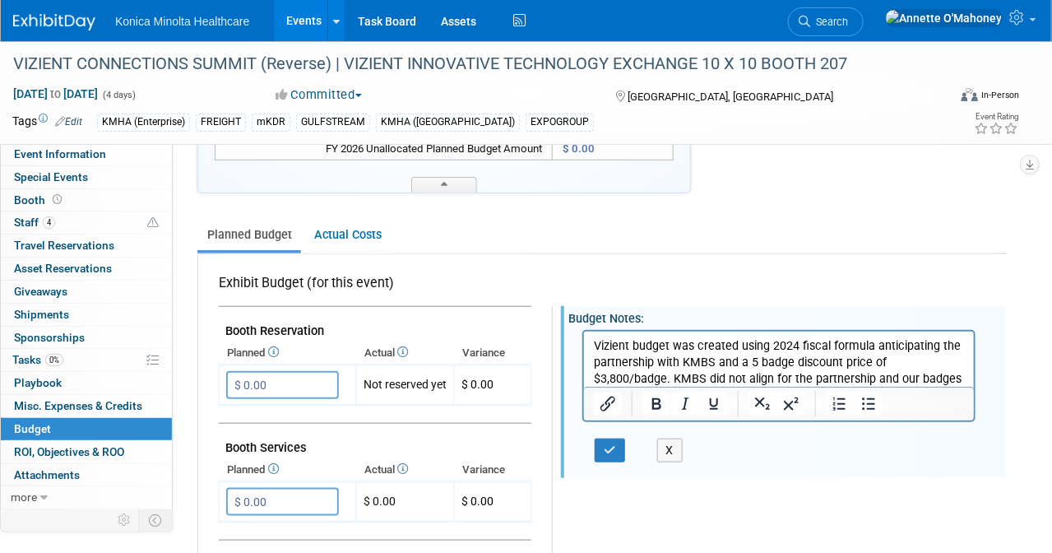
scroll to position [206, 0]
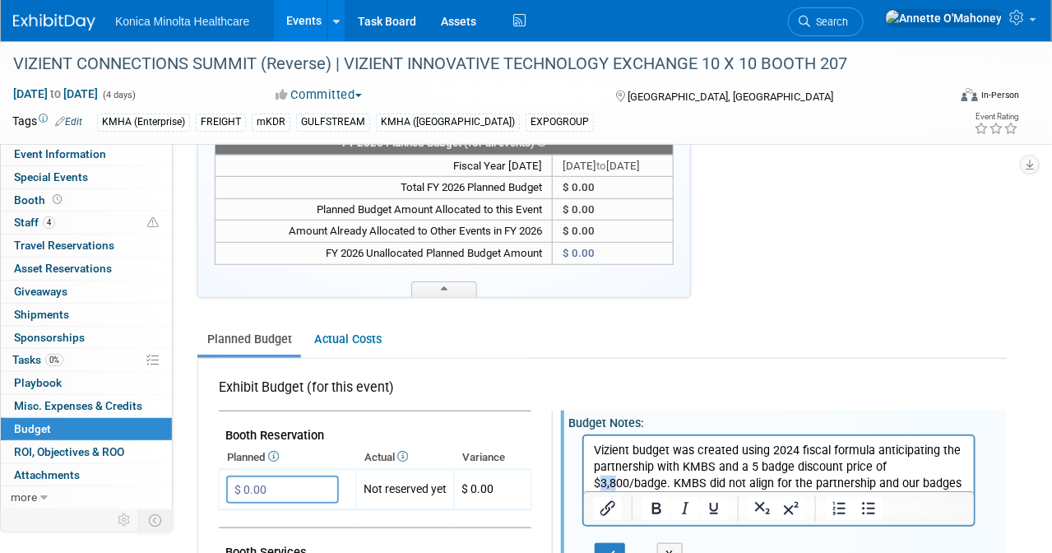
drag, startPoint x: 890, startPoint y: 463, endPoint x: 905, endPoint y: 463, distance: 14.8
click at [905, 463] on p "Vizient budget was created using 2024 fiscal formula anticipating the partnersh…" at bounding box center [778, 475] width 371 height 66
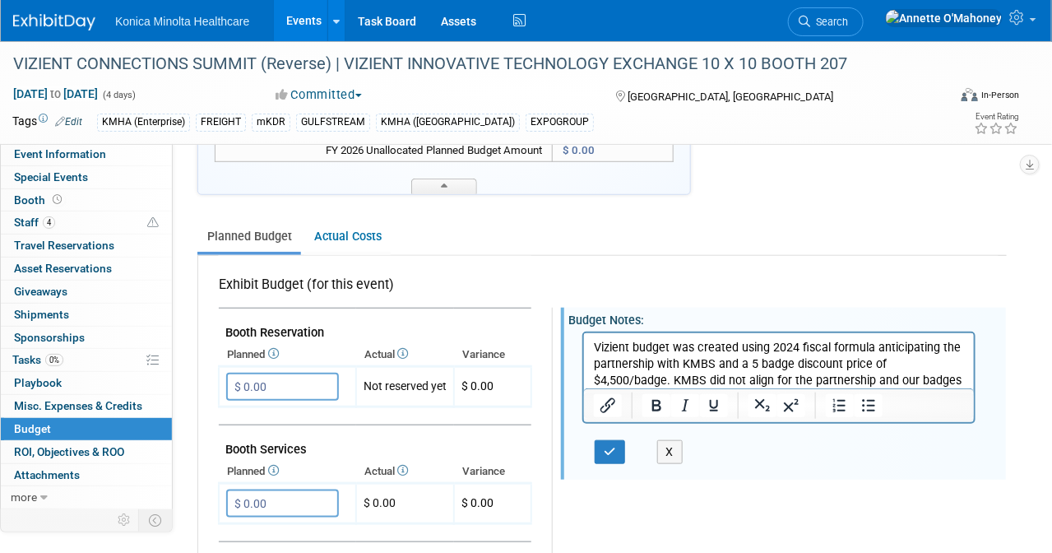
click at [949, 377] on p "Vizient budget was created using 2024 fiscal formula anticipating the partnersh…" at bounding box center [778, 372] width 371 height 66
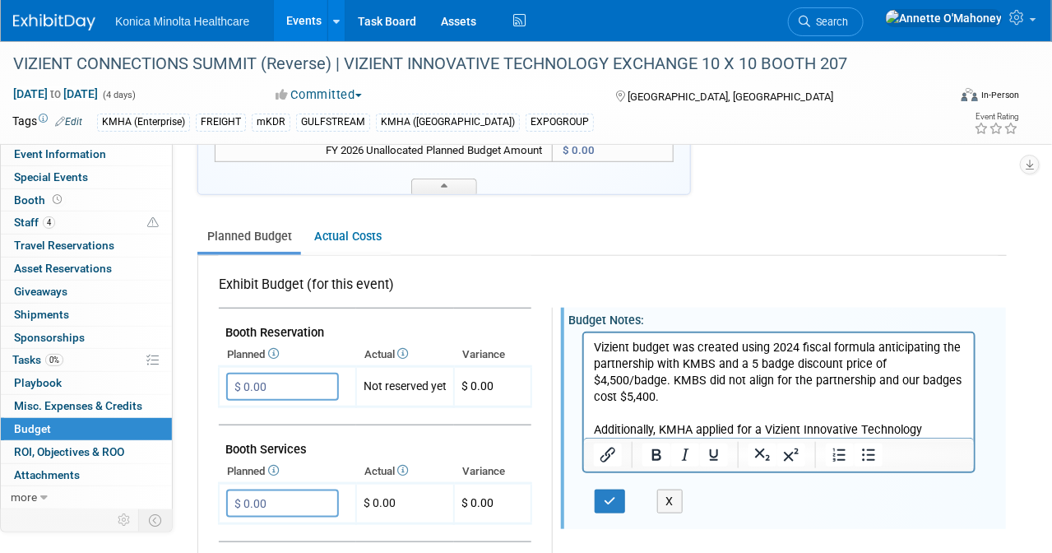
click at [818, 427] on p "Additionally, KMHA applied for a Vizient Innovative Technology Exchange designa…" at bounding box center [778, 437] width 371 height 33
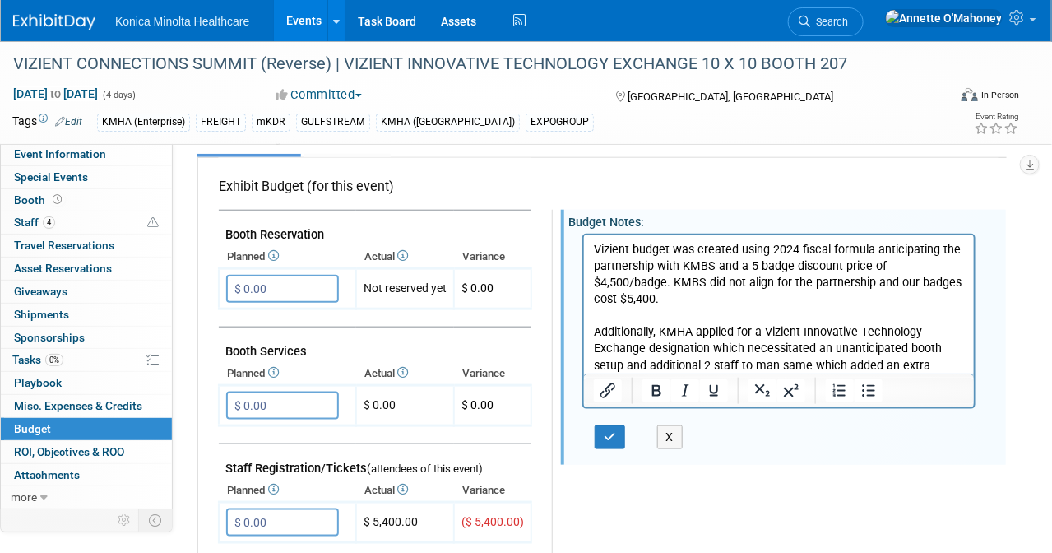
scroll to position [514, 0]
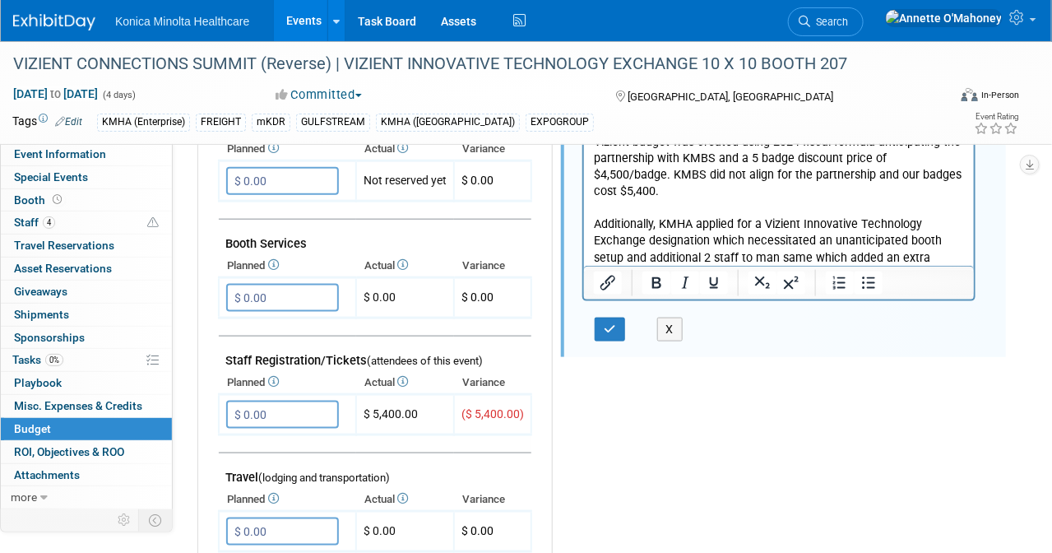
click at [360, 435] on td at bounding box center [375, 444] width 313 height 18
click at [258, 408] on input "$ 0.00" at bounding box center [282, 415] width 113 height 28
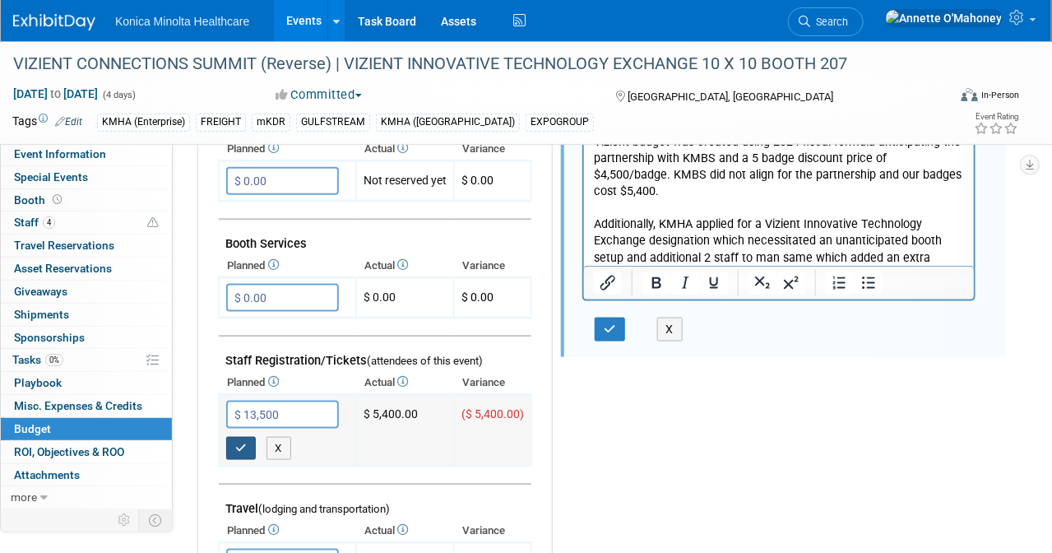
type input "$ 13,500.00"
click at [235, 443] on icon "button" at bounding box center [241, 448] width 12 height 11
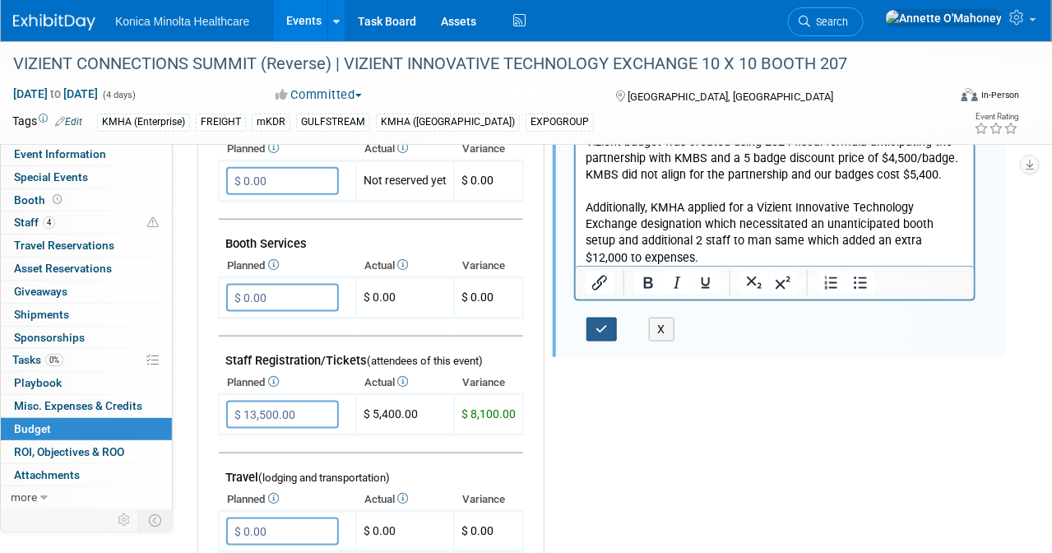
click at [600, 323] on icon "button" at bounding box center [601, 329] width 12 height 12
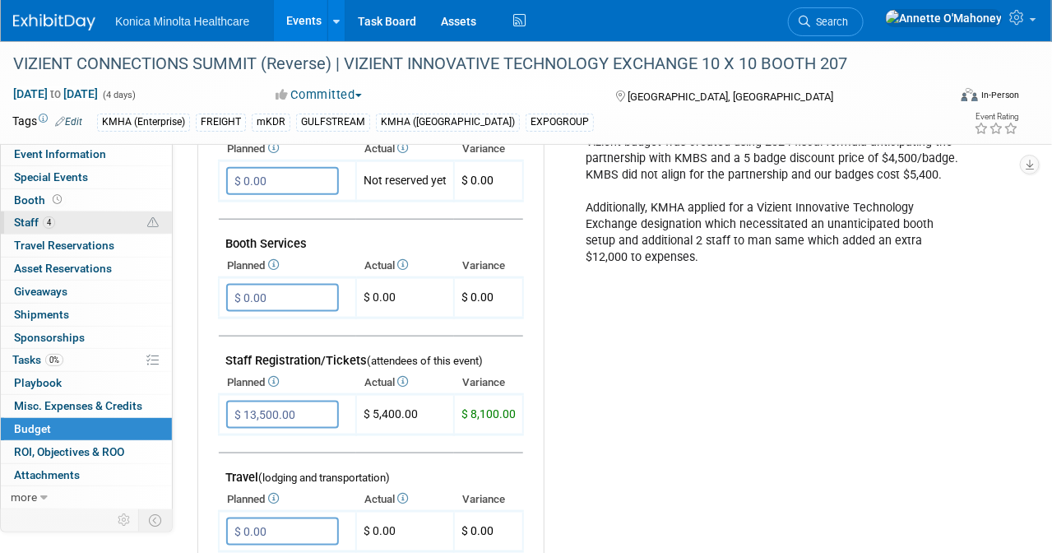
click at [43, 217] on span "4" at bounding box center [49, 222] width 12 height 12
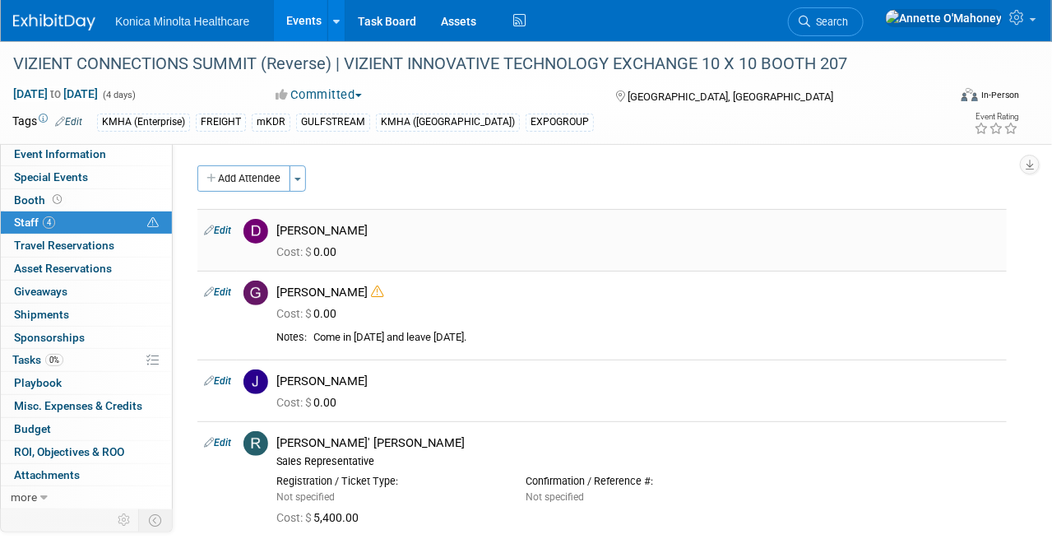
click at [222, 225] on link "Edit" at bounding box center [217, 231] width 27 height 12
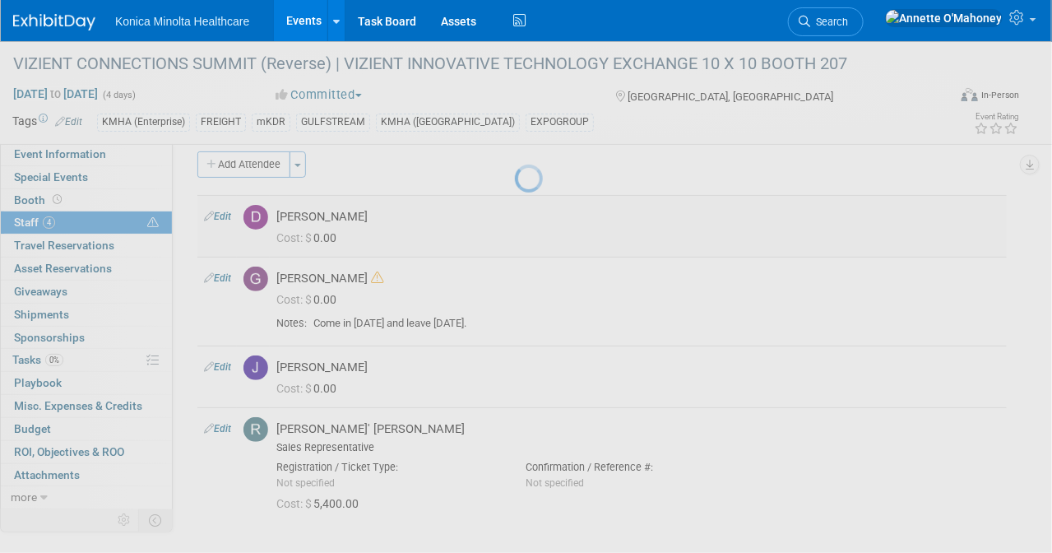
select select "faf91f1b-0183-40c2-b9ad-9cba2e5c9e93"
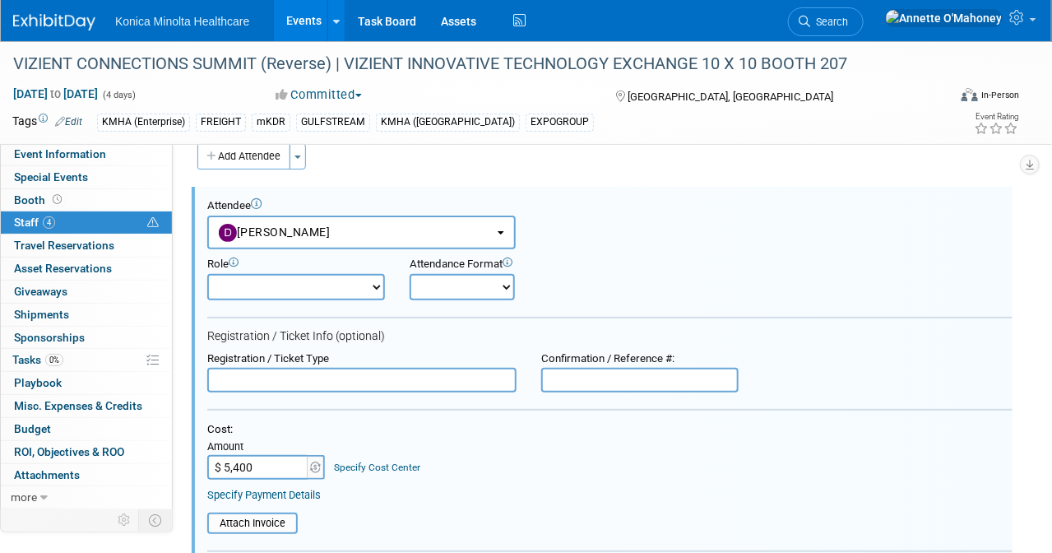
type input "$ 5,400.00"
click at [364, 461] on link "Specify Cost Center" at bounding box center [378, 467] width 86 height 12
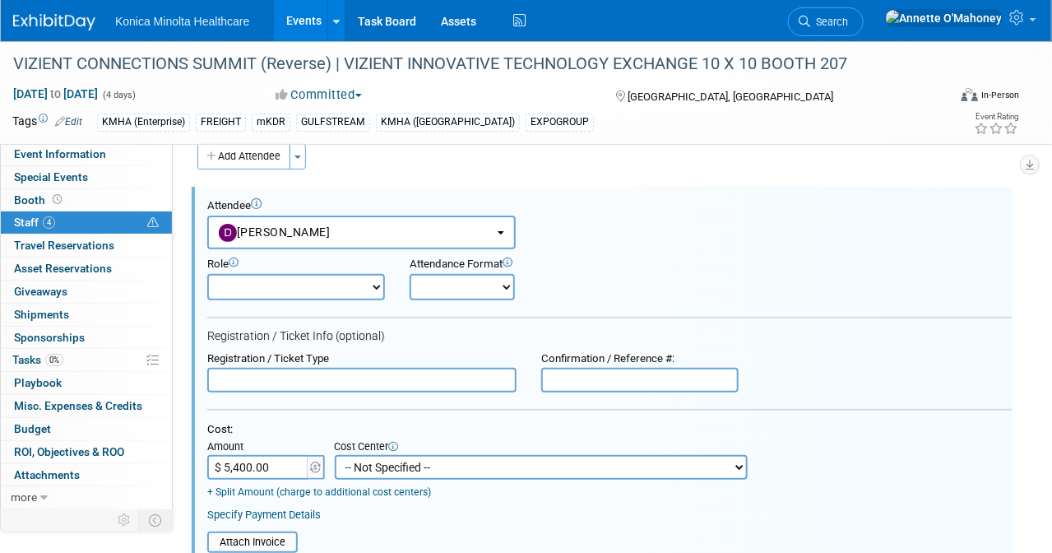
click at [364, 461] on select "-- Not Specified -- AAOS 10-21310-250000-10030 AHRA 10-21310-250000-10080 NERUC…" at bounding box center [541, 467] width 413 height 25
select select "18966406"
click at [335, 455] on select "-- Not Specified -- AAOS 10-21310-250000-10030 AHRA 10-21310-250000-10080 NERUC…" at bounding box center [541, 467] width 413 height 25
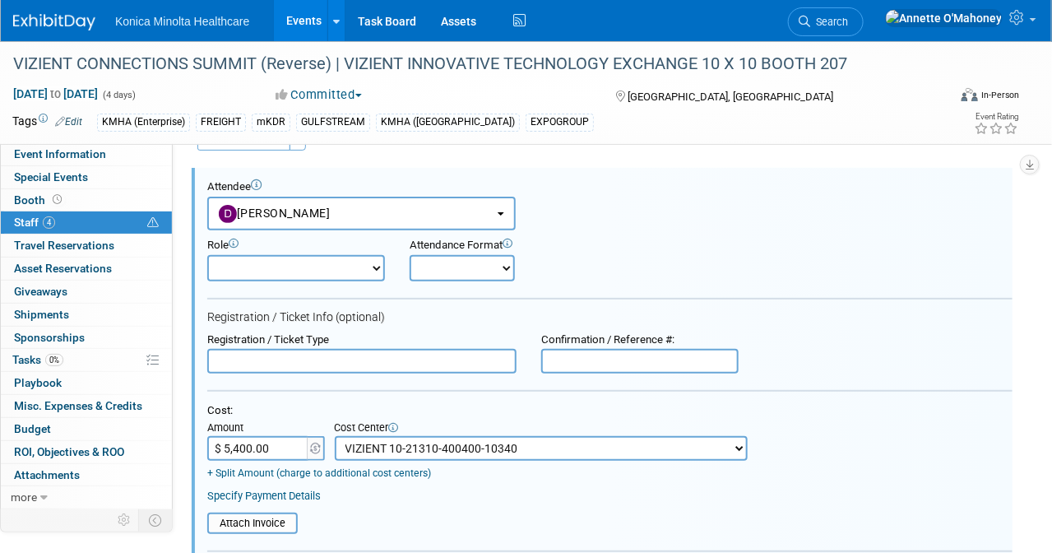
scroll to position [22, 0]
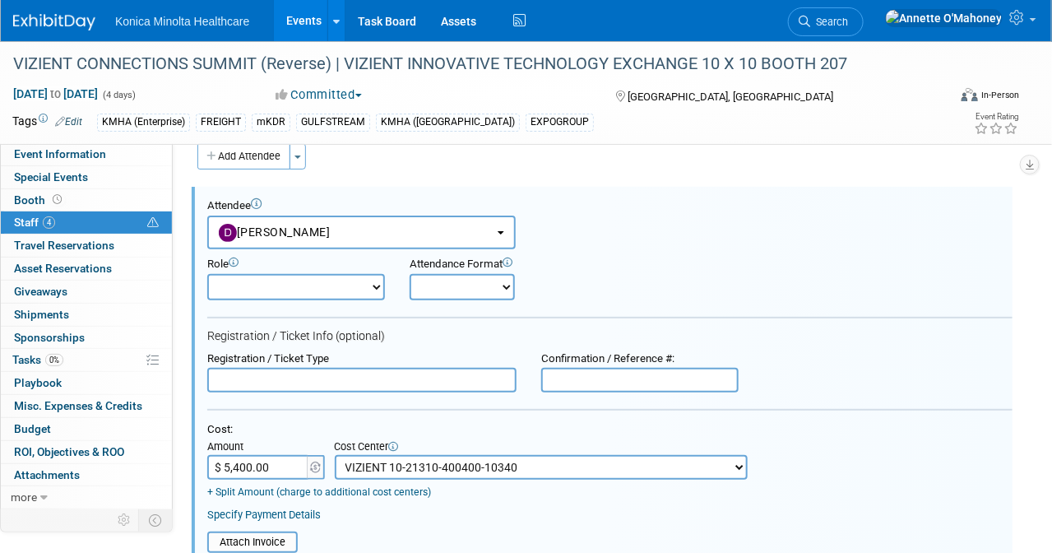
click at [375, 285] on select "Demonstrator DR Clinician DR Sales Event Manager Executive Field Engineer HCIT …" at bounding box center [296, 287] width 178 height 26
click at [207, 274] on select "Demonstrator DR Clinician DR Sales Event Manager Executive Field Engineer HCIT …" at bounding box center [296, 287] width 178 height 26
click at [376, 281] on select "Demonstrator DR Clinician DR Sales Event Manager Executive Field Engineer HCIT …" at bounding box center [296, 287] width 178 height 26
select select "800"
click at [207, 274] on select "Demonstrator DR Clinician DR Sales Event Manager Executive Field Engineer HCIT …" at bounding box center [296, 287] width 178 height 26
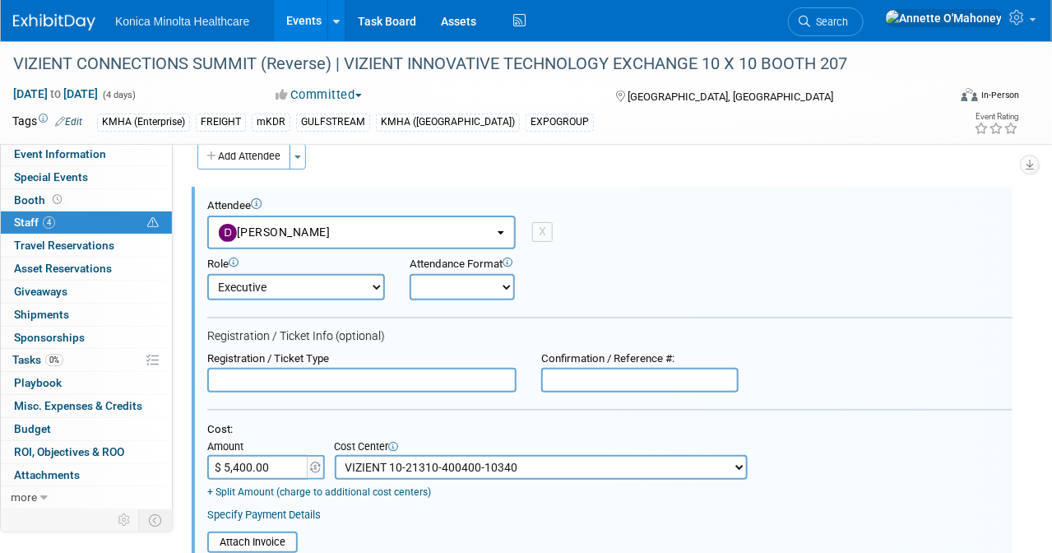
click at [678, 217] on div "Attendee <img src="[URL][DOMAIN_NAME]" style="width: 22px; height: 22px; border…" at bounding box center [609, 224] width 805 height 50
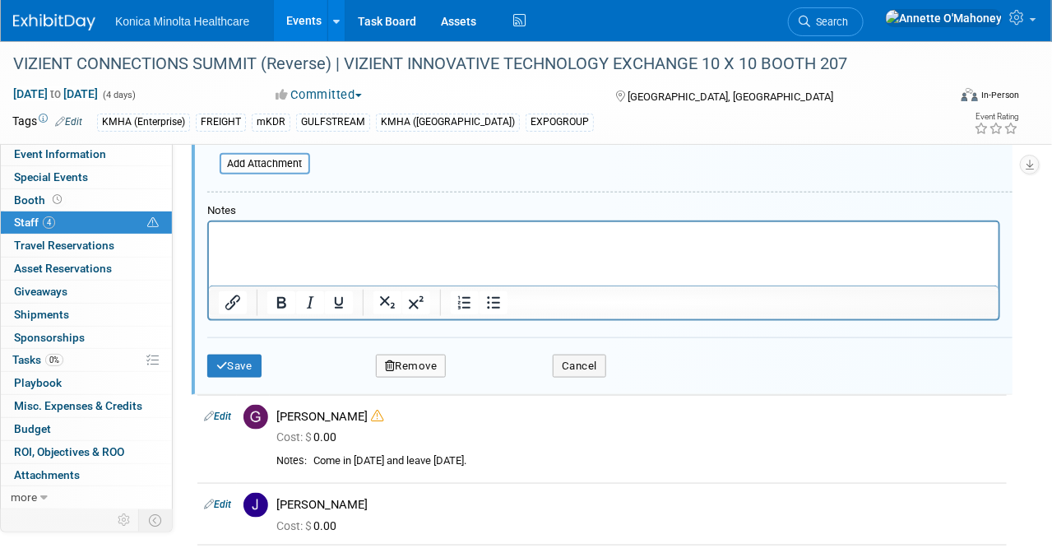
scroll to position [514, 0]
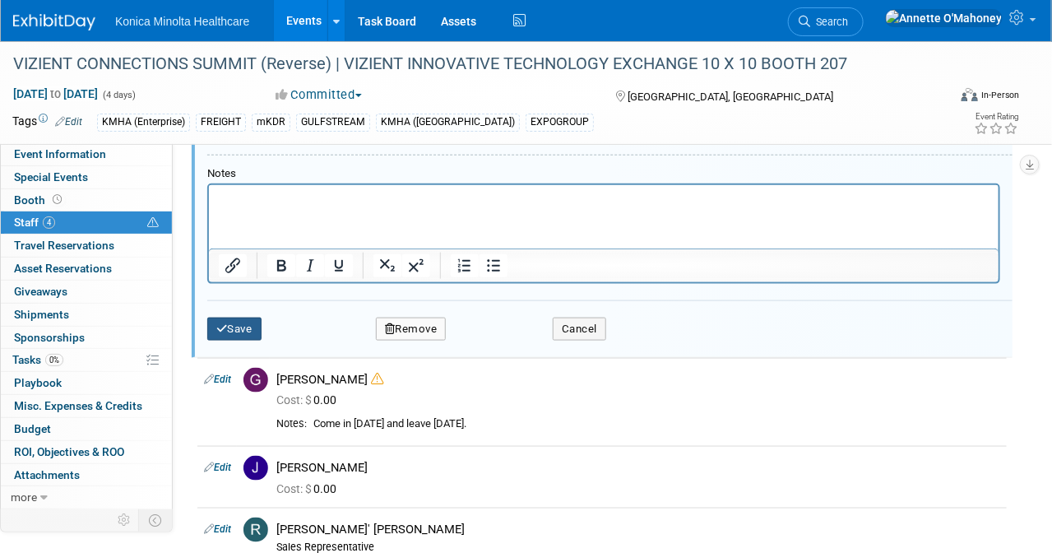
click at [224, 323] on icon "submit" at bounding box center [222, 328] width 12 height 11
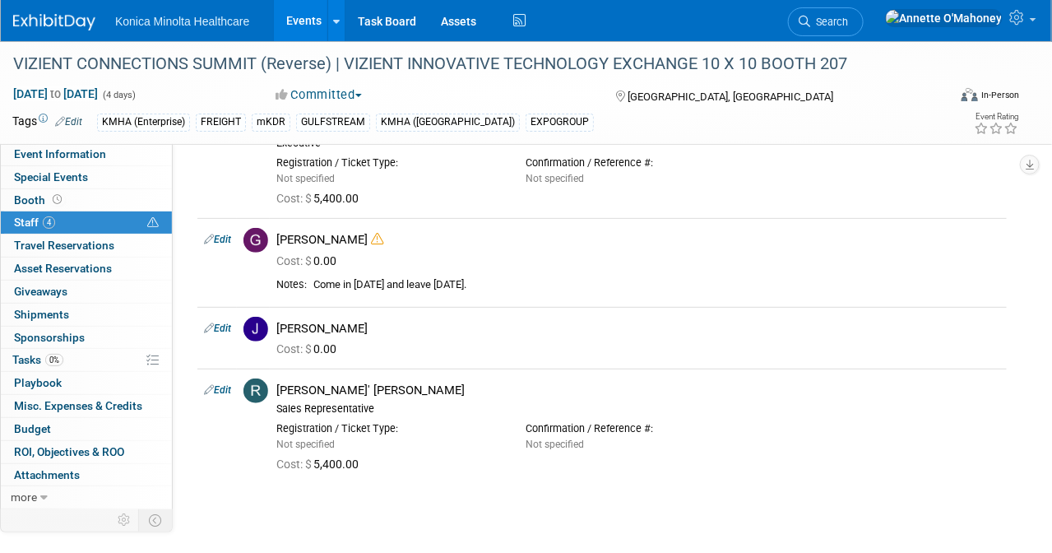
scroll to position [24, 0]
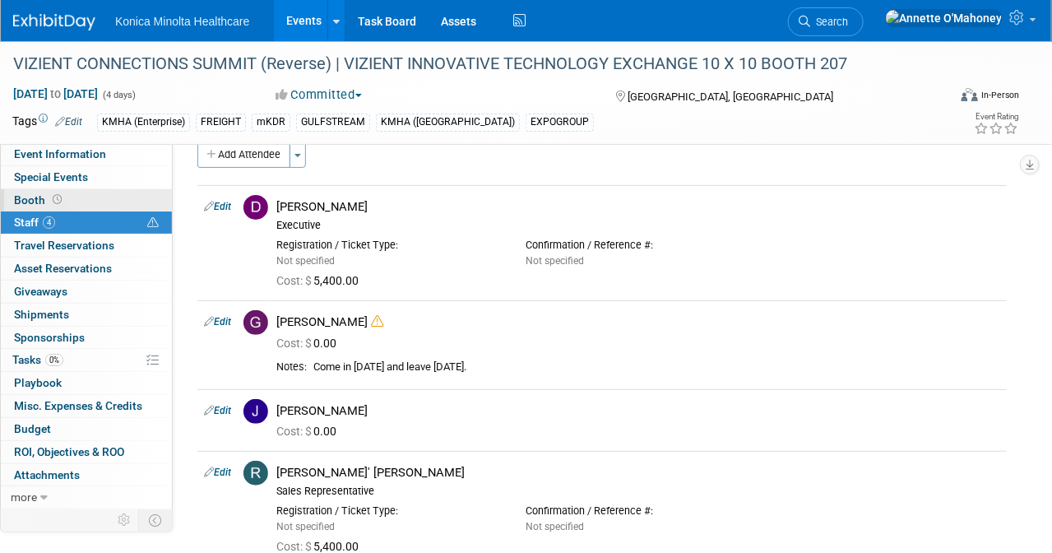
click at [29, 197] on span "Booth" at bounding box center [39, 199] width 51 height 13
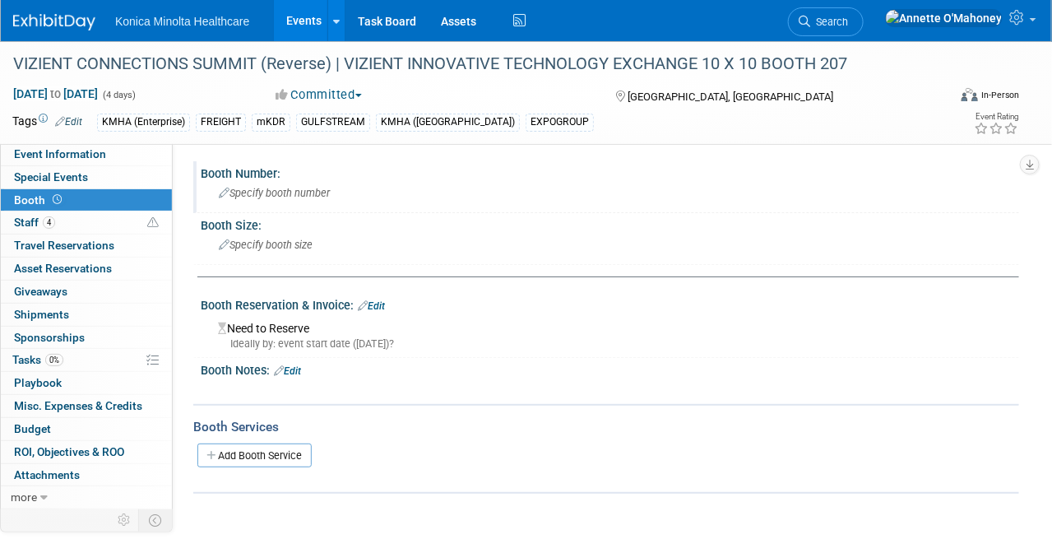
click at [275, 191] on span "Specify booth number" at bounding box center [274, 193] width 111 height 12
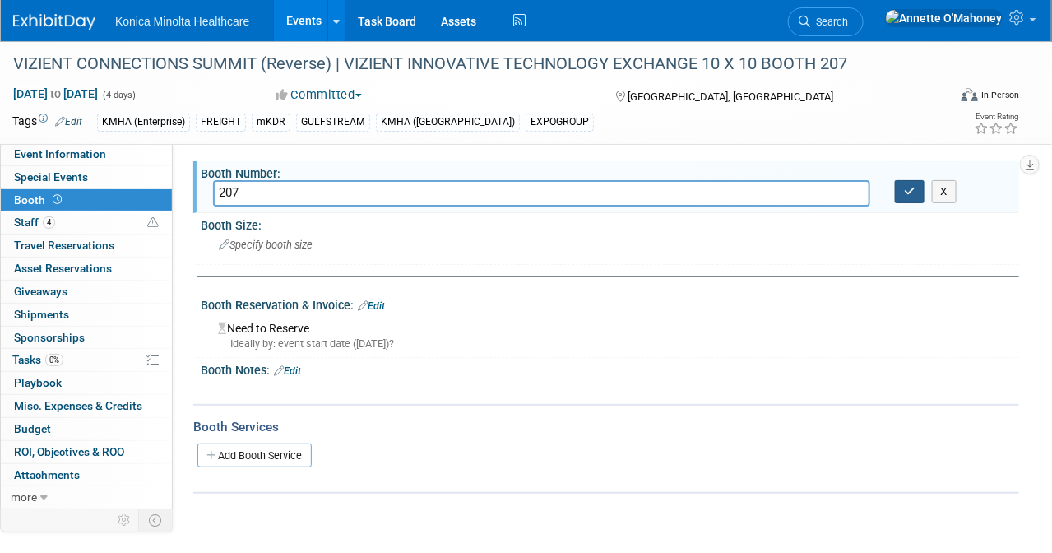
type input "207"
click at [904, 192] on icon "button" at bounding box center [910, 191] width 12 height 11
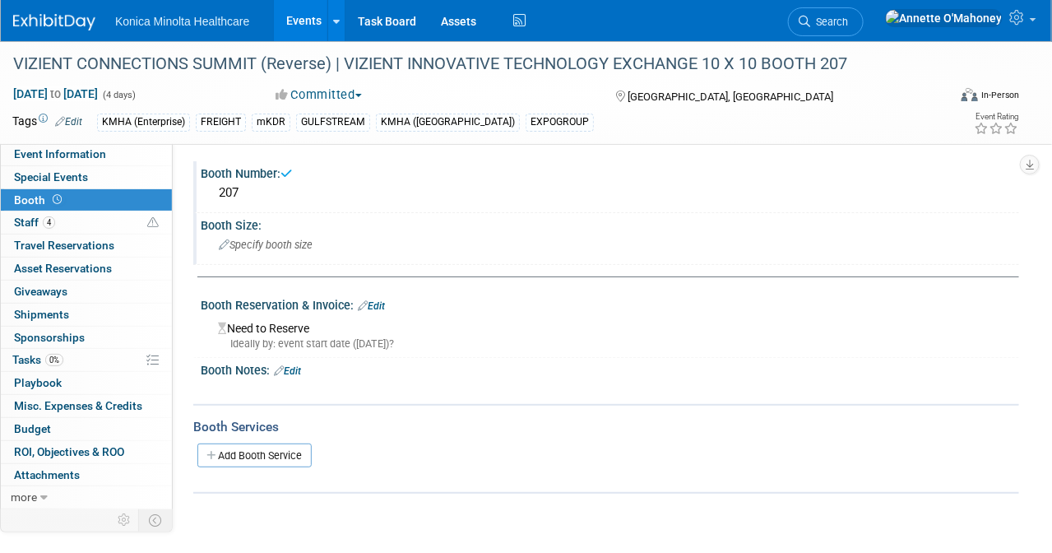
click at [261, 242] on span "Specify booth size" at bounding box center [266, 245] width 94 height 12
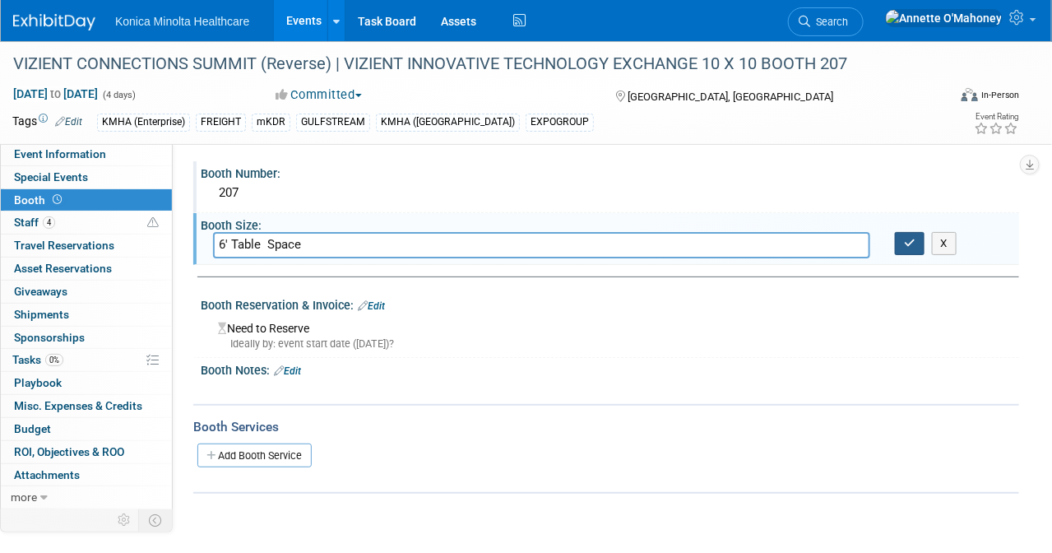
type input "6' Table Space"
click at [920, 243] on button "button" at bounding box center [910, 243] width 30 height 23
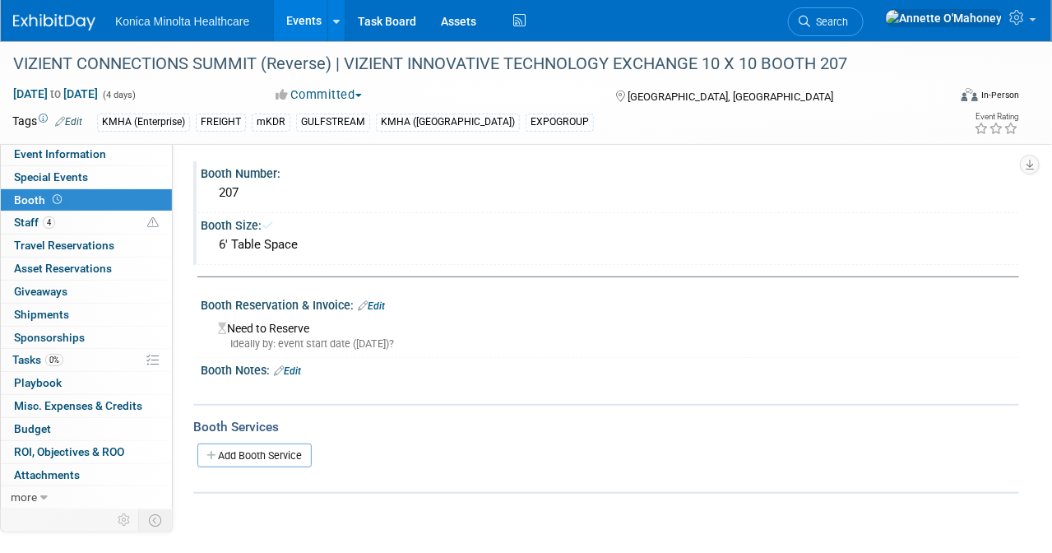
click at [379, 302] on link "Edit" at bounding box center [371, 306] width 27 height 12
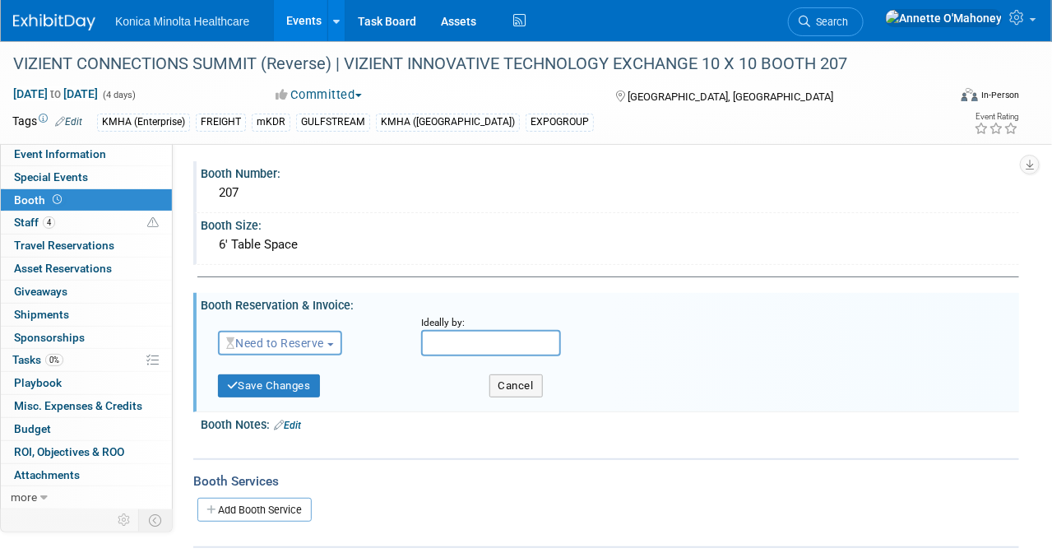
click at [302, 340] on span "Need to Reserve" at bounding box center [275, 342] width 98 height 13
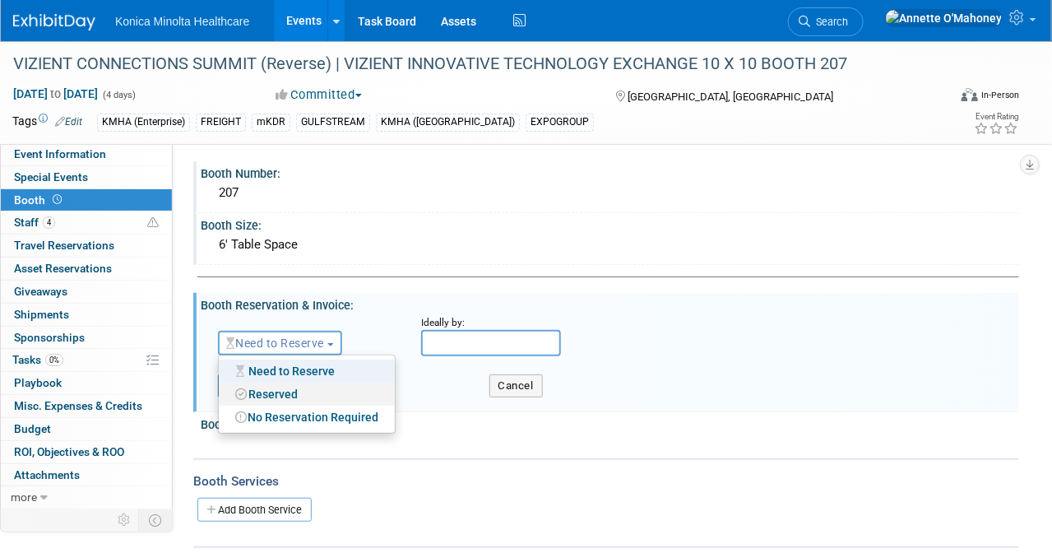
click at [298, 385] on link "Reserved" at bounding box center [307, 393] width 176 height 23
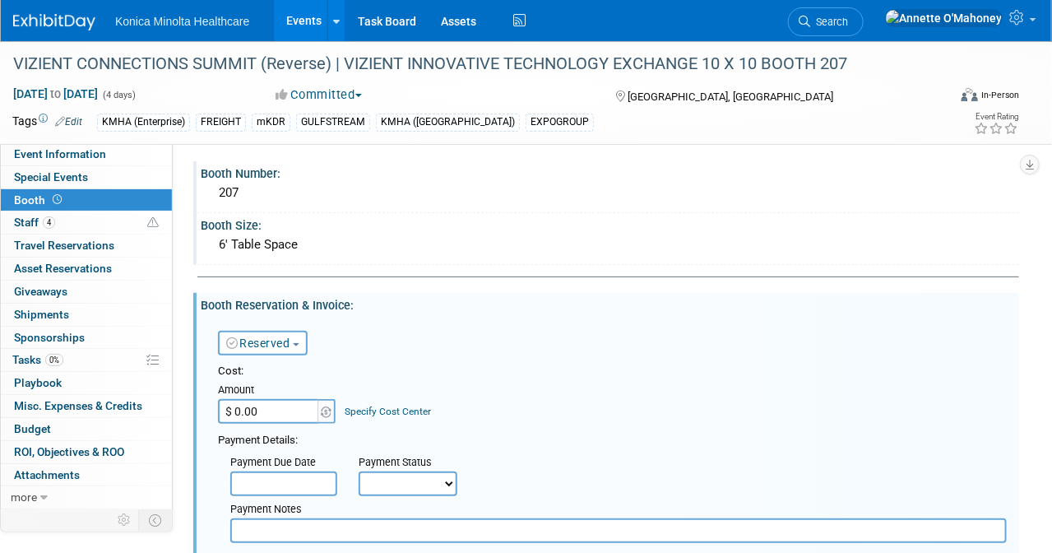
click at [298, 399] on input "$ 0.00" at bounding box center [269, 411] width 103 height 25
type input "$ 2,500.00"
click at [392, 409] on link "Specify Cost Center" at bounding box center [388, 411] width 86 height 12
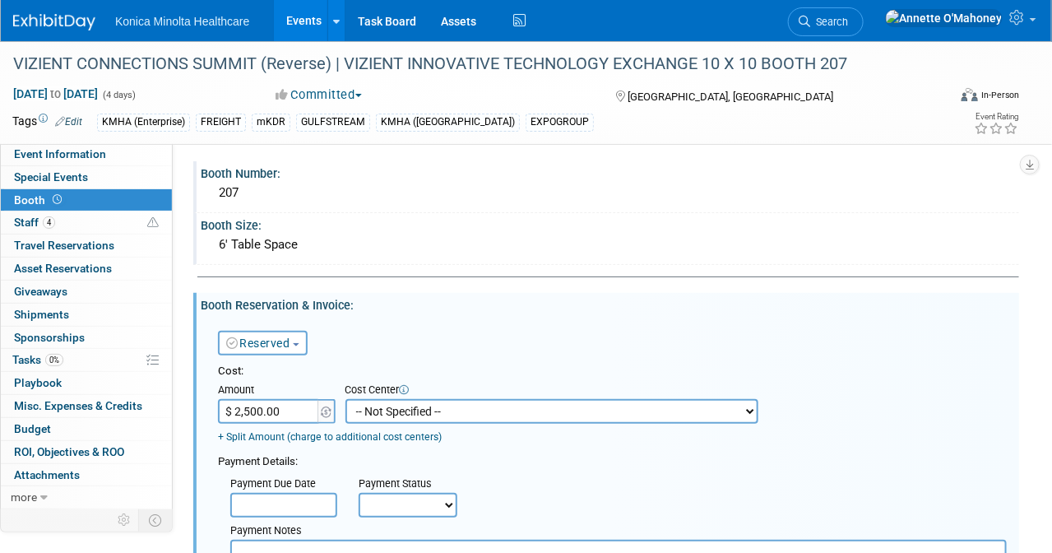
click at [392, 408] on select "-- Not Specified -- AAOS 10-21310-250000-10030 AHRA 10-21310-250000-10080 NERUC…" at bounding box center [551, 411] width 413 height 25
select select "18966406"
click at [345, 399] on select "-- Not Specified -- AAOS 10-21310-250000-10030 AHRA 10-21310-250000-10080 NERUC…" at bounding box center [551, 411] width 413 height 25
click at [566, 433] on div "+ Split Amount (charge to additional cost centers)" at bounding box center [488, 437] width 540 height 15
click at [313, 496] on input "text" at bounding box center [283, 505] width 107 height 25
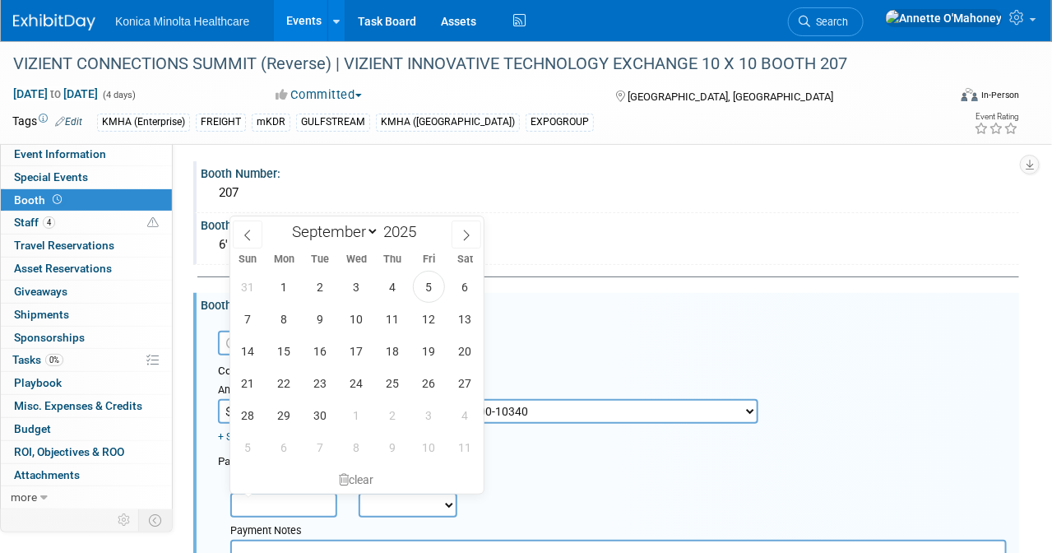
click at [313, 496] on input "text" at bounding box center [283, 505] width 107 height 25
click at [395, 505] on select "Not Paid Yet Partially Paid Paid in Full" at bounding box center [408, 505] width 99 height 25
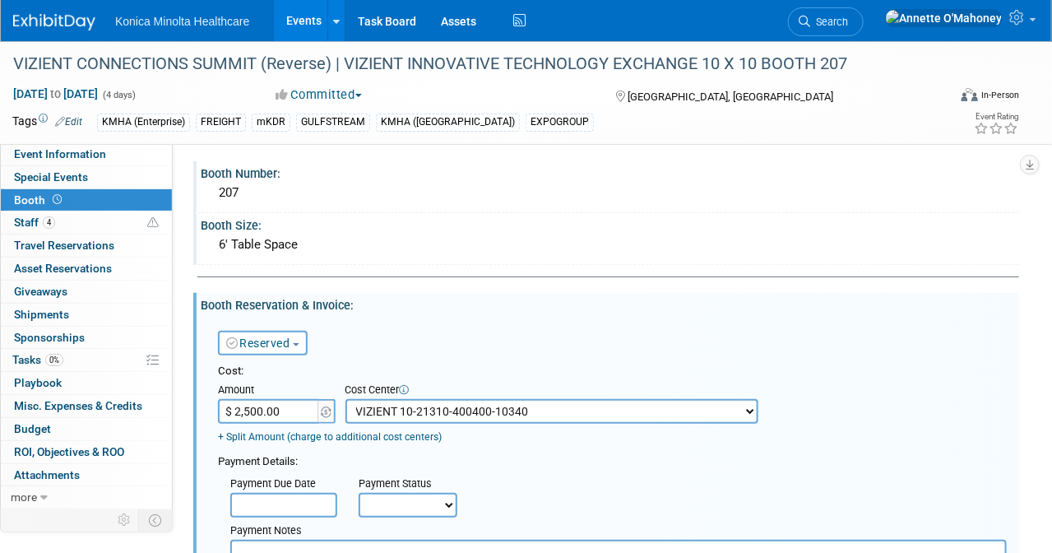
select select "1"
click at [359, 493] on select "Not Paid Yet Partially Paid Paid in Full" at bounding box center [408, 505] width 99 height 25
click at [568, 443] on div "Cost: Amount $ 2,500.00 Specify Cost Center Cost Center -- Not Specified -- AAO…" at bounding box center [612, 464] width 789 height 200
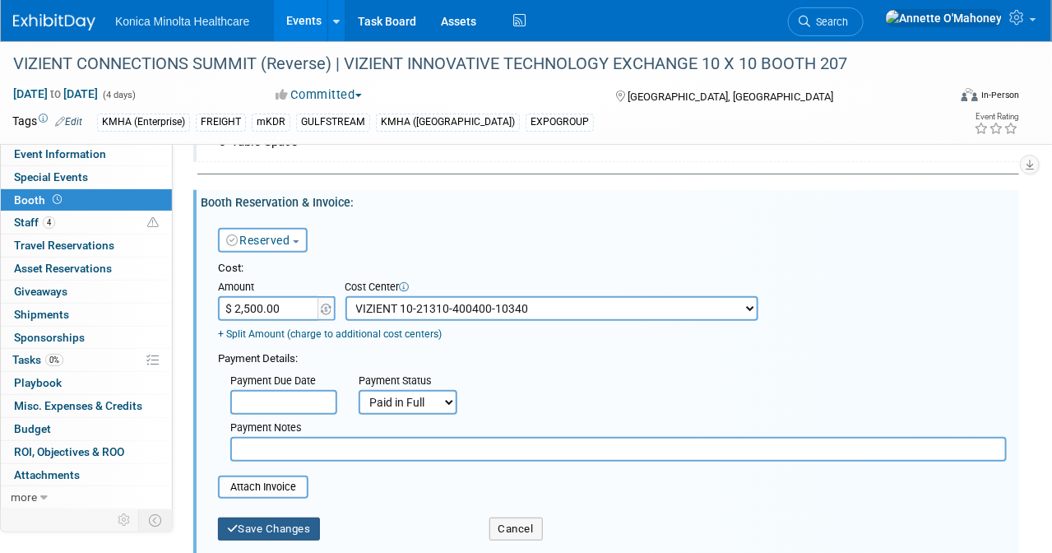
click at [283, 517] on button "Save Changes" at bounding box center [269, 528] width 102 height 23
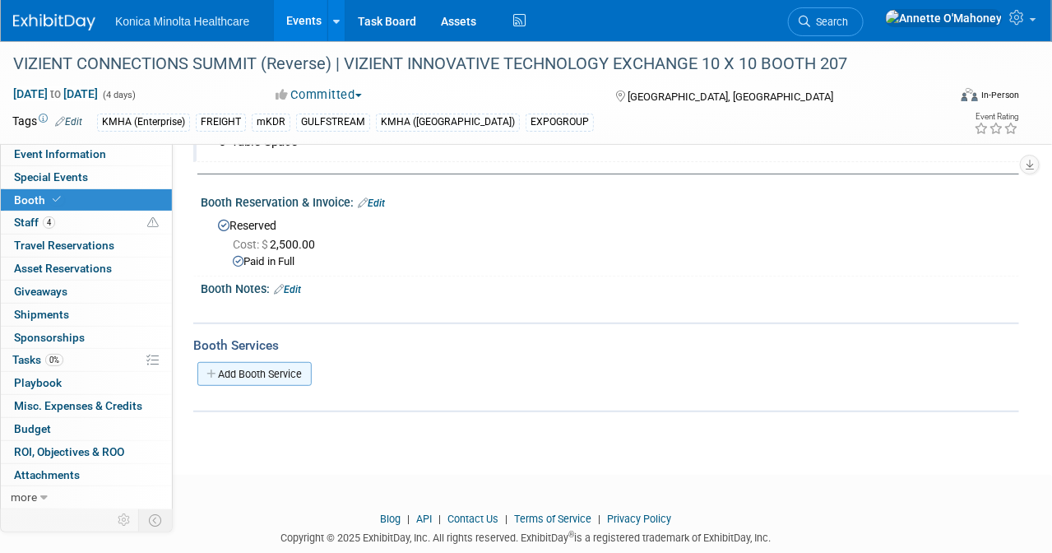
click at [265, 364] on link "Add Booth Service" at bounding box center [254, 374] width 114 height 24
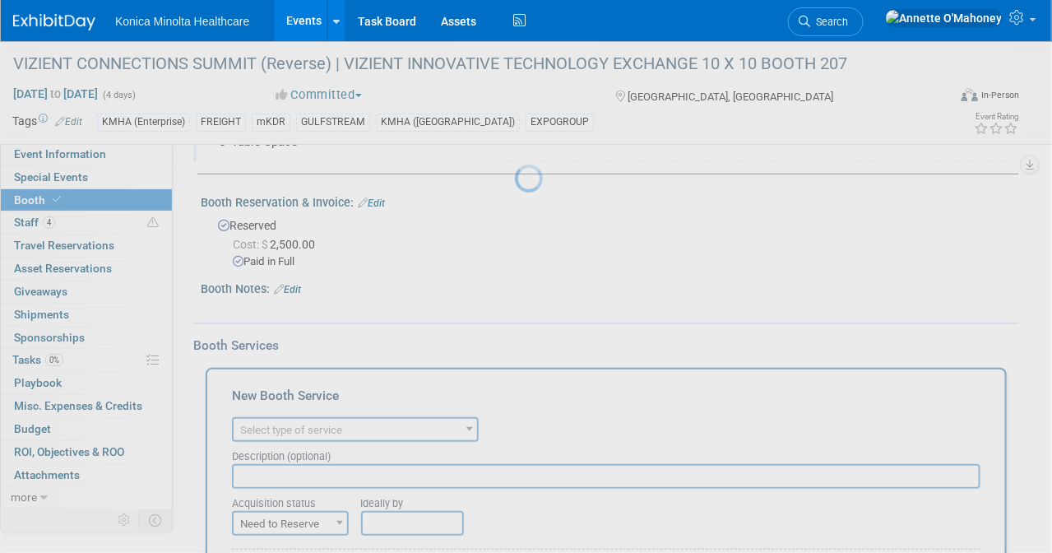
scroll to position [0, 0]
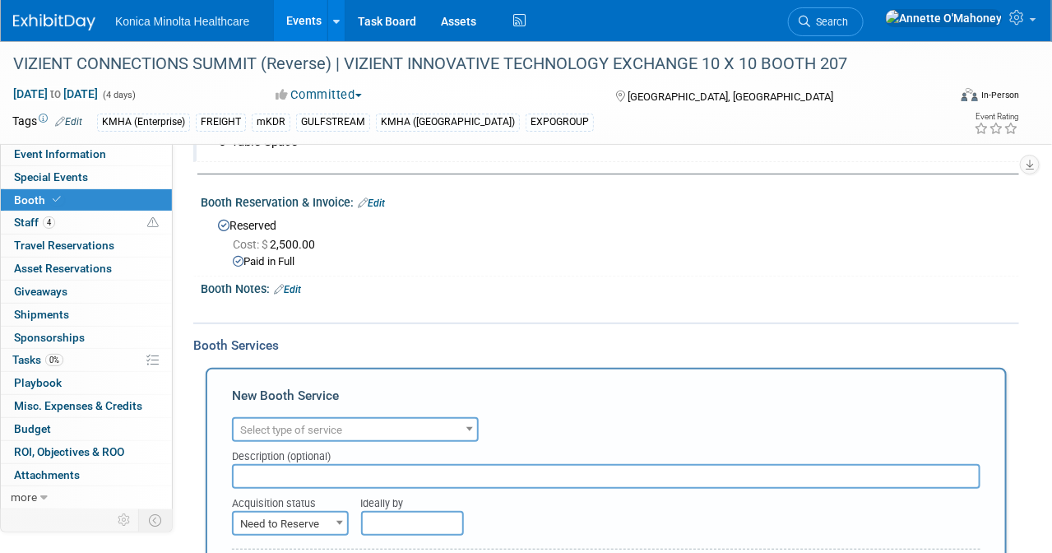
click at [337, 424] on span "Select type of service" at bounding box center [291, 430] width 102 height 12
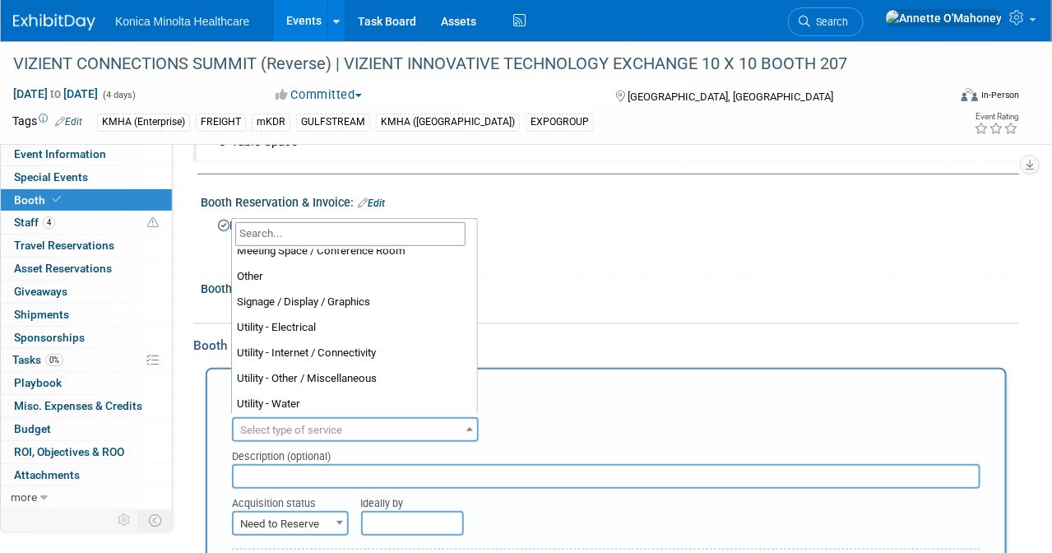
scroll to position [421, 0]
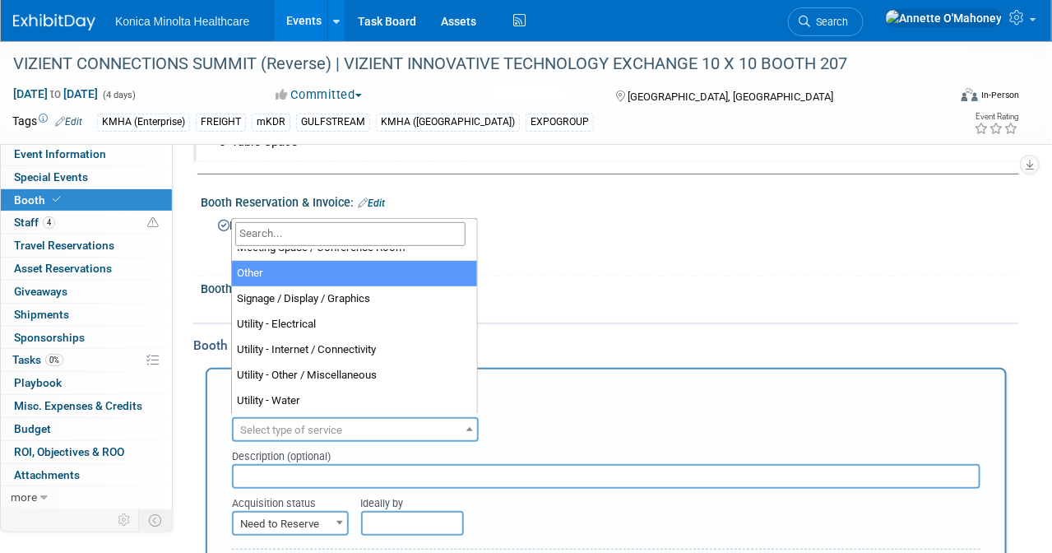
select select "1"
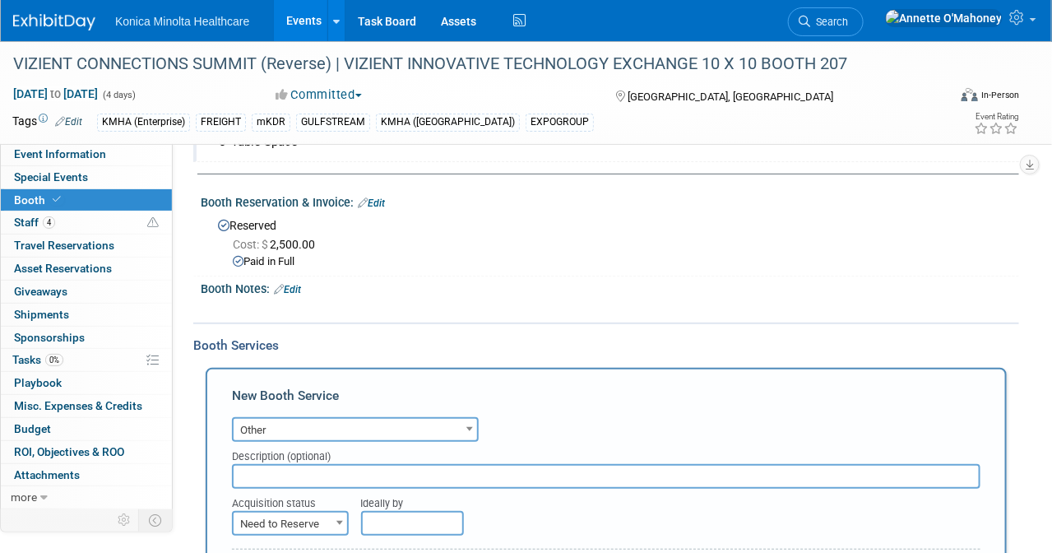
click at [350, 464] on input "text" at bounding box center [606, 476] width 748 height 25
type input "Complete Services Cost including electric, setup/dismantle."
click at [332, 518] on span at bounding box center [339, 522] width 16 height 21
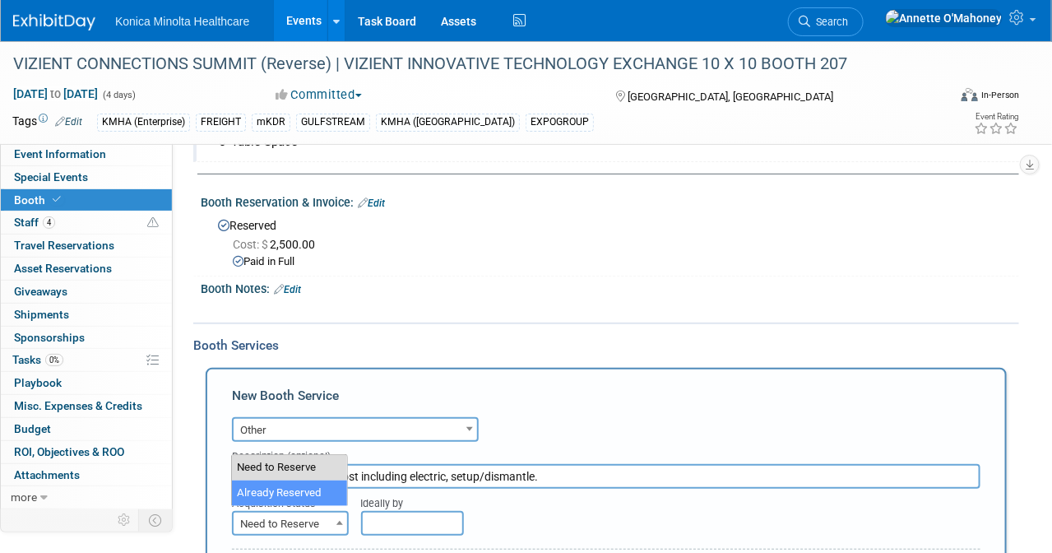
select select "2"
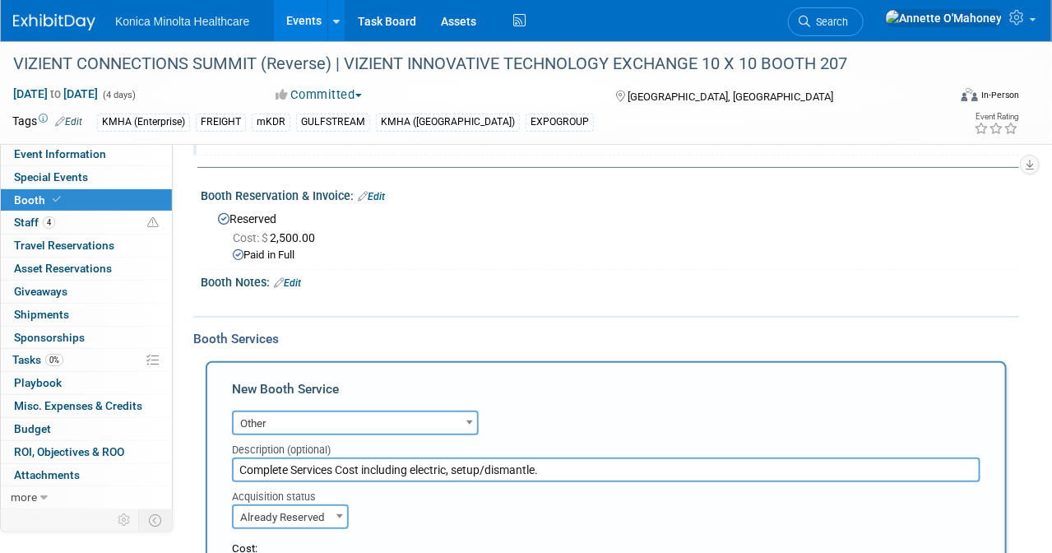
scroll to position [308, 0]
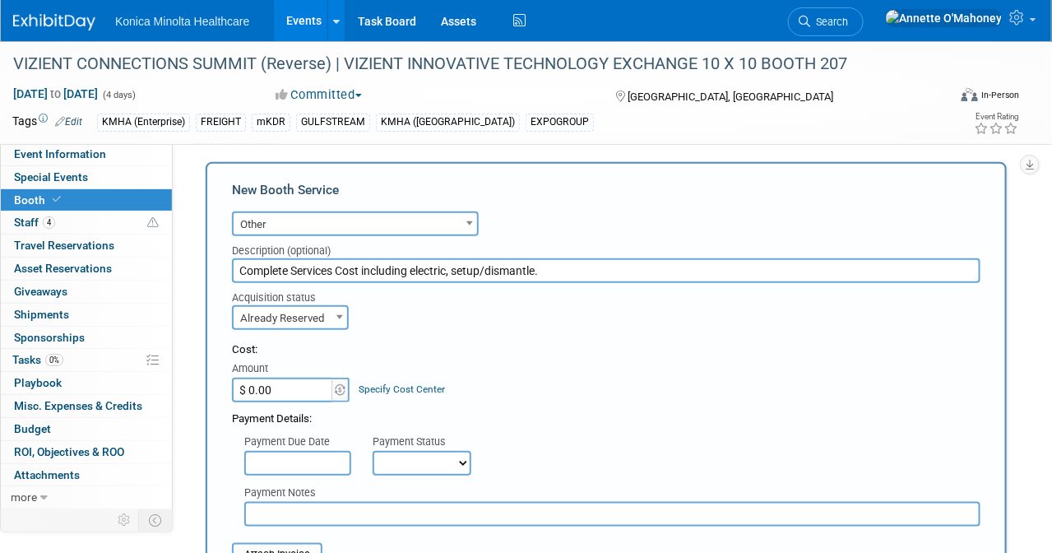
click at [304, 385] on input "$ 0.00" at bounding box center [283, 390] width 103 height 25
type input "$ 4,976.87"
click at [495, 391] on div "Cost: Amount $ 4,976.87 Specify Cost Center Cost Center -- Not Specified -- AAO…" at bounding box center [606, 372] width 748 height 60
click at [465, 454] on select "Not Paid Yet Partially Paid Paid in Full" at bounding box center [422, 463] width 99 height 25
select select "1"
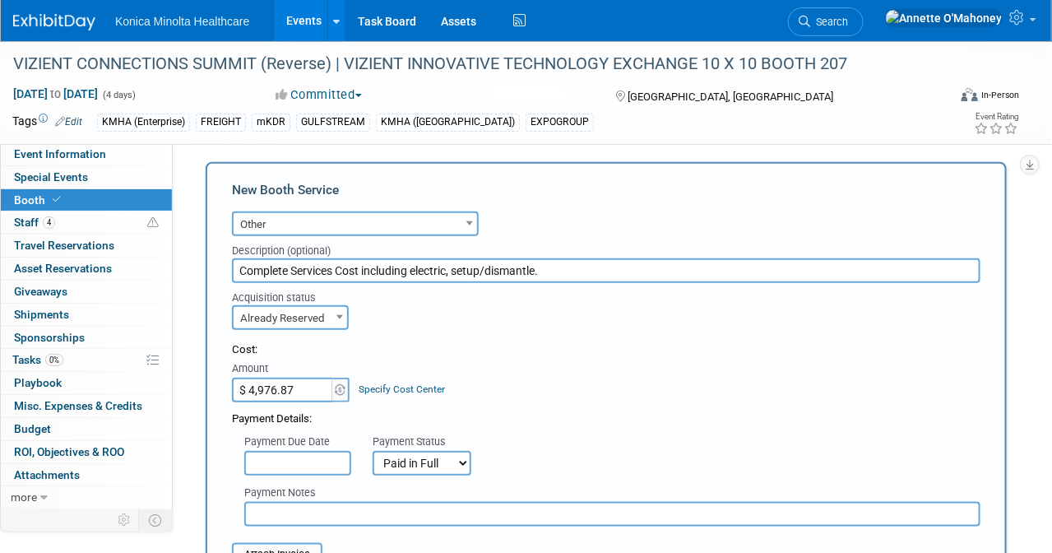
click at [373, 451] on select "Not Paid Yet Partially Paid Paid in Full" at bounding box center [422, 463] width 99 height 25
click at [436, 383] on link "Specify Cost Center" at bounding box center [402, 389] width 86 height 12
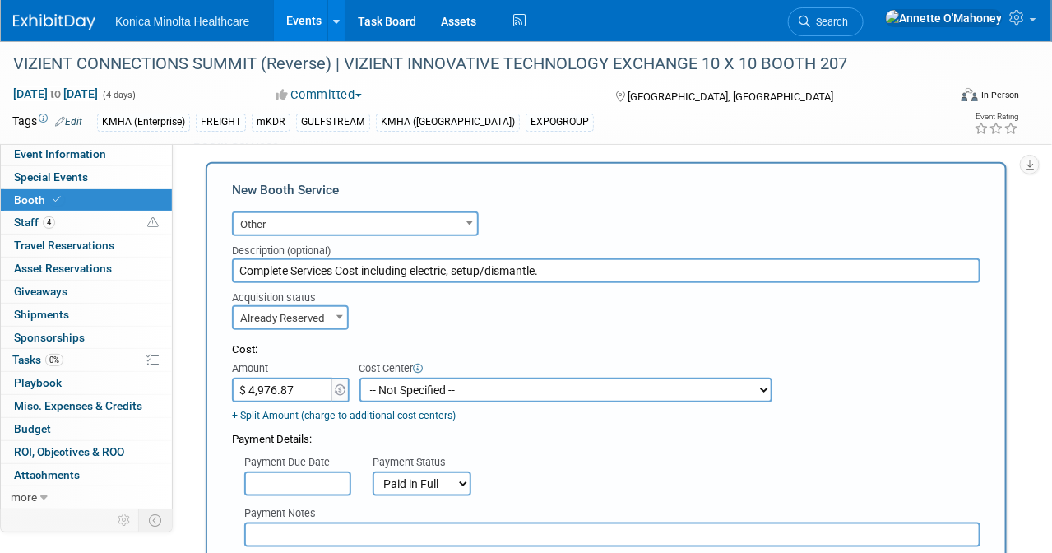
click at [436, 380] on select "-- Not Specified -- AAOS 10-21310-250000-10030 AHRA 10-21310-250000-10080 NERUC…" at bounding box center [565, 390] width 413 height 25
select select "18966406"
click at [359, 378] on select "-- Not Specified -- AAOS 10-21310-250000-10030 AHRA 10-21310-250000-10080 NERUC…" at bounding box center [565, 390] width 413 height 25
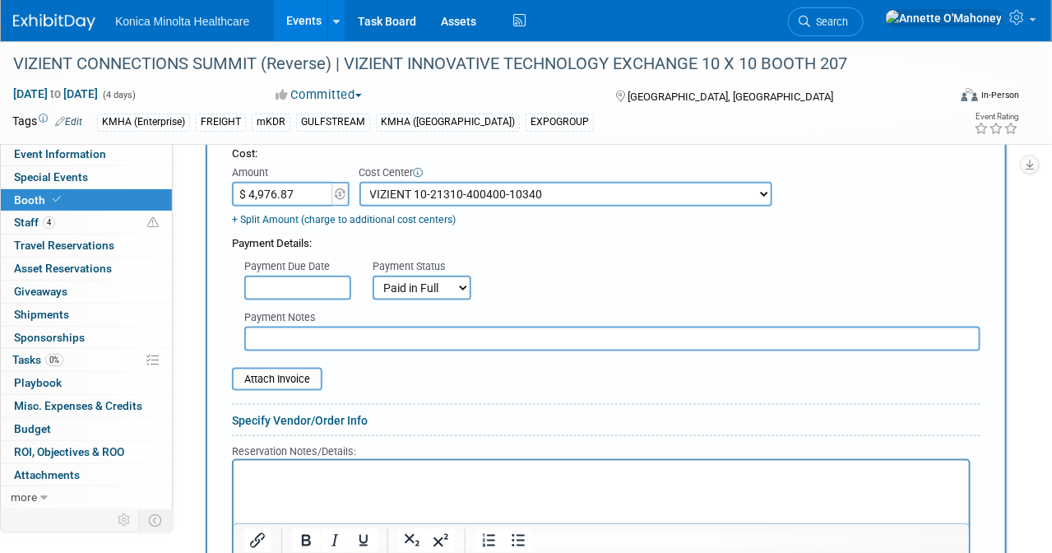
scroll to position [617, 0]
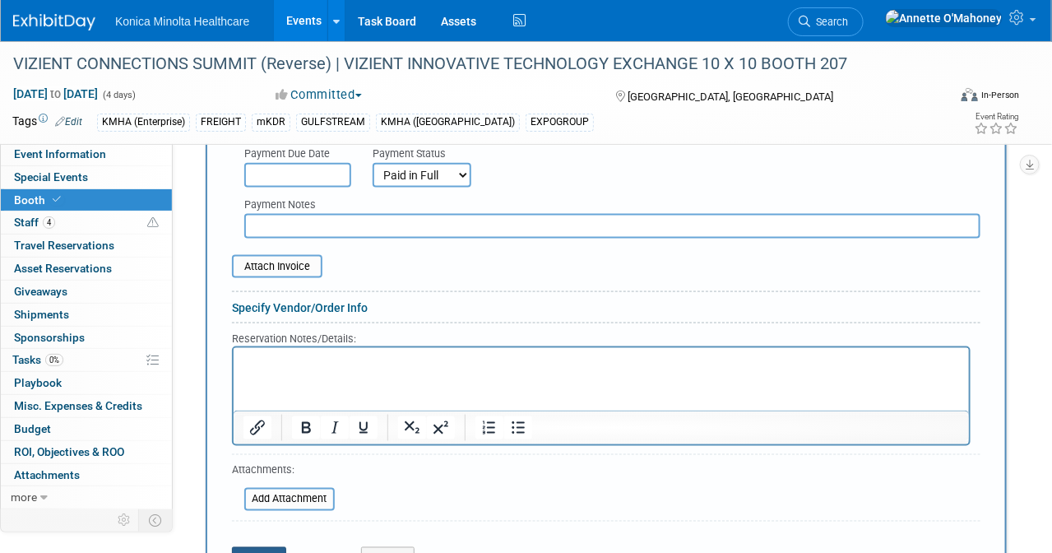
click at [271, 547] on button "Save" at bounding box center [259, 558] width 54 height 23
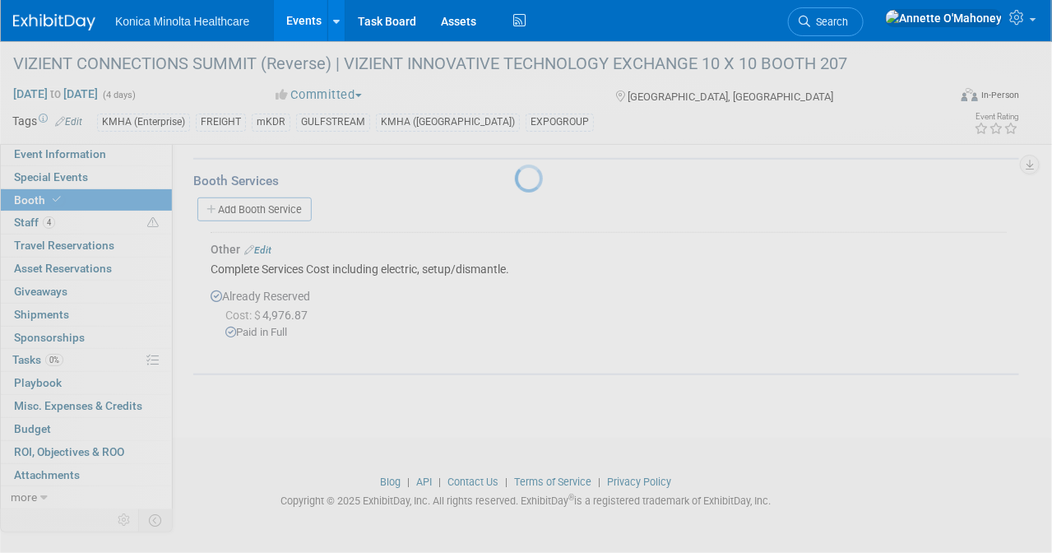
scroll to position [262, 0]
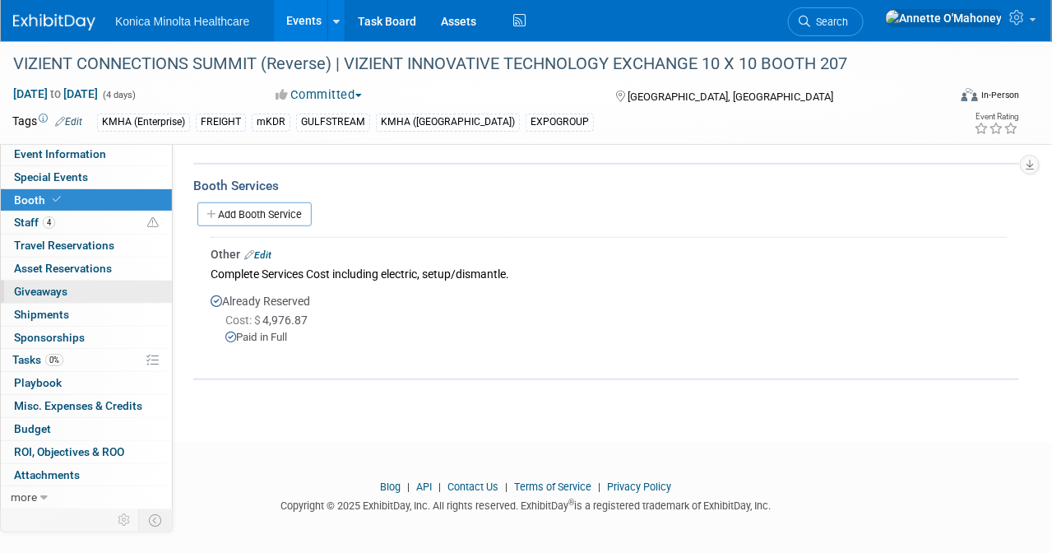
click at [50, 286] on span "Giveaways 0" at bounding box center [40, 291] width 53 height 13
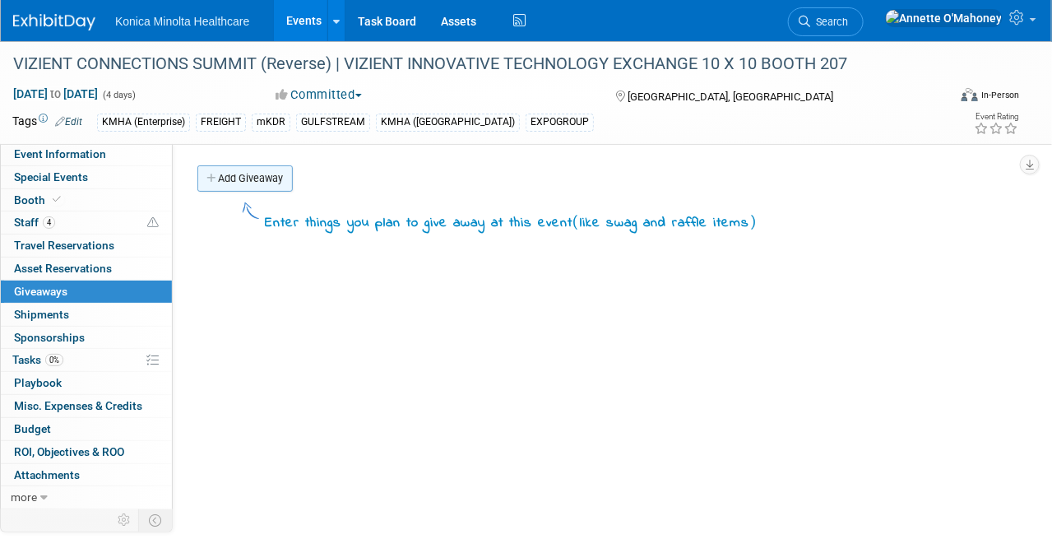
click at [266, 171] on link "Add Giveaway" at bounding box center [244, 178] width 95 height 26
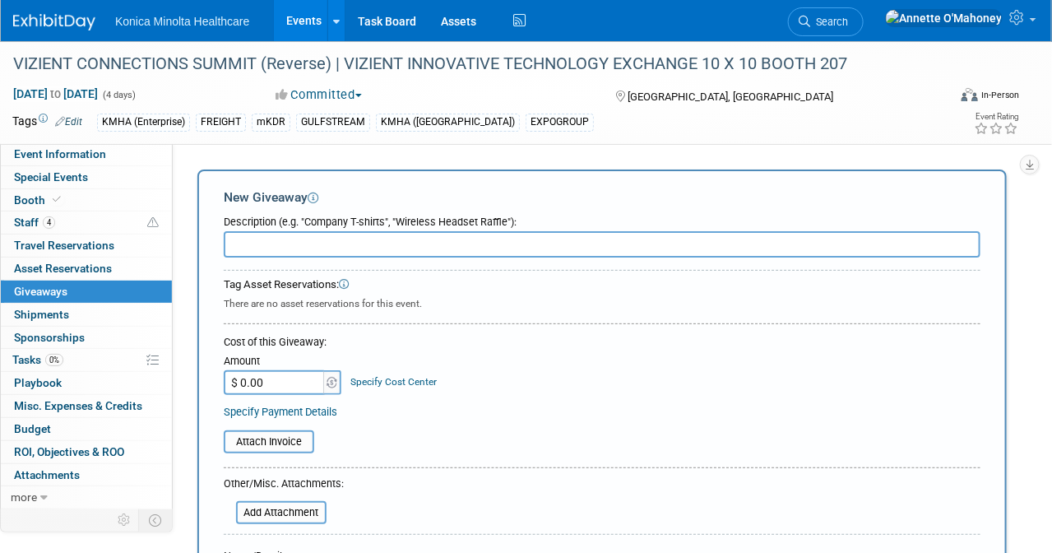
click at [284, 241] on input "text" at bounding box center [602, 244] width 757 height 26
type input "Giveaways - Flashlight and Multi Tool"
type input "$ 1,923.75"
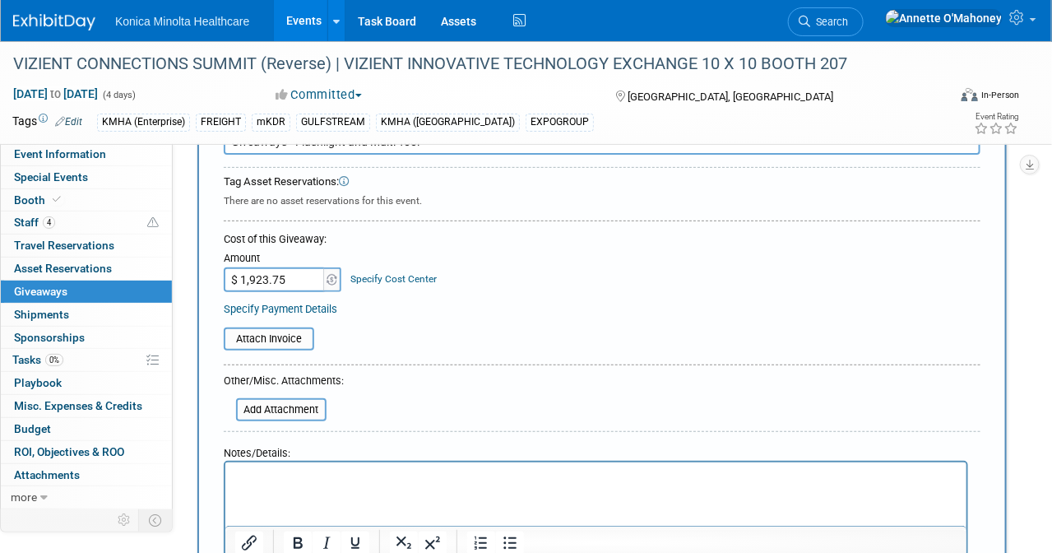
scroll to position [206, 0]
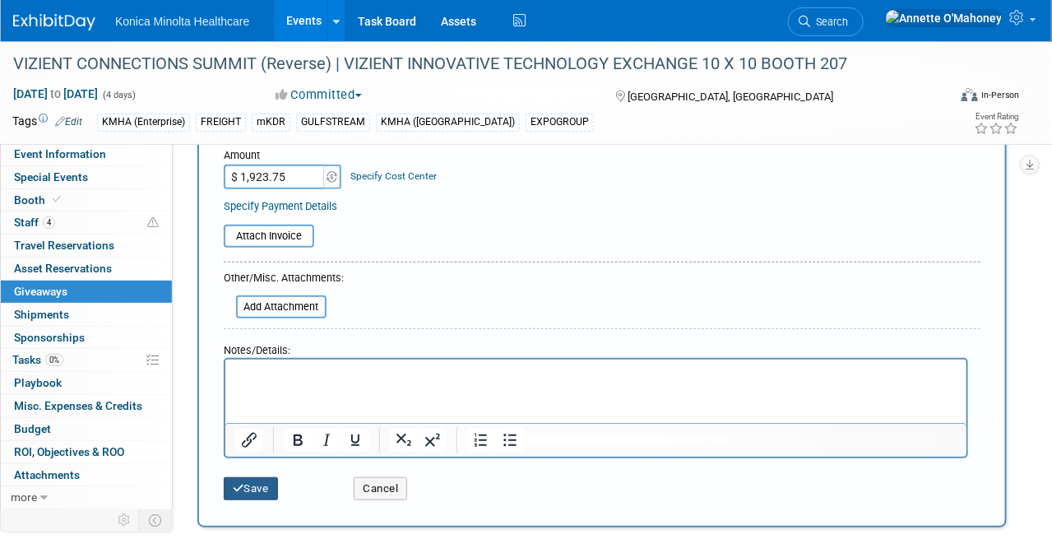
click at [247, 486] on button "Save" at bounding box center [251, 488] width 54 height 23
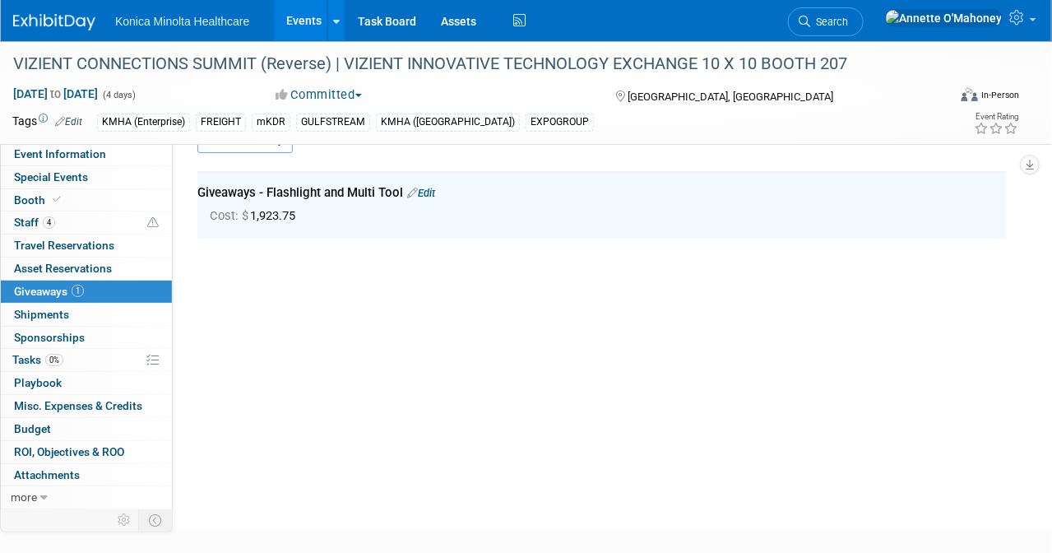
scroll to position [35, 0]
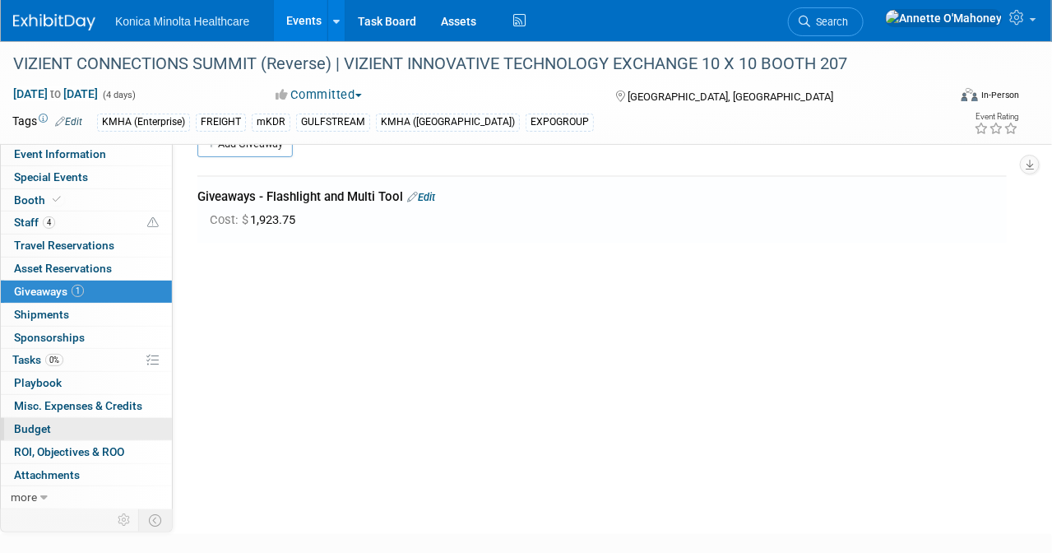
click at [46, 422] on span "Budget" at bounding box center [32, 428] width 37 height 13
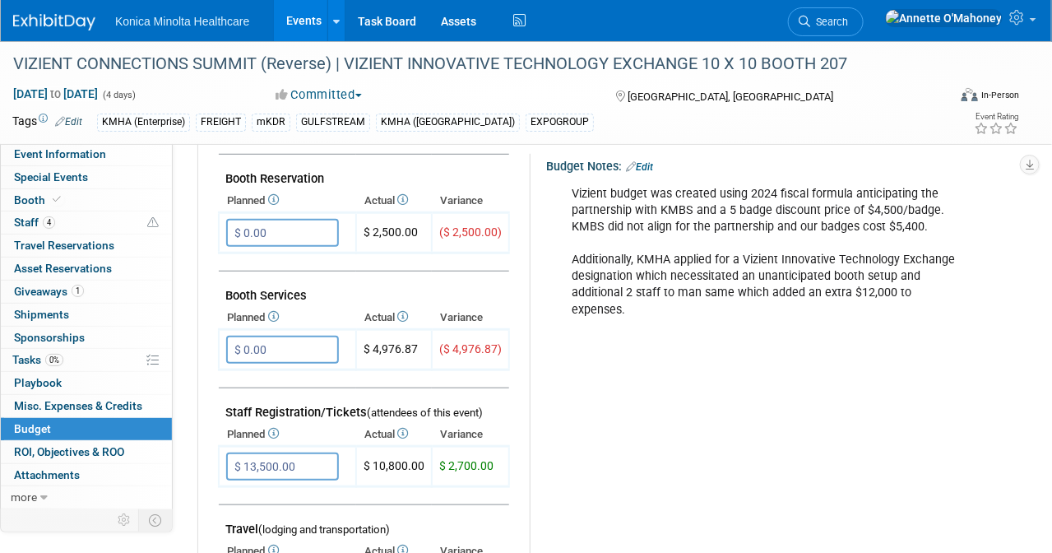
scroll to position [0, 0]
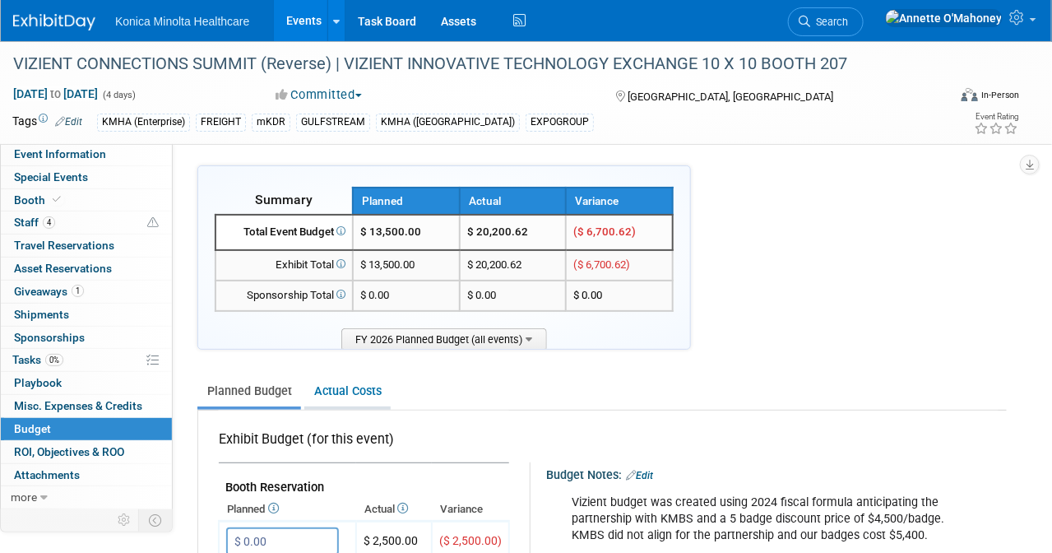
click at [369, 390] on link "Actual Costs" at bounding box center [347, 391] width 86 height 30
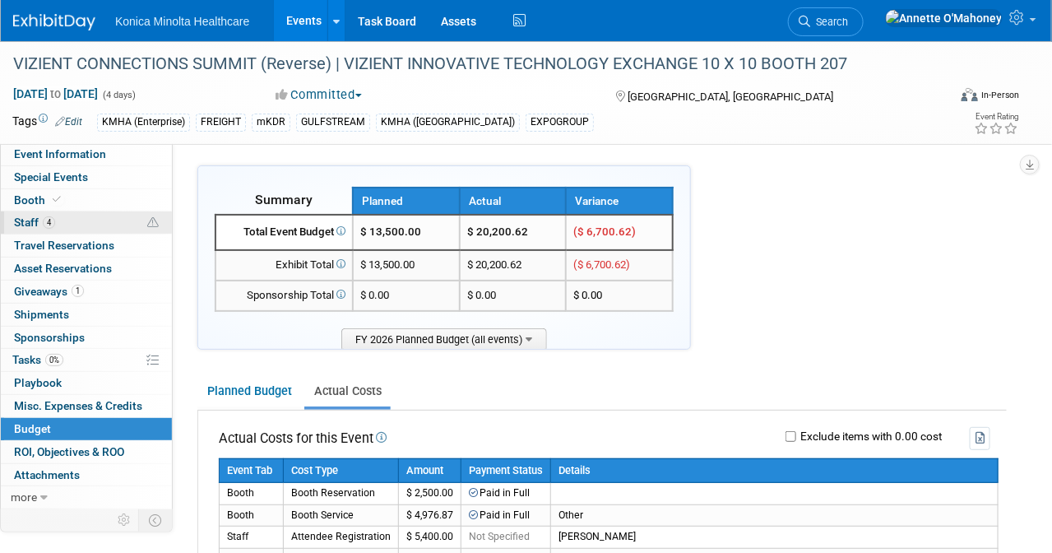
click at [41, 218] on span "Staff 4" at bounding box center [34, 221] width 41 height 13
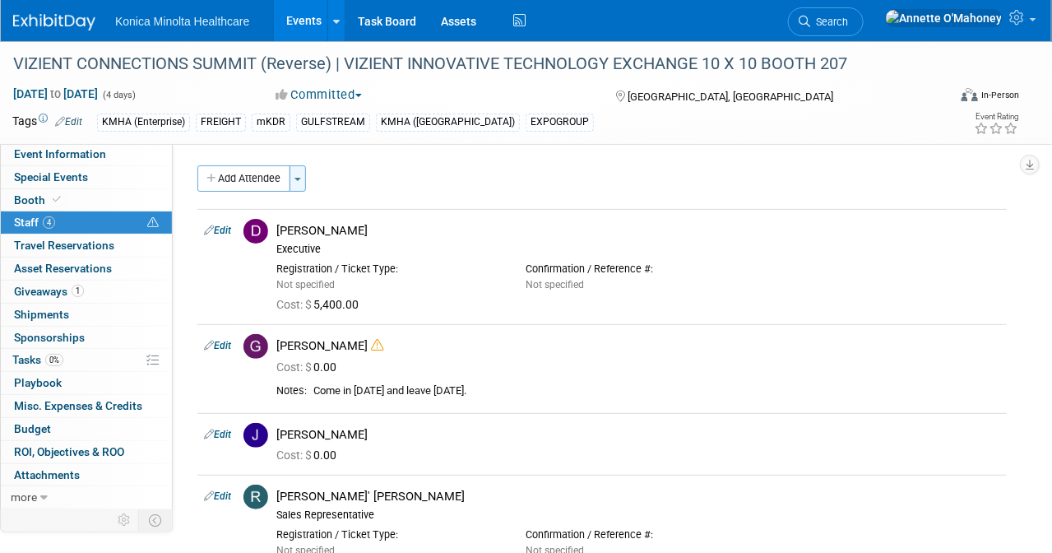
click at [294, 177] on button "Toggle Dropdown" at bounding box center [298, 178] width 16 height 26
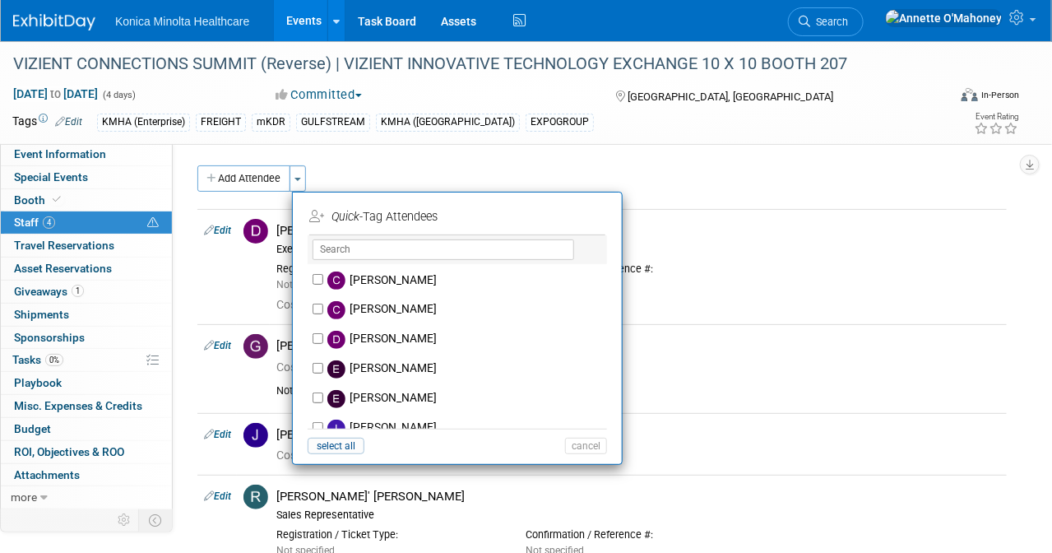
scroll to position [308, 0]
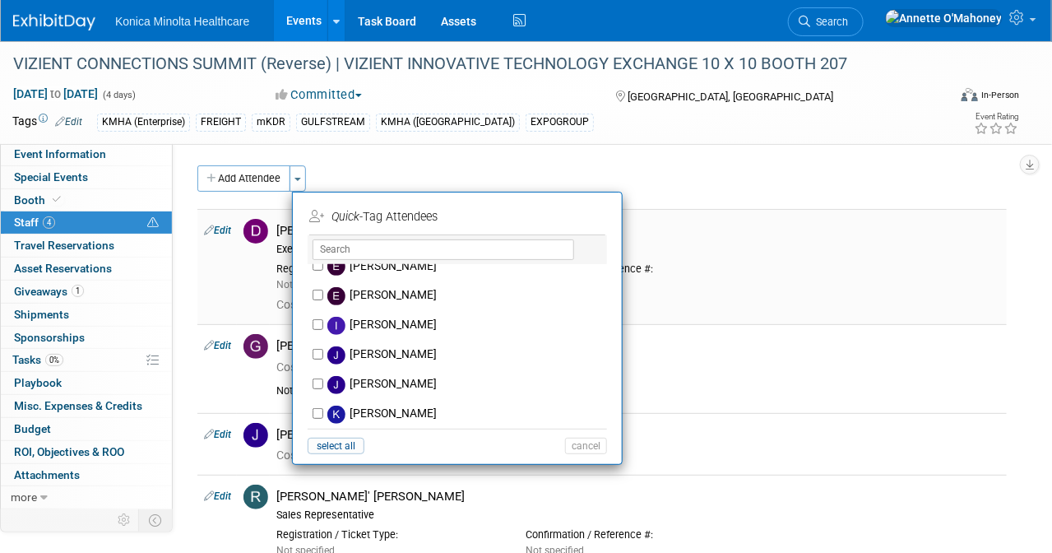
click at [686, 262] on div "Confirmation / Reference #:" at bounding box center [638, 268] width 225 height 13
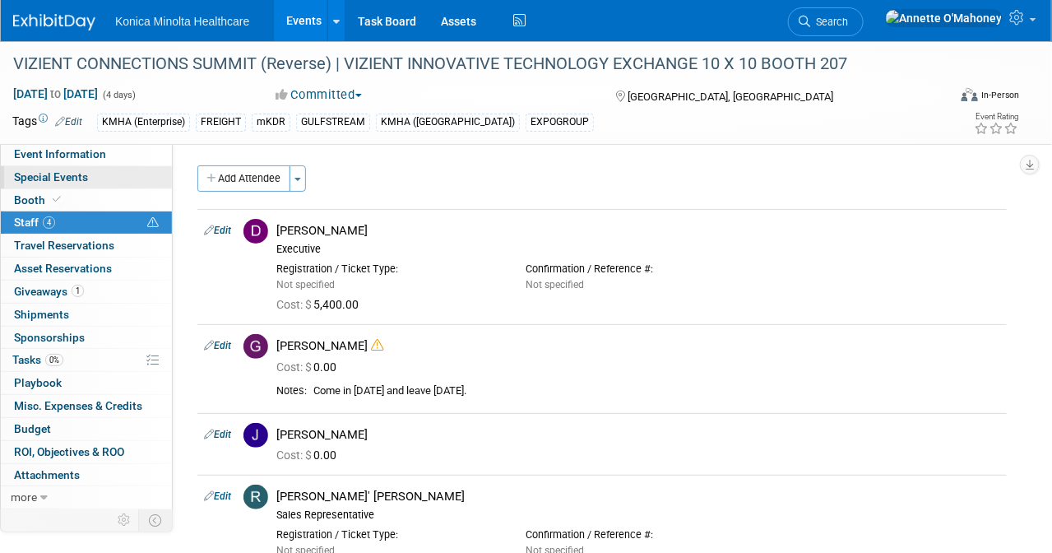
click at [67, 178] on span "Special Events" at bounding box center [51, 176] width 74 height 13
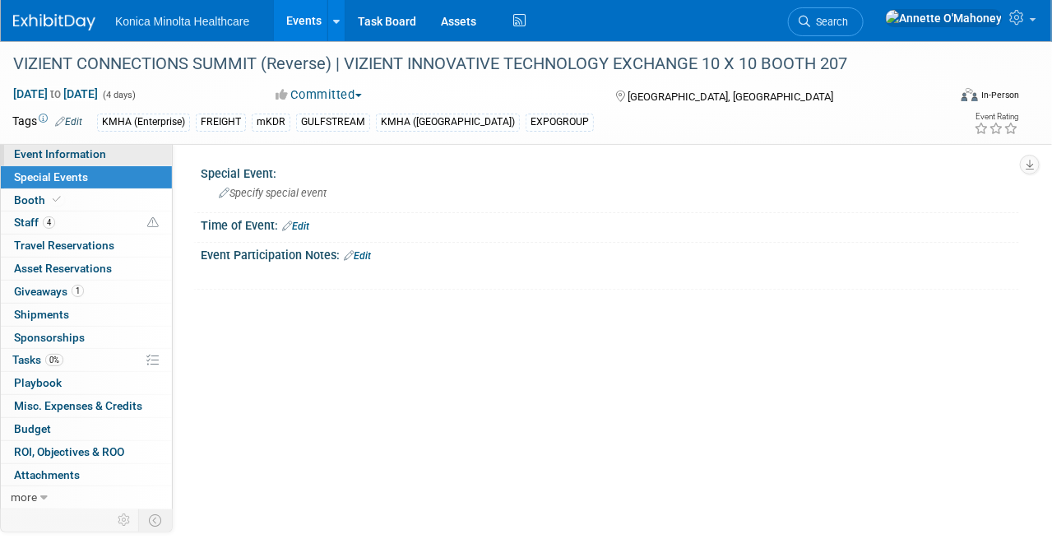
click at [88, 151] on span "Event Information" at bounding box center [60, 153] width 92 height 13
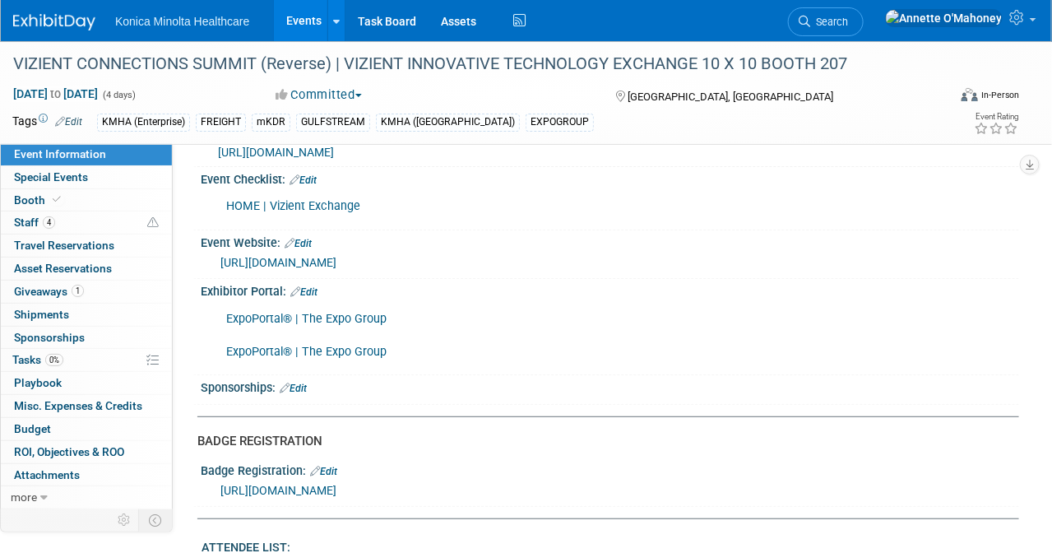
scroll to position [103, 0]
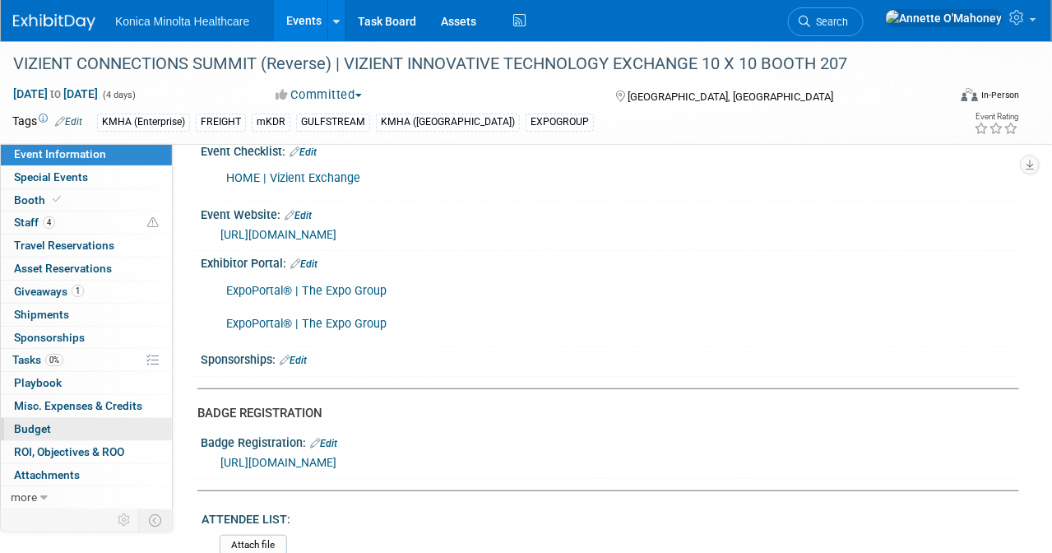
click at [30, 424] on span "Budget" at bounding box center [32, 428] width 37 height 13
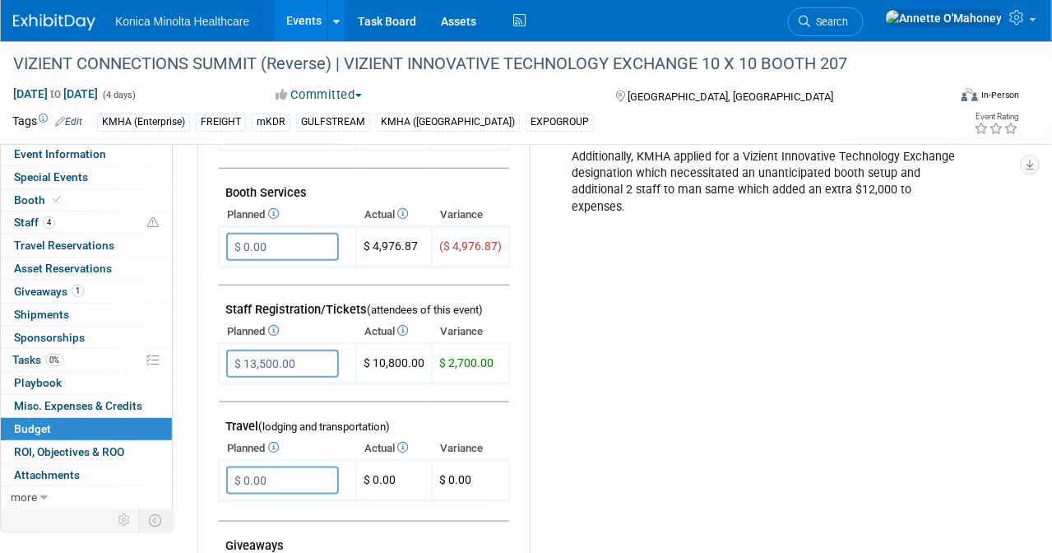
scroll to position [0, 0]
